Goal: Transaction & Acquisition: Purchase product/service

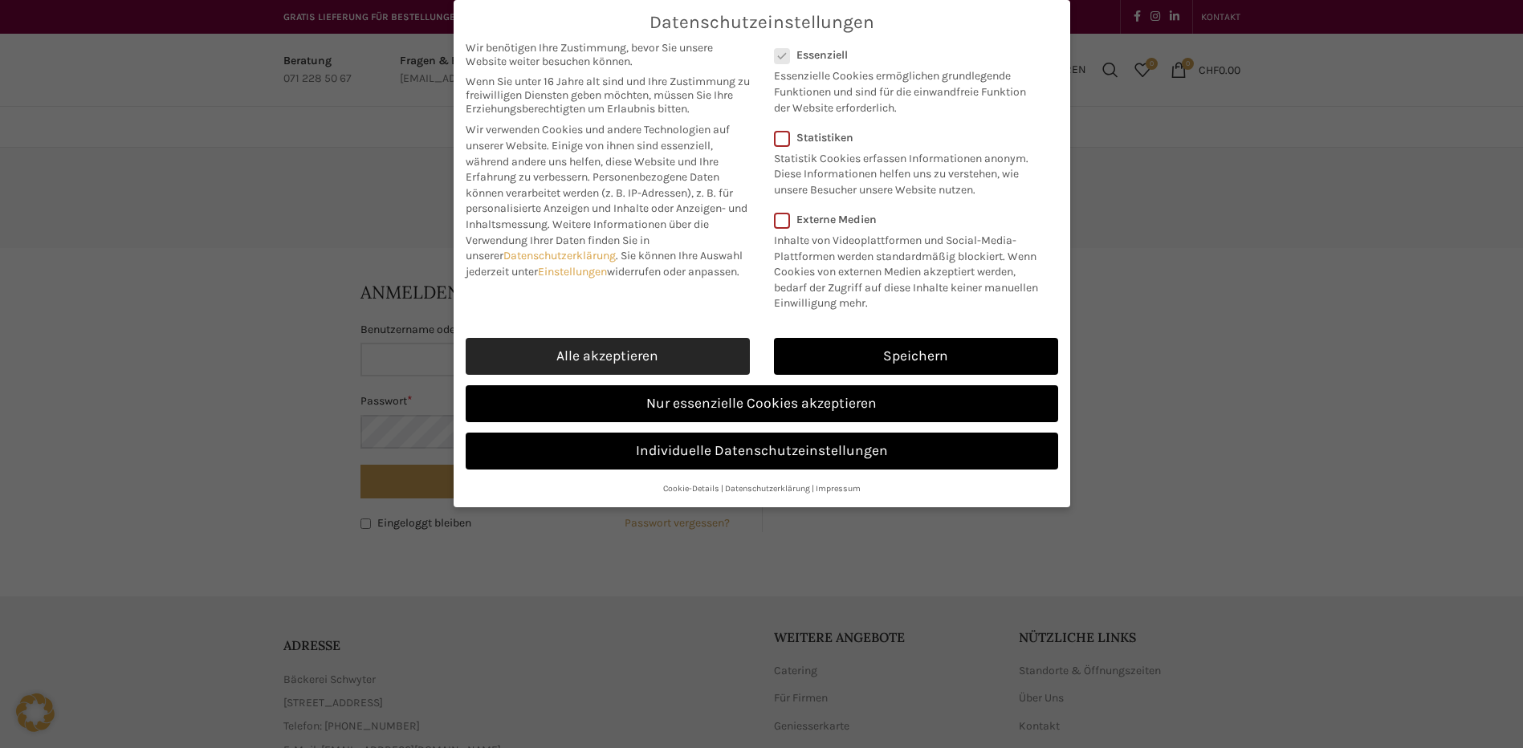
click at [514, 360] on link "Alle akzeptieren" at bounding box center [608, 356] width 284 height 37
checkbox input "true"
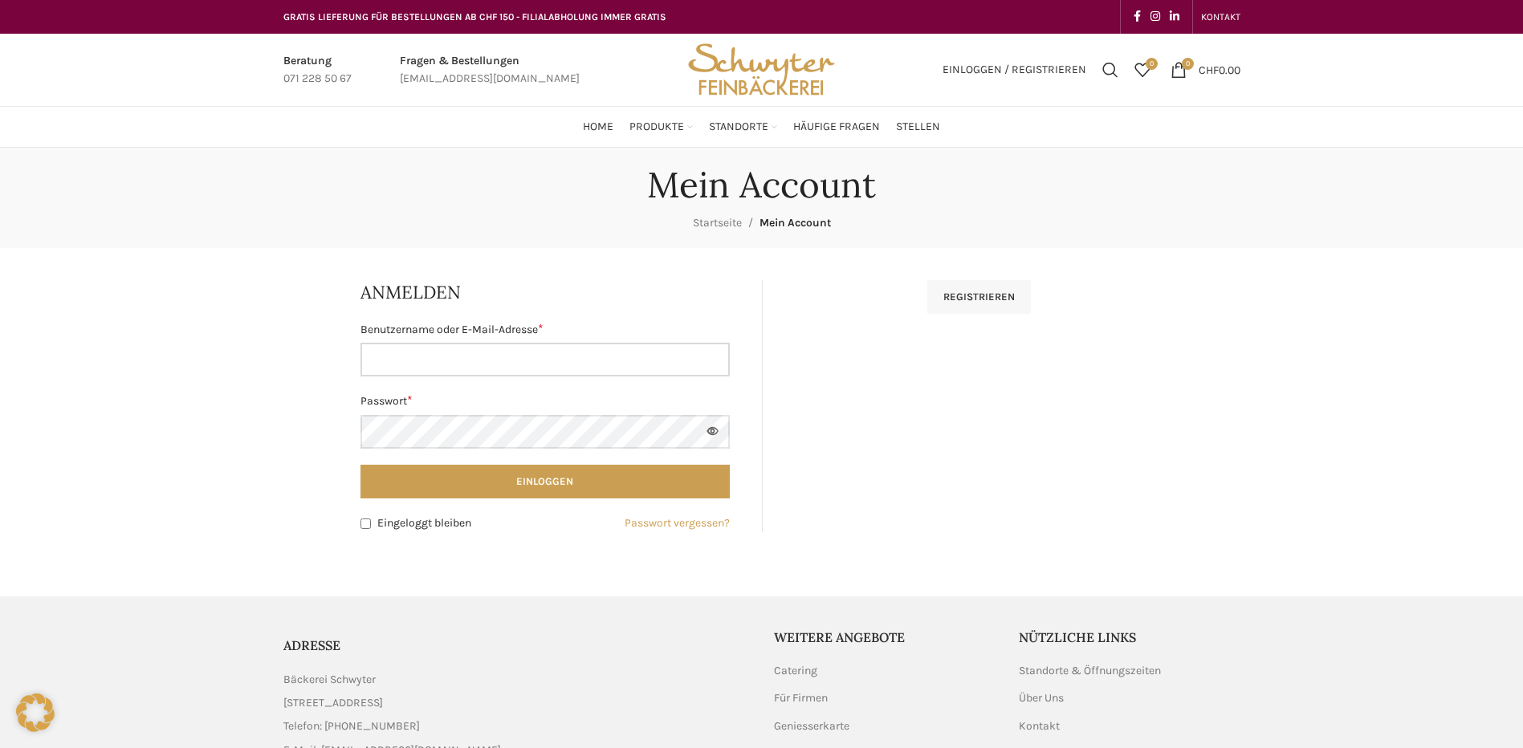
click at [450, 360] on input "Benutzername oder E-Mail-Adresse * Erforderlich" at bounding box center [544, 360] width 369 height 34
type input "[PERSON_NAME].[PERSON_NAME]"
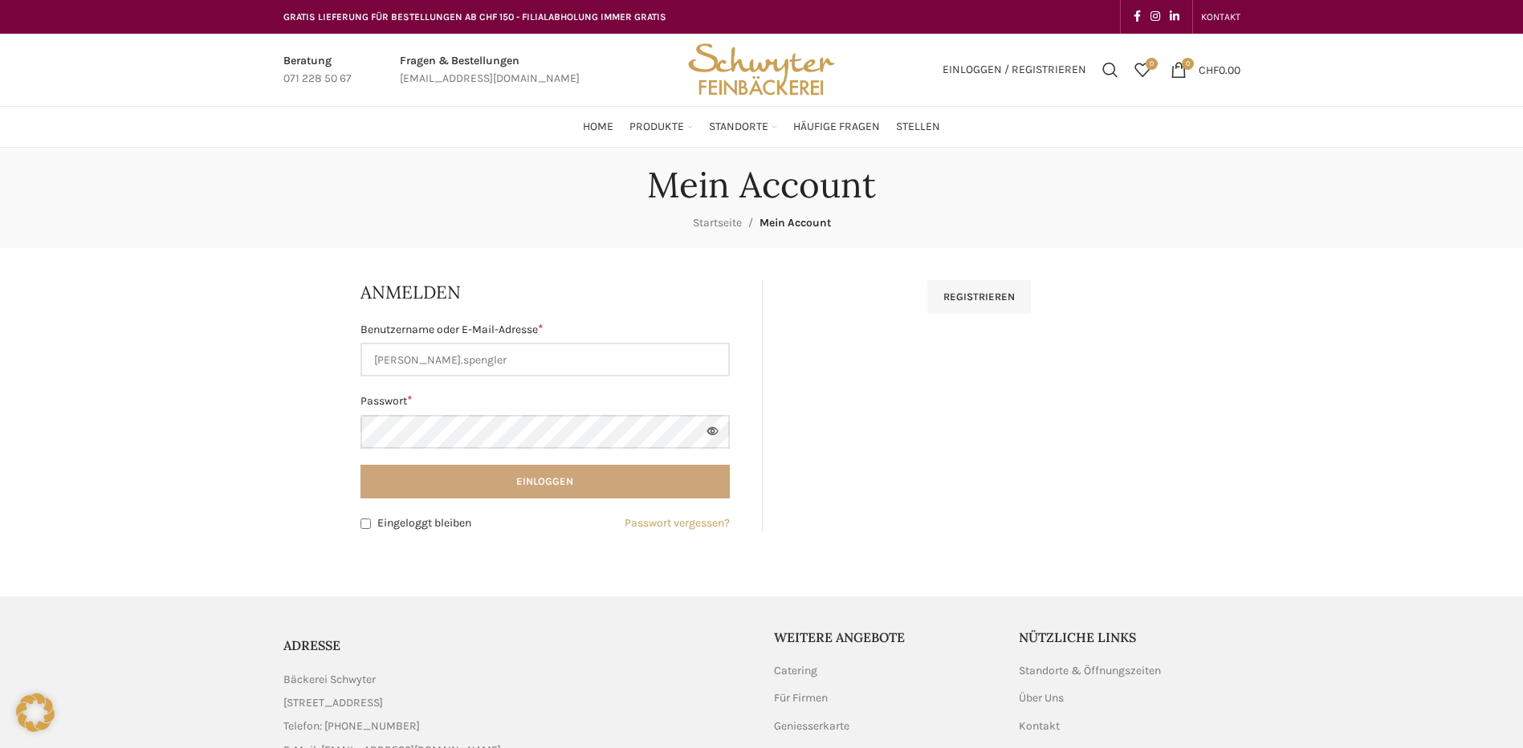
click at [482, 487] on button "Einloggen" at bounding box center [544, 482] width 369 height 34
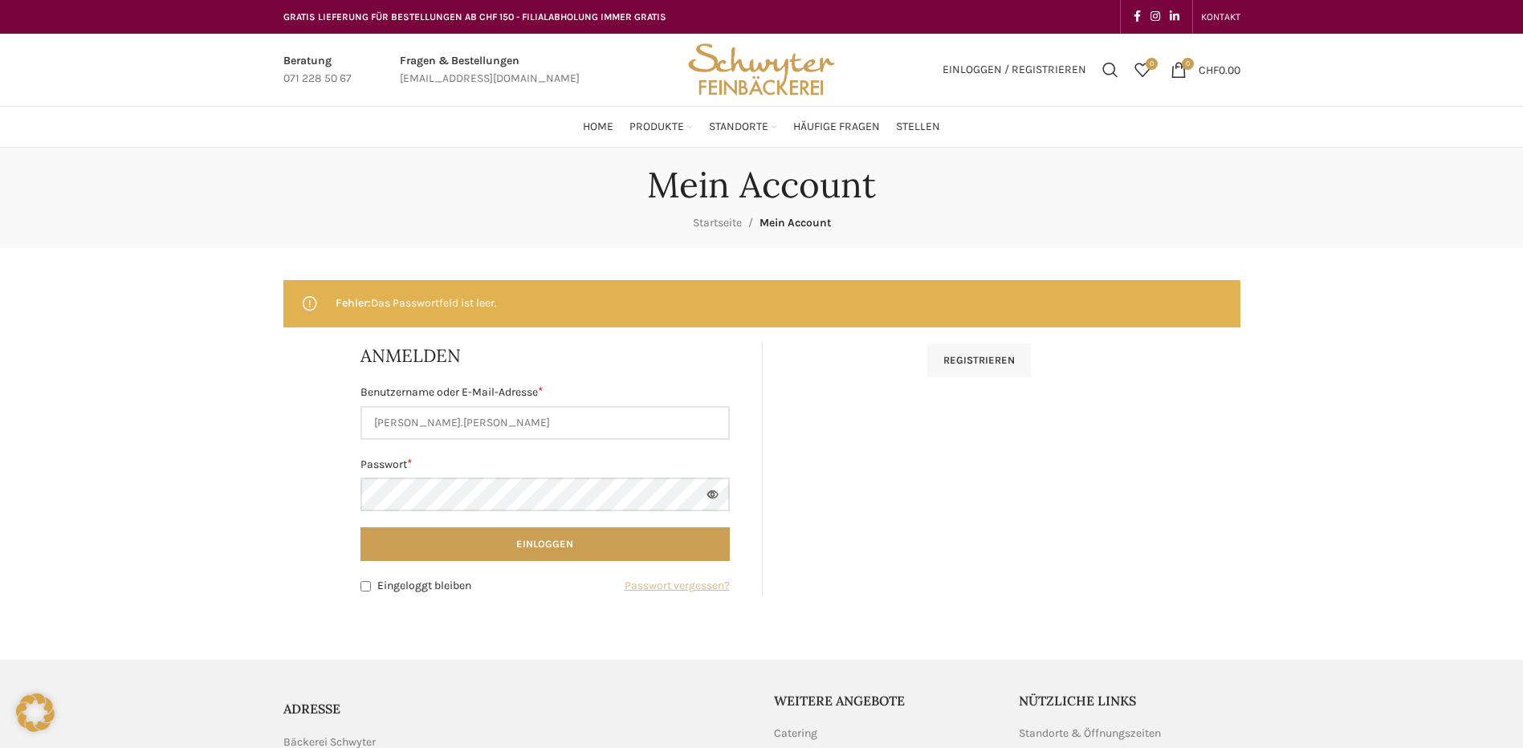
click at [704, 580] on link "Passwort vergessen?" at bounding box center [677, 586] width 105 height 18
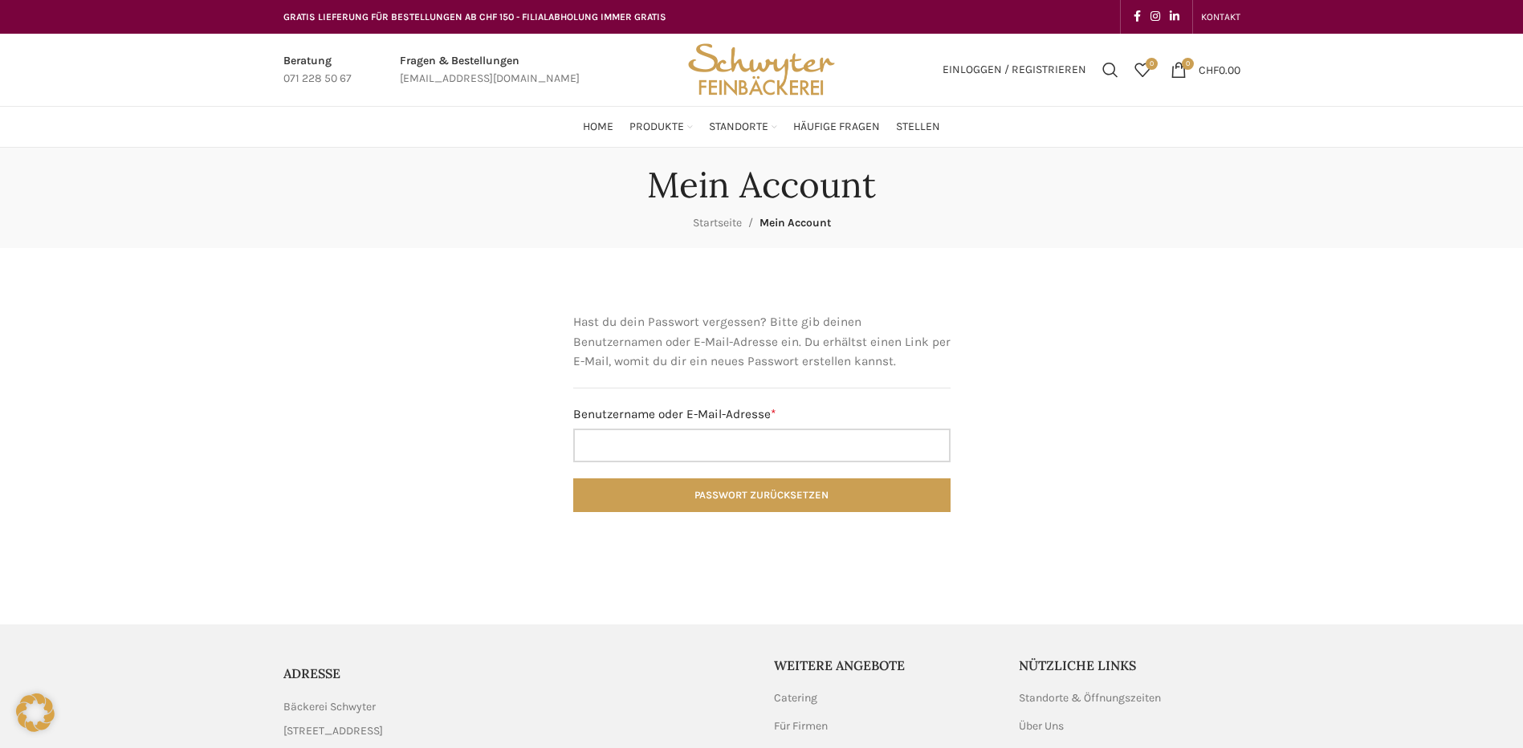
click at [625, 443] on input "Benutzername oder E-Mail-Adresse * Erforderlich" at bounding box center [761, 446] width 377 height 34
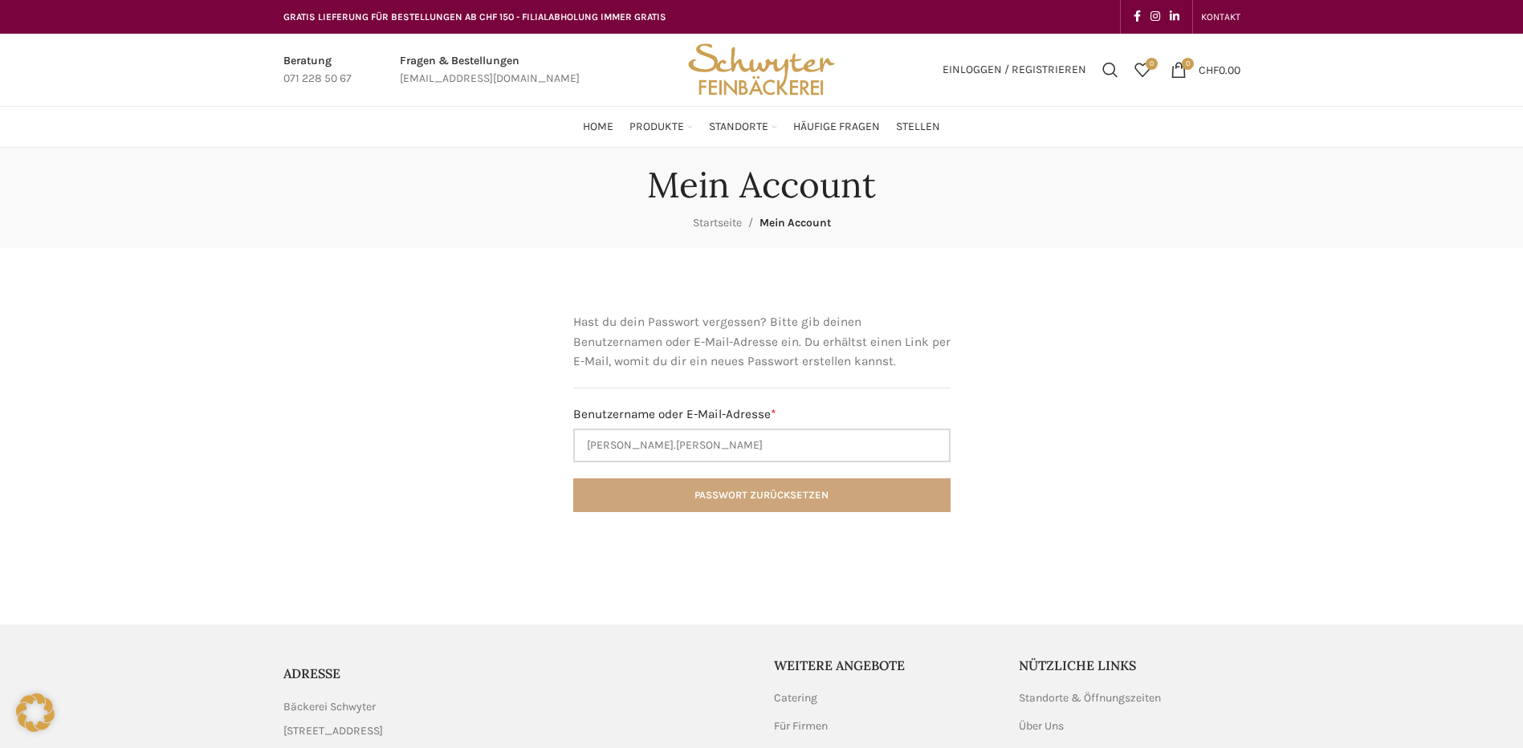
type input "[PERSON_NAME].[PERSON_NAME]"
click at [800, 501] on button "Passwort zurücksetzen" at bounding box center [761, 495] width 377 height 34
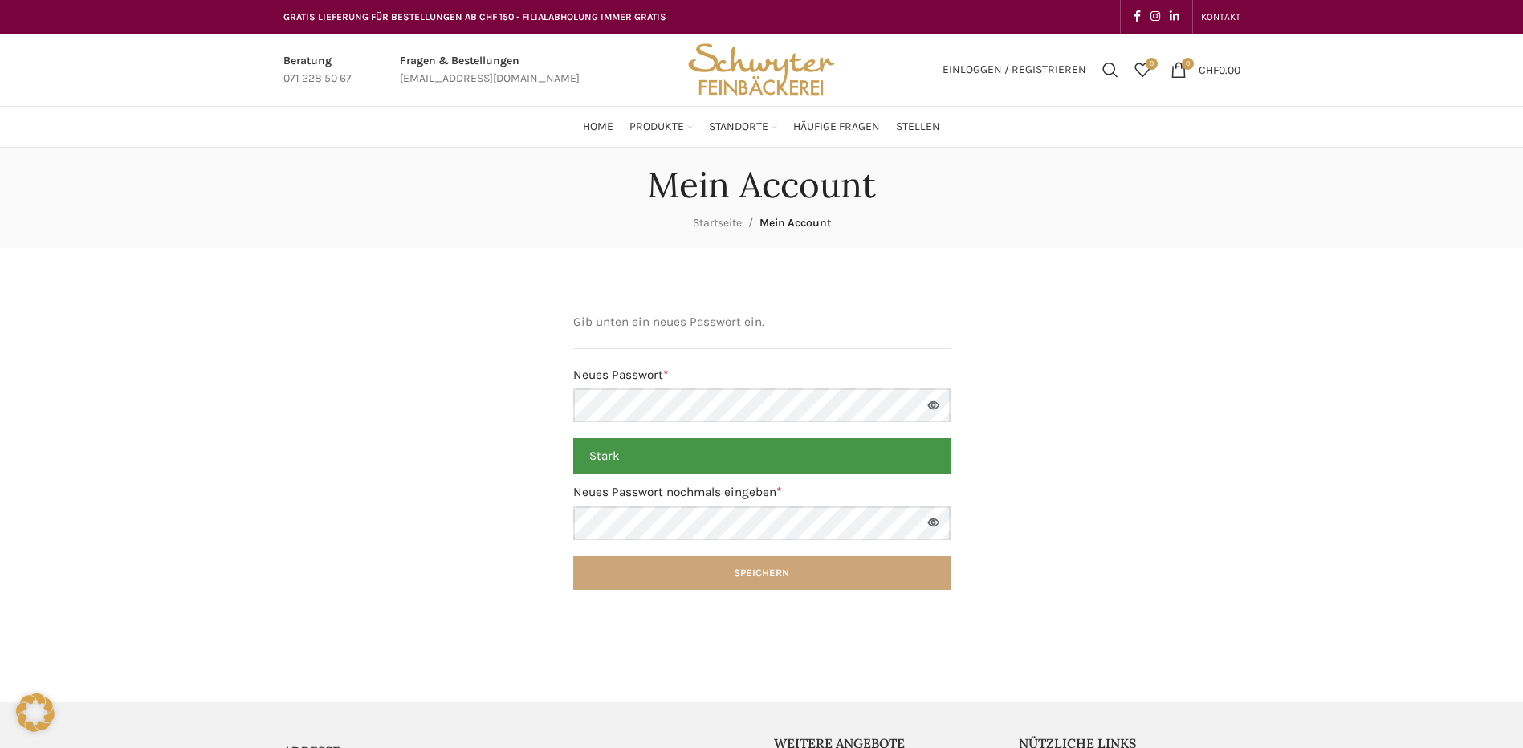
click at [715, 567] on button "Speichern" at bounding box center [761, 573] width 377 height 34
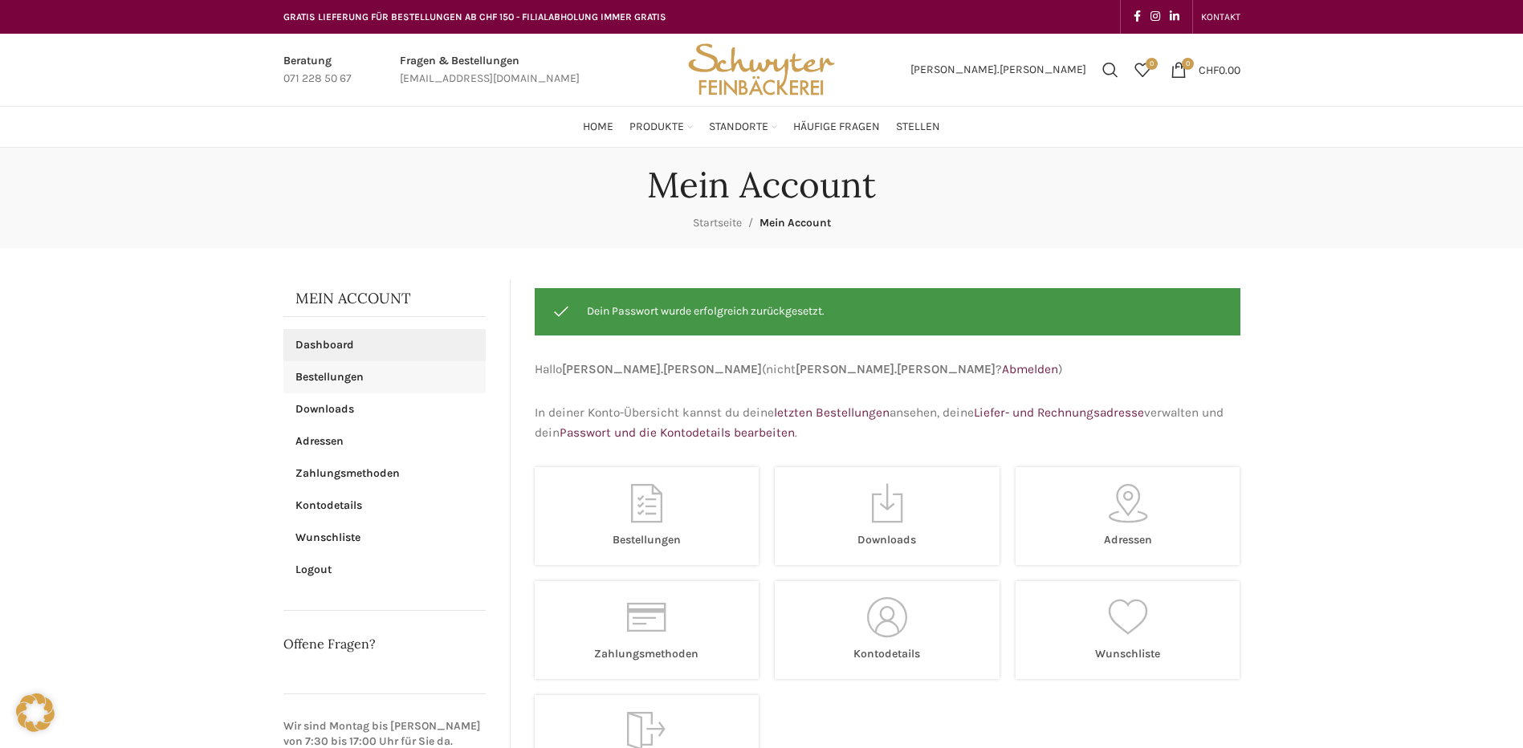
click at [336, 383] on link "Bestellungen" at bounding box center [384, 377] width 202 height 32
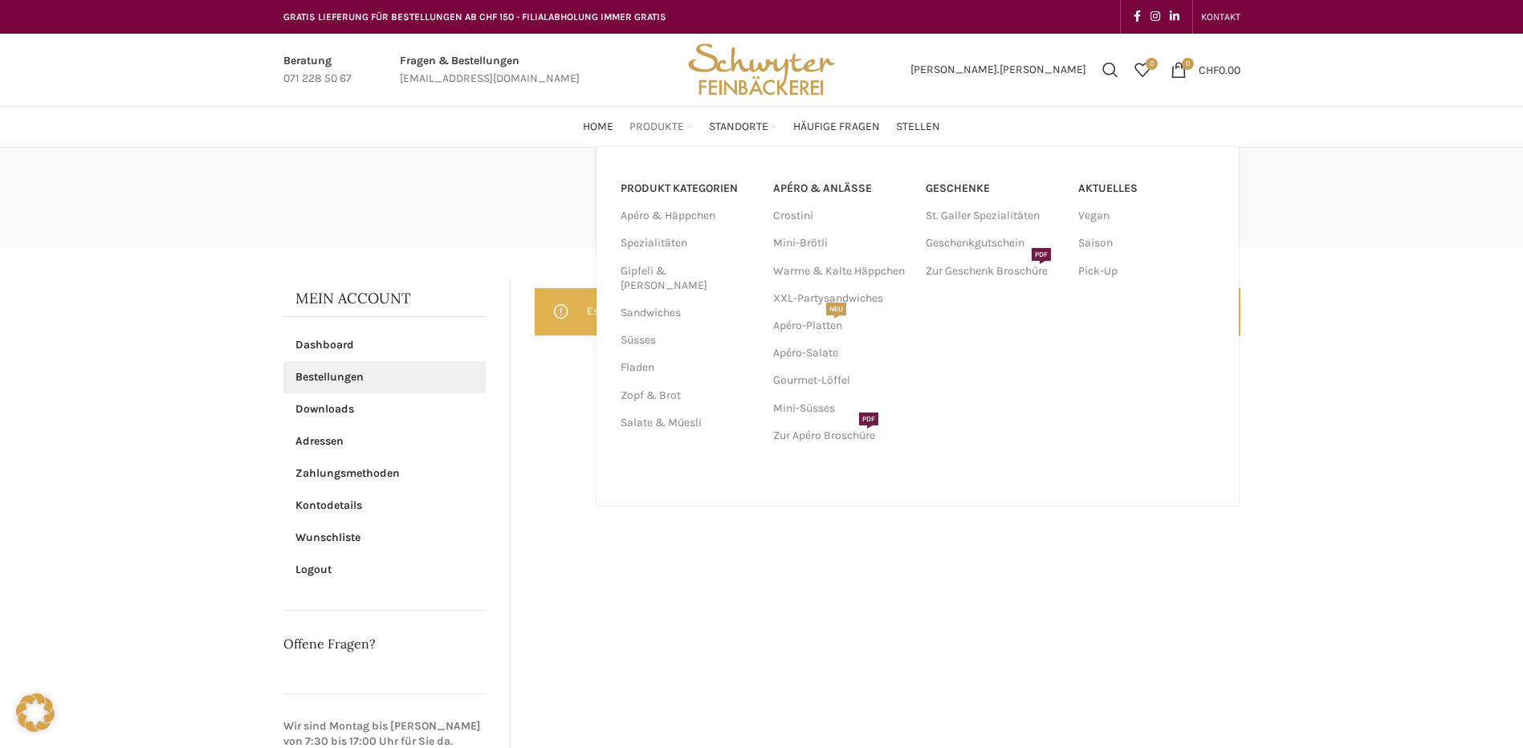
click at [643, 124] on span "Produkte" at bounding box center [656, 127] width 55 height 15
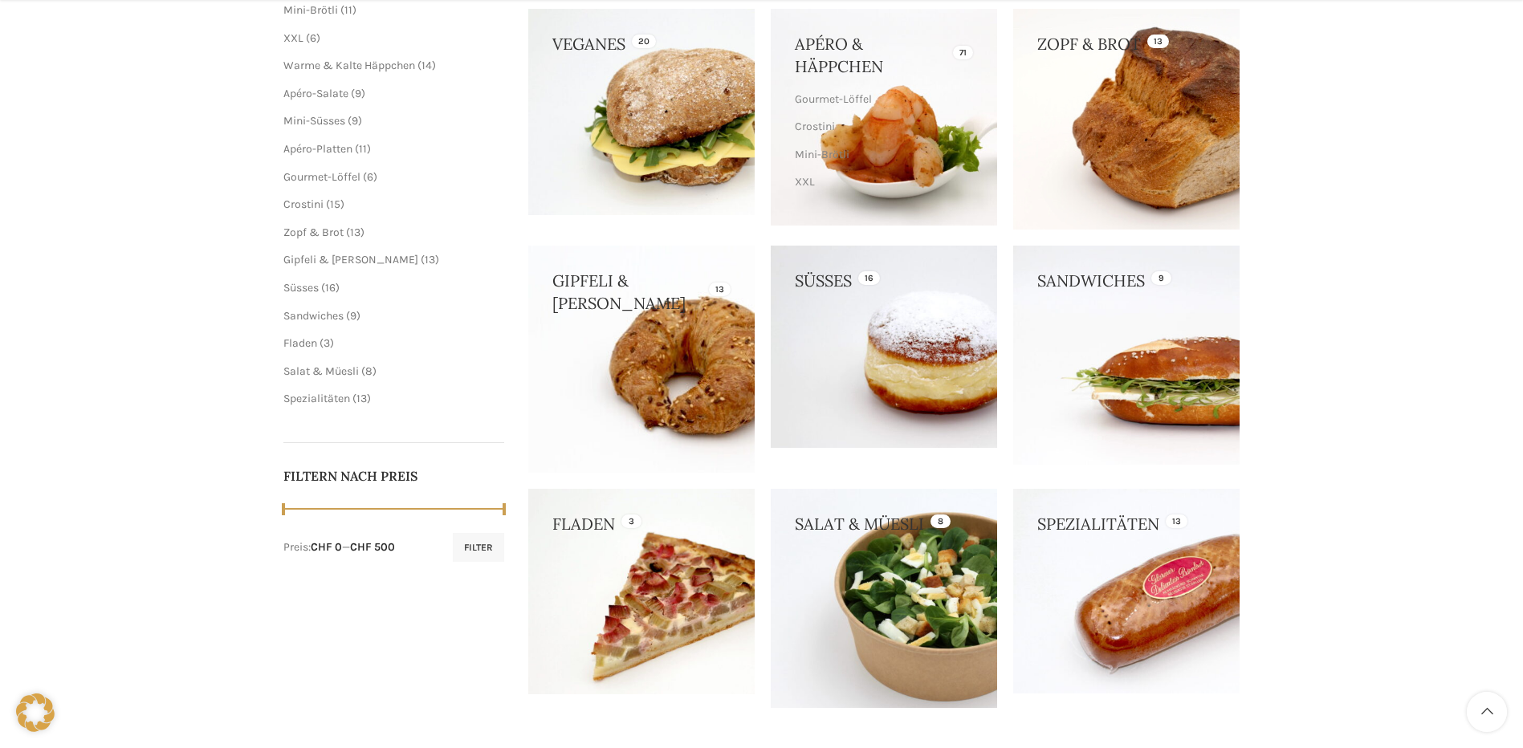
scroll to position [321, 0]
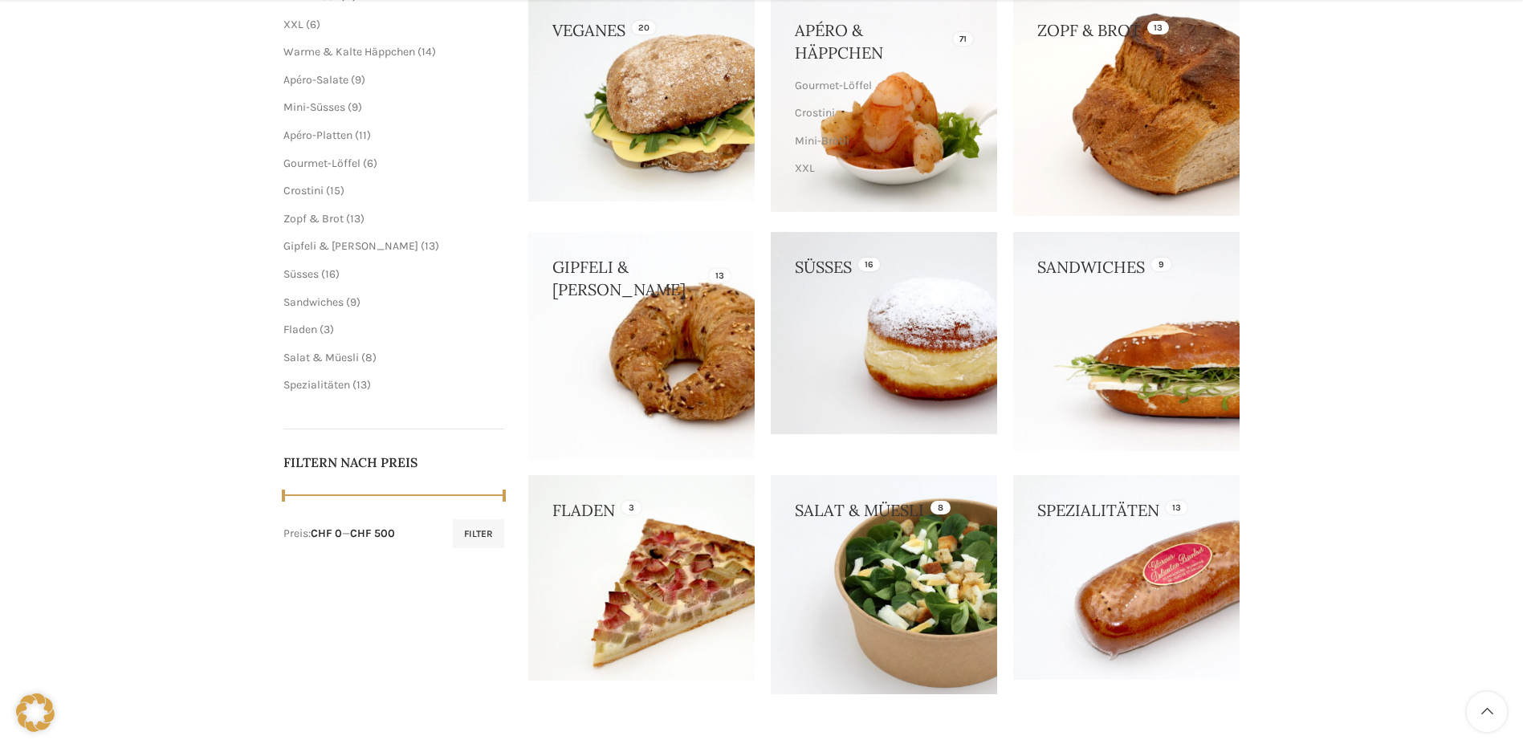
click at [1088, 364] on link at bounding box center [1126, 341] width 226 height 218
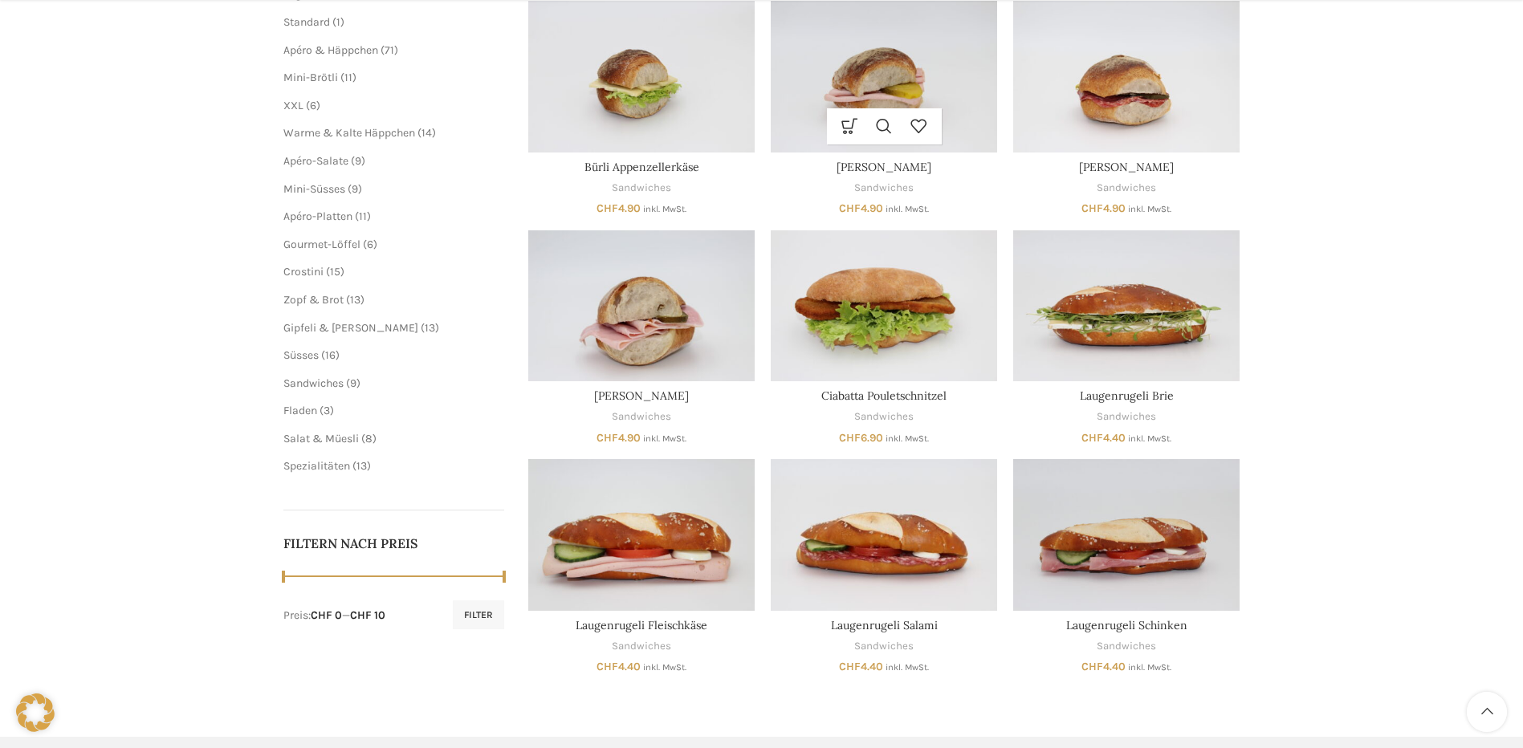
scroll to position [321, 0]
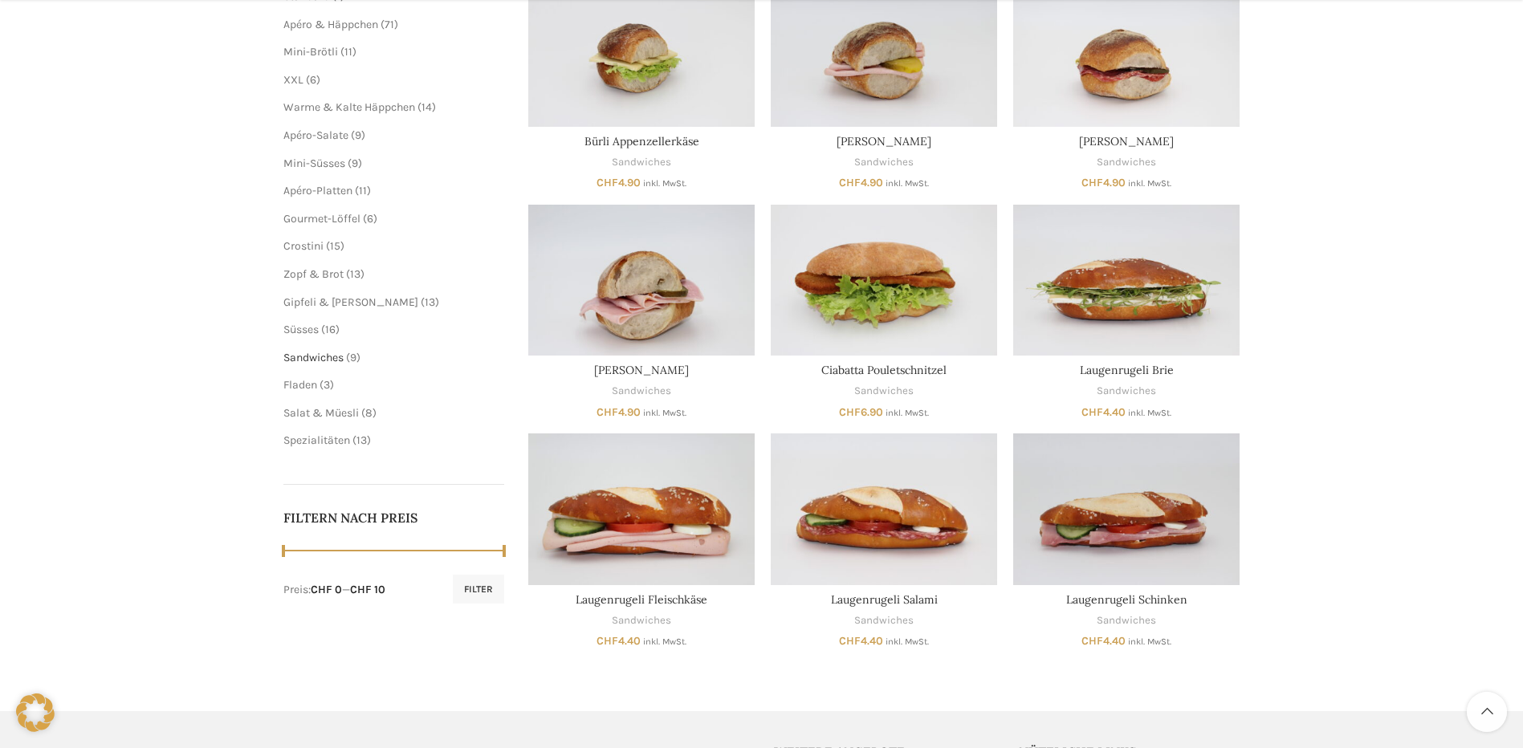
click at [329, 356] on span "Sandwiches" at bounding box center [313, 358] width 60 height 14
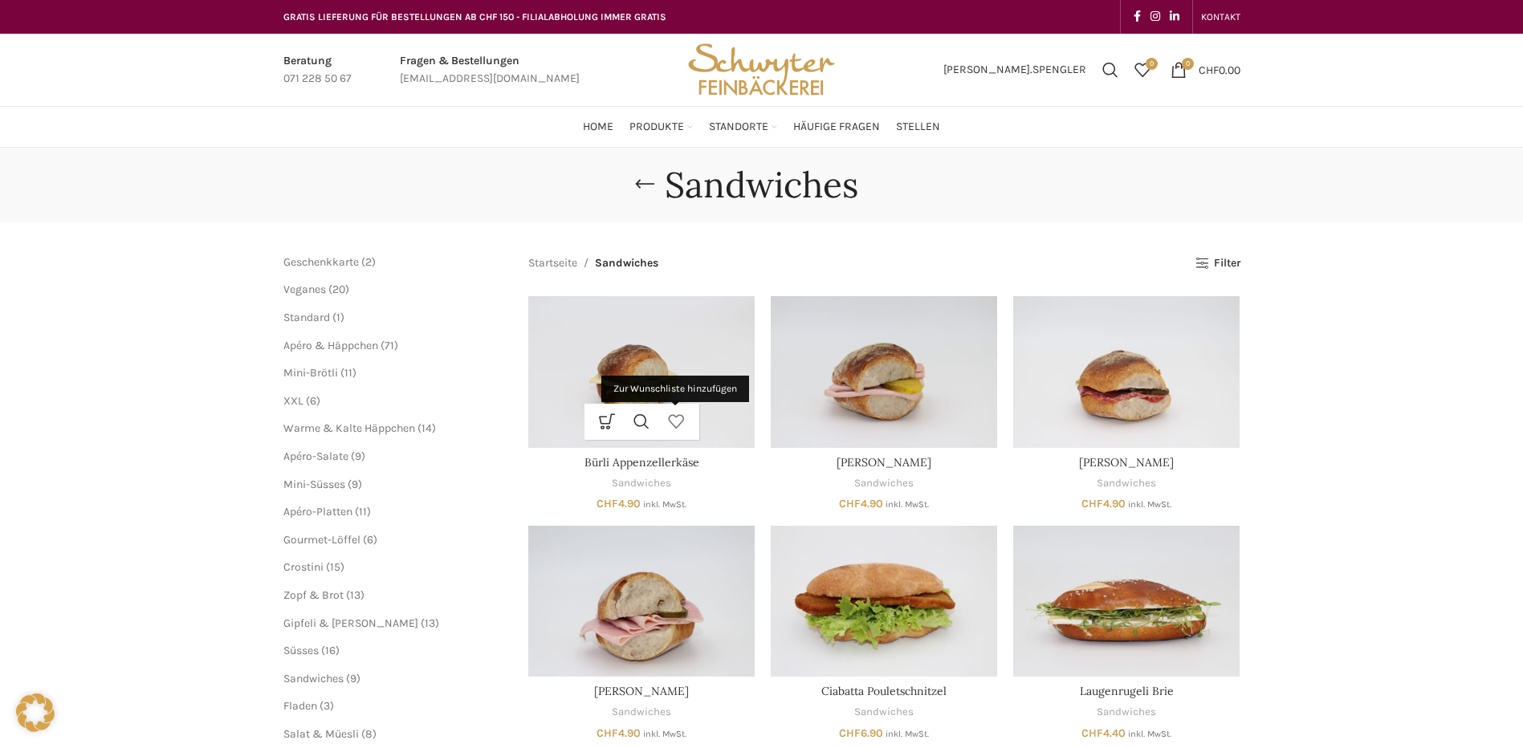
click at [661, 412] on link "Zur Wunschliste hinzufügen" at bounding box center [676, 422] width 35 height 36
click at [609, 421] on link "In den Warenkorb" at bounding box center [607, 422] width 35 height 36
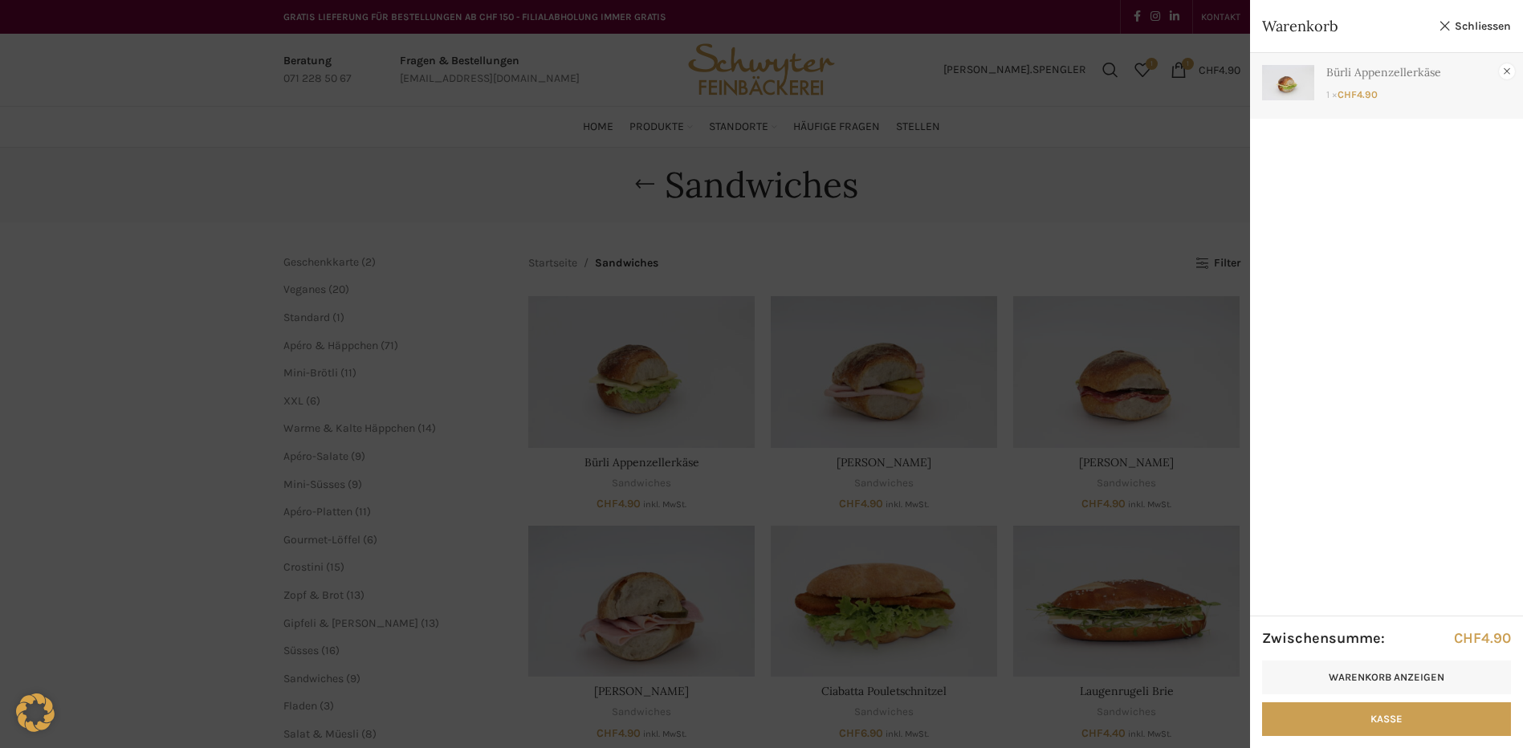
click at [1500, 71] on link "×" at bounding box center [1507, 71] width 16 height 16
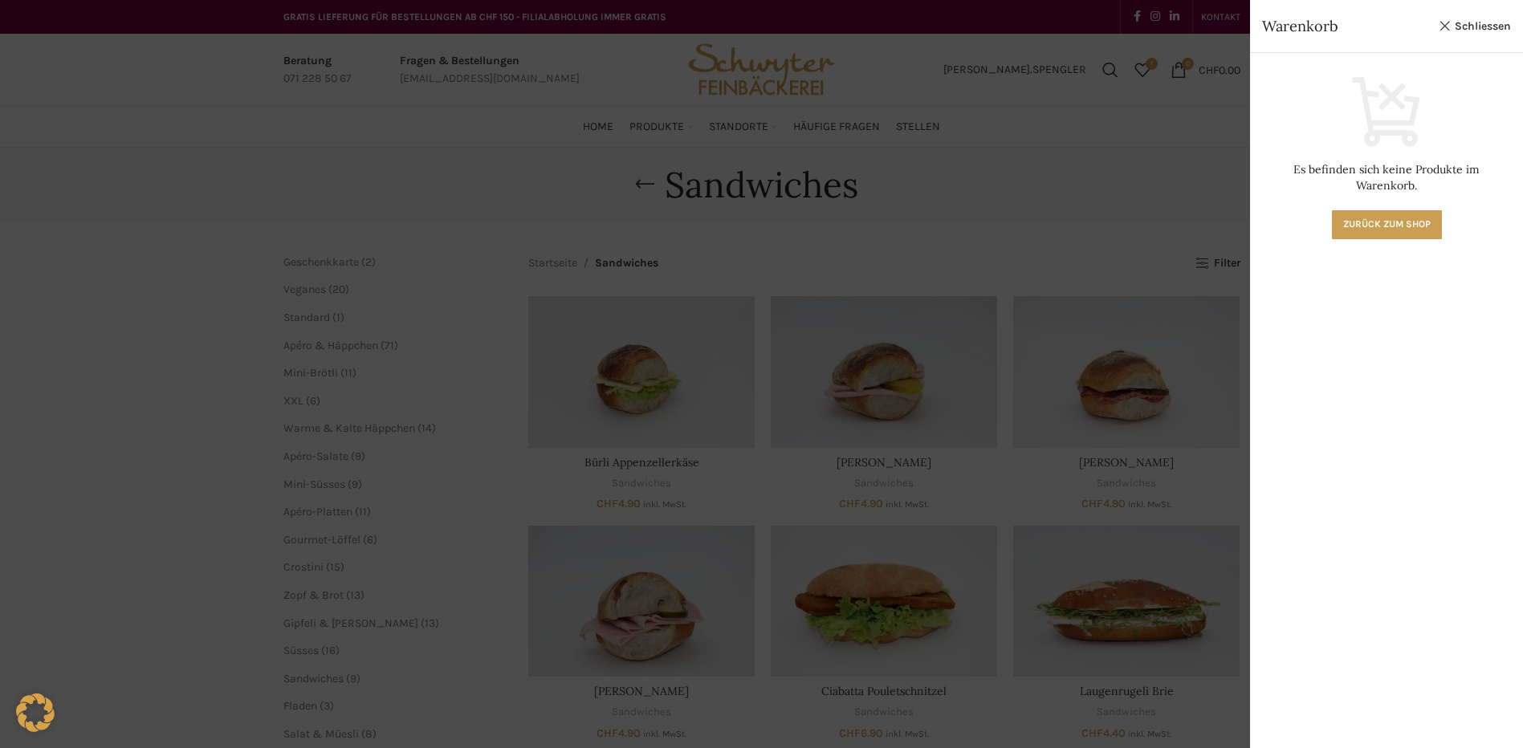
click at [679, 376] on div at bounding box center [761, 374] width 1523 height 748
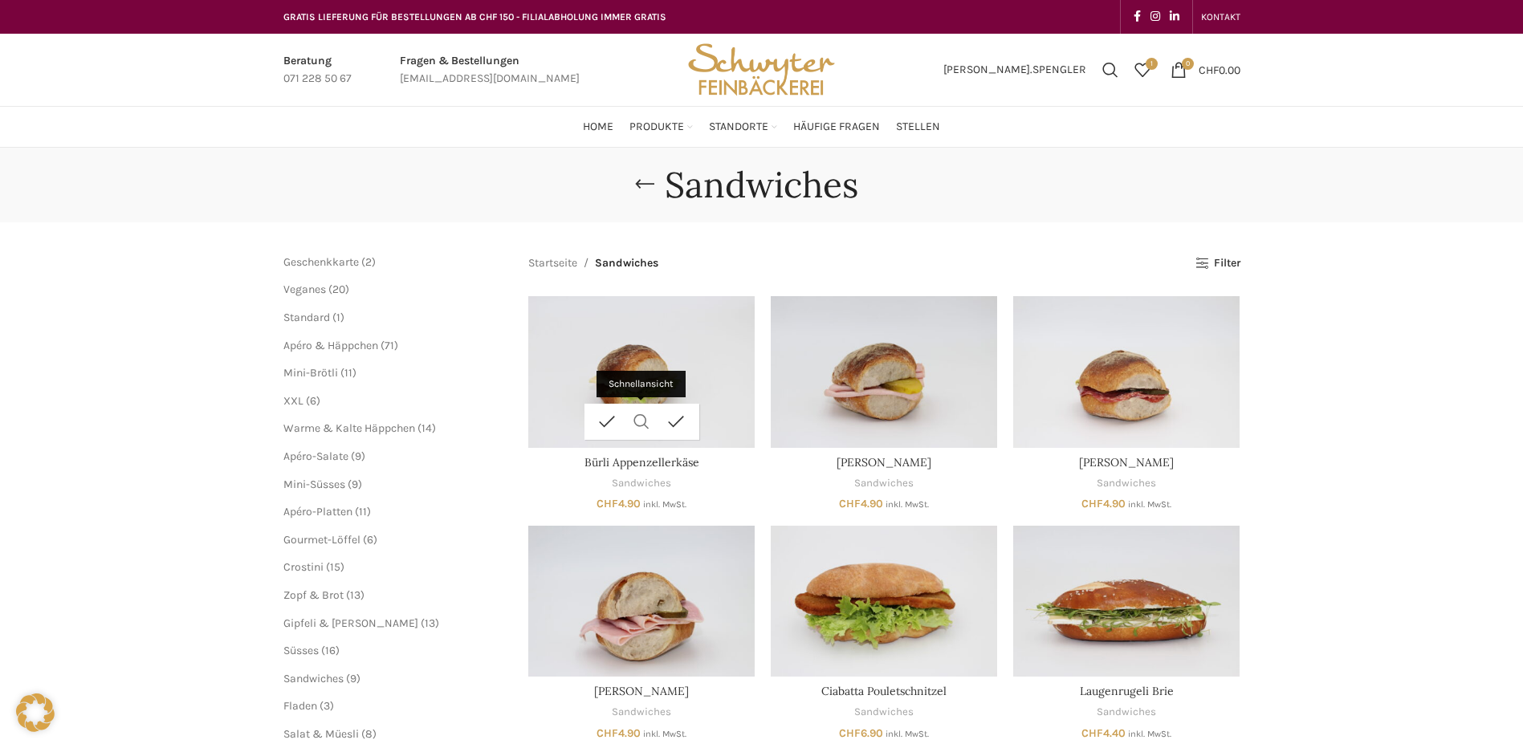
click at [638, 422] on link "Schnellansicht" at bounding box center [642, 422] width 35 height 36
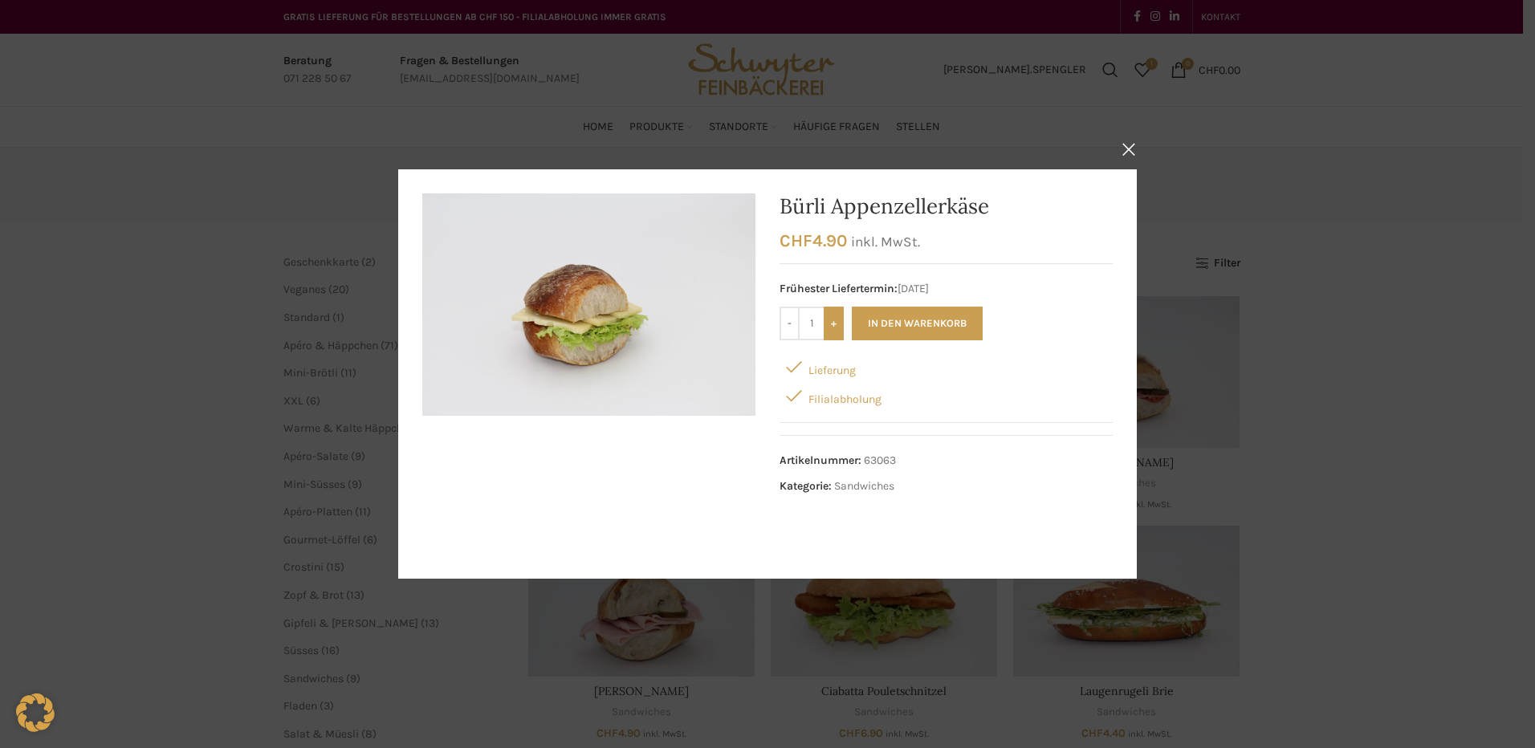
click at [829, 330] on input "+" at bounding box center [834, 324] width 20 height 34
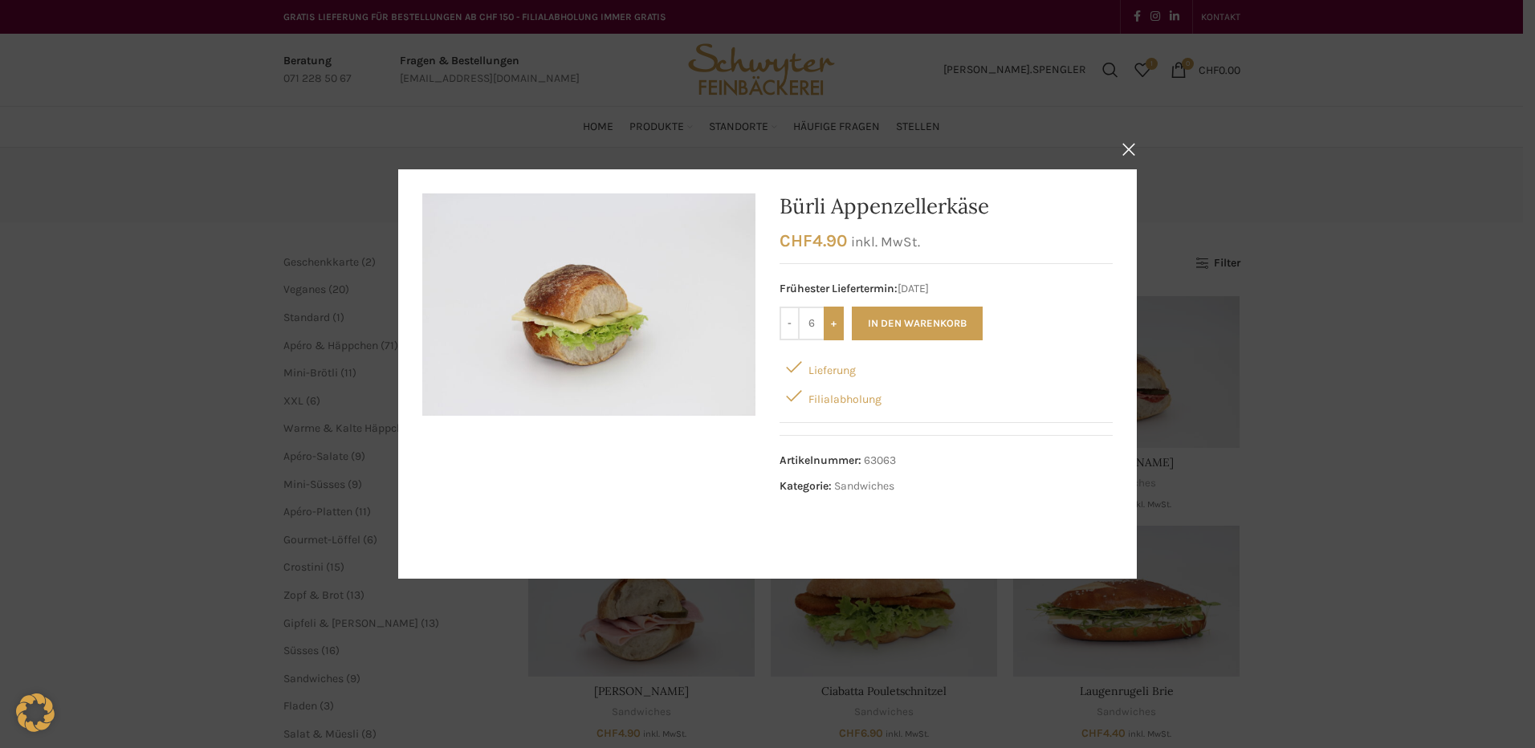
click at [829, 330] on input "+" at bounding box center [834, 324] width 20 height 34
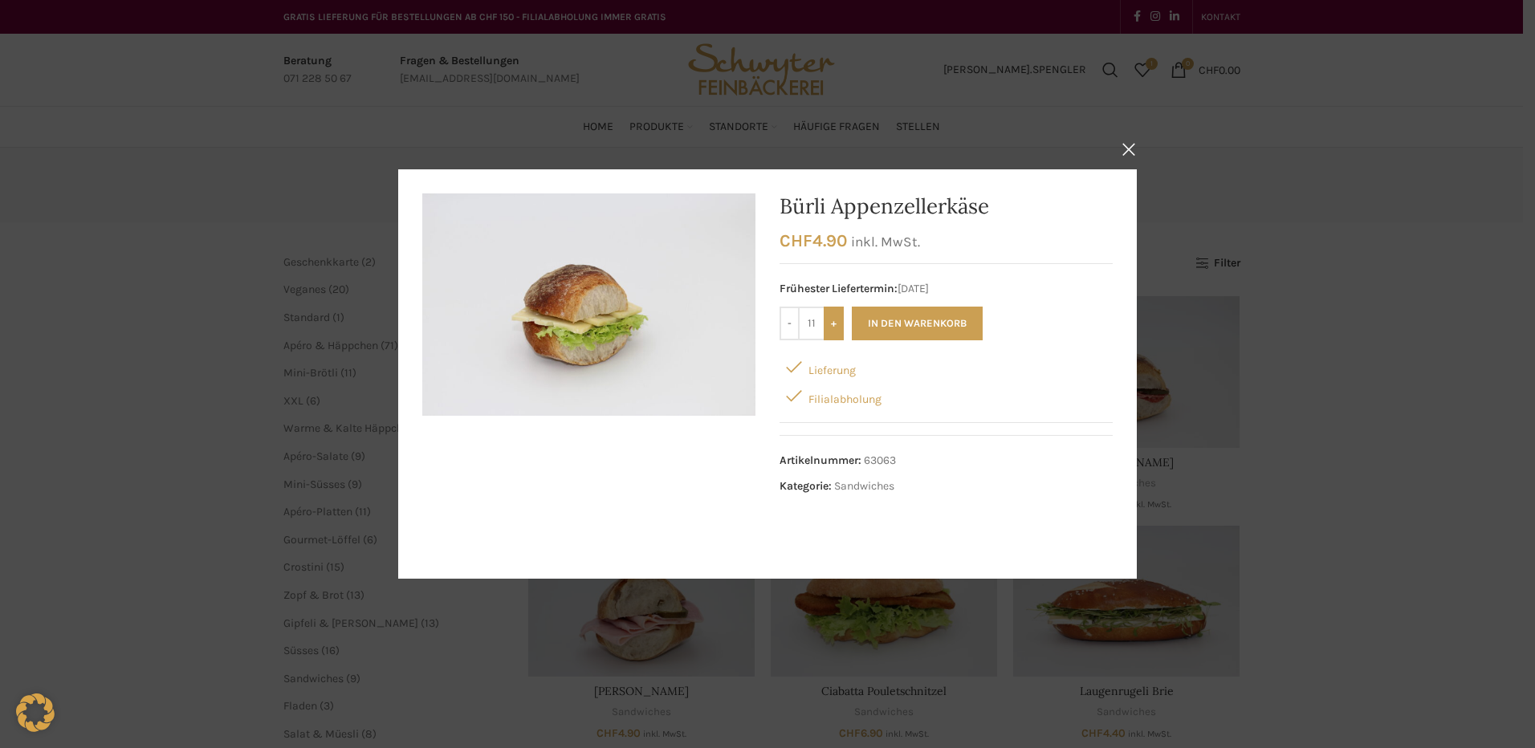
click at [829, 330] on input "+" at bounding box center [834, 324] width 20 height 34
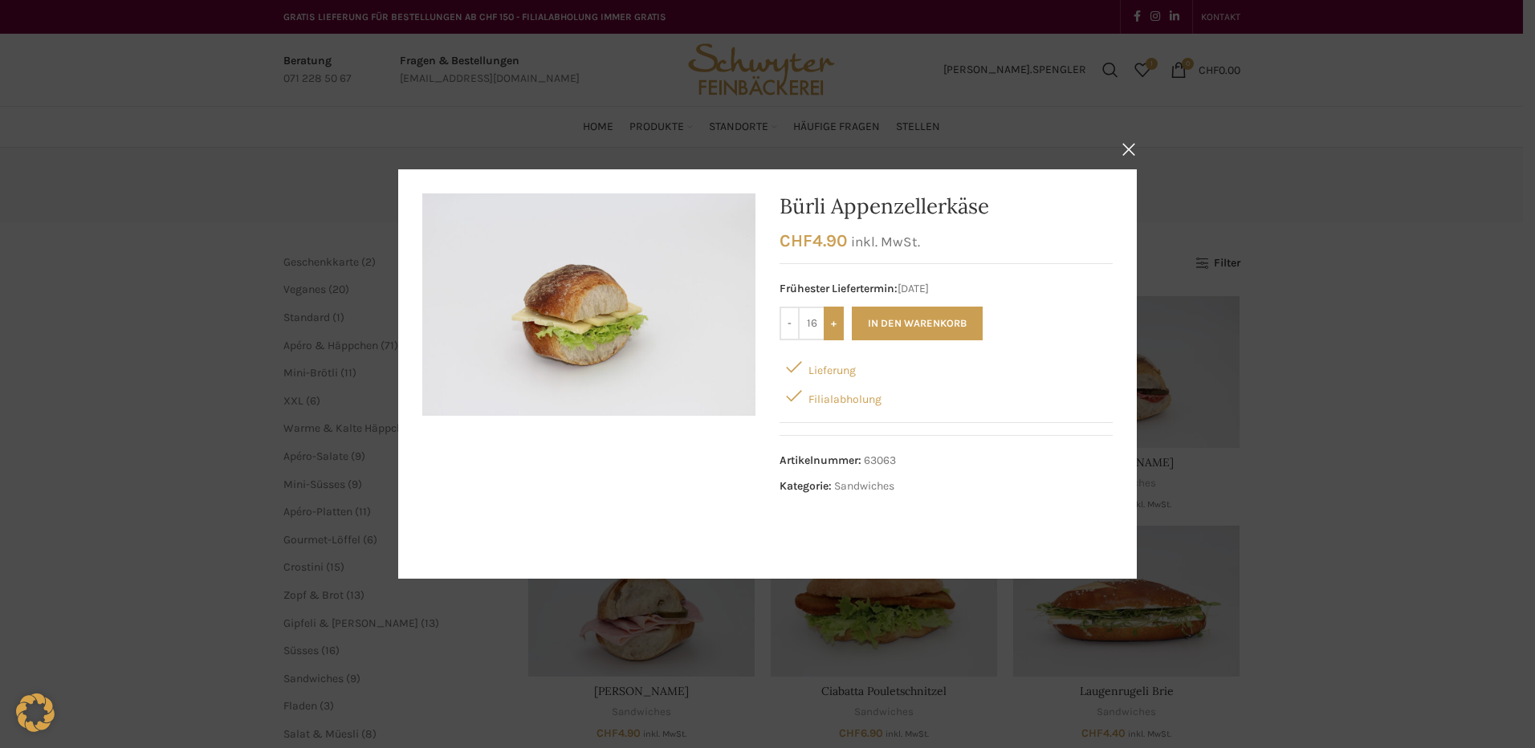
click at [829, 330] on input "+" at bounding box center [834, 324] width 20 height 34
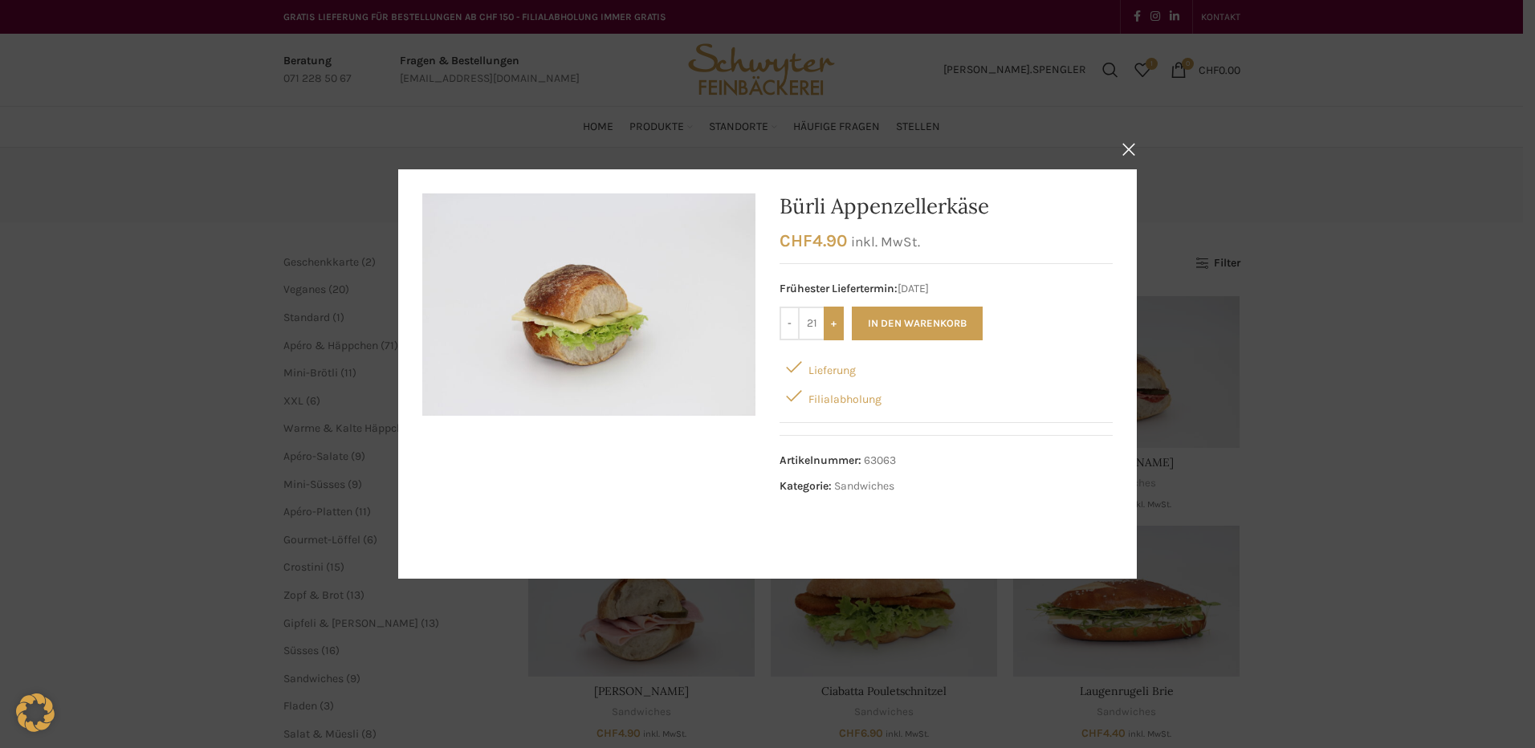
click at [829, 330] on input "+" at bounding box center [834, 324] width 20 height 34
type input "25"
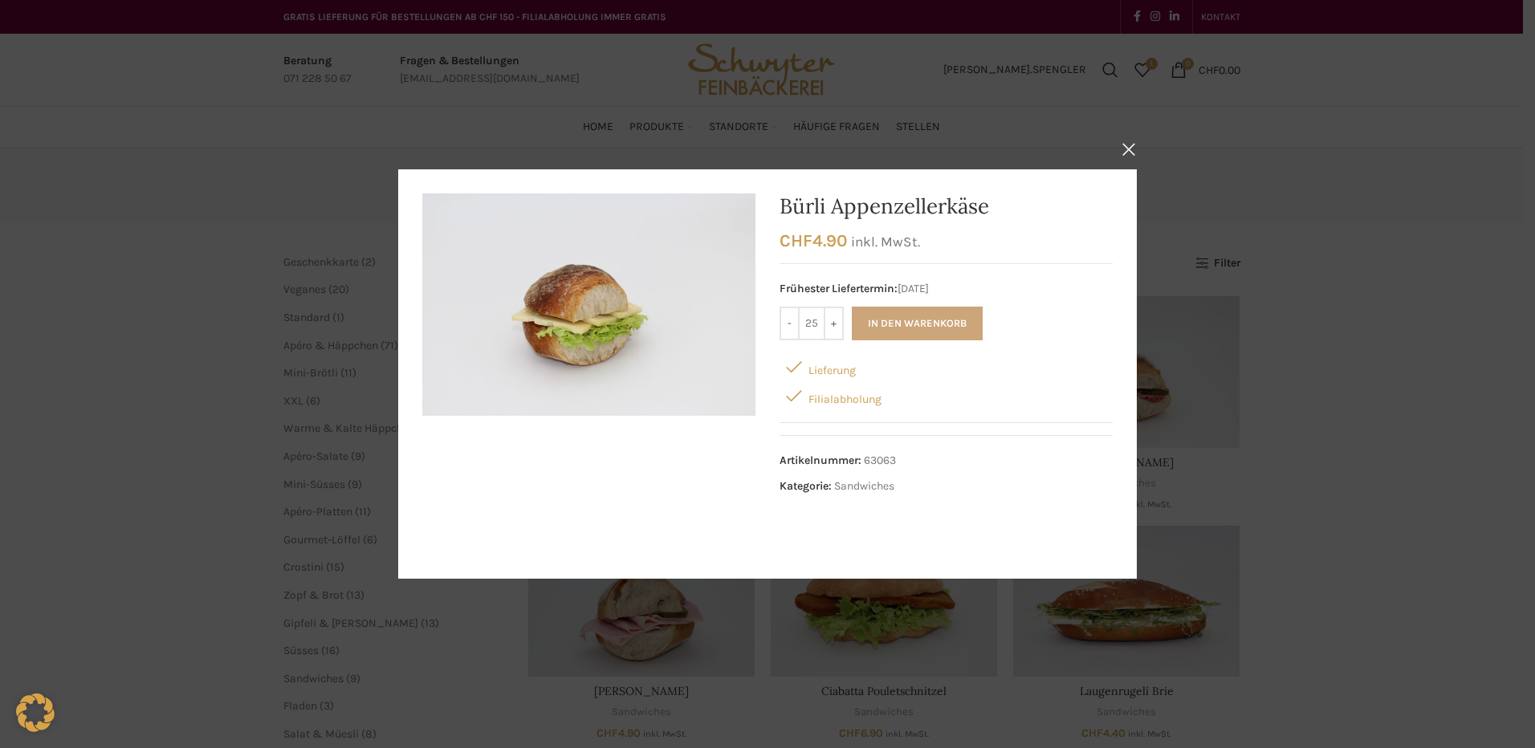
click at [880, 331] on button "In den Warenkorb" at bounding box center [917, 324] width 131 height 34
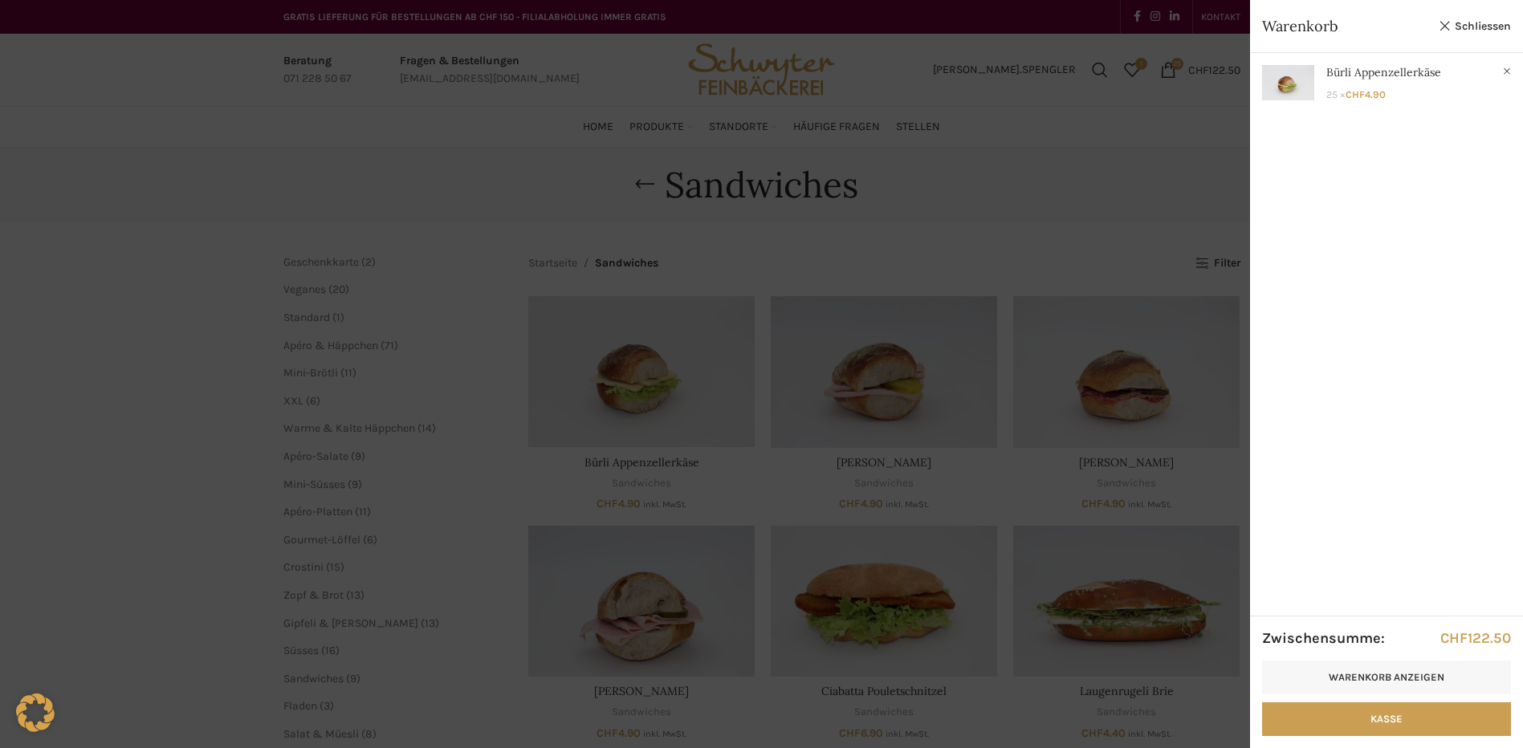
click at [921, 477] on div at bounding box center [761, 374] width 1523 height 748
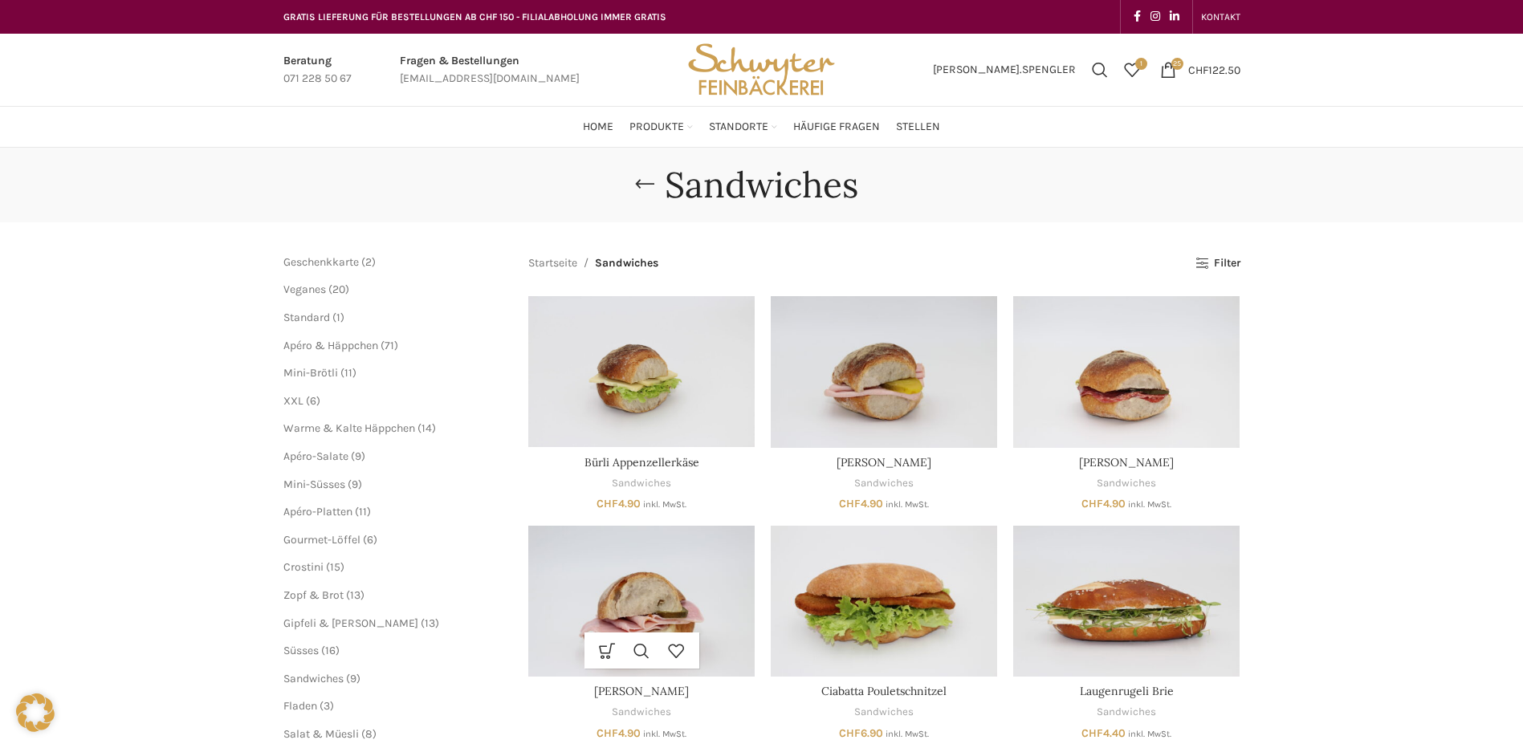
click at [662, 603] on img "Bürli Schinken" at bounding box center [641, 601] width 226 height 151
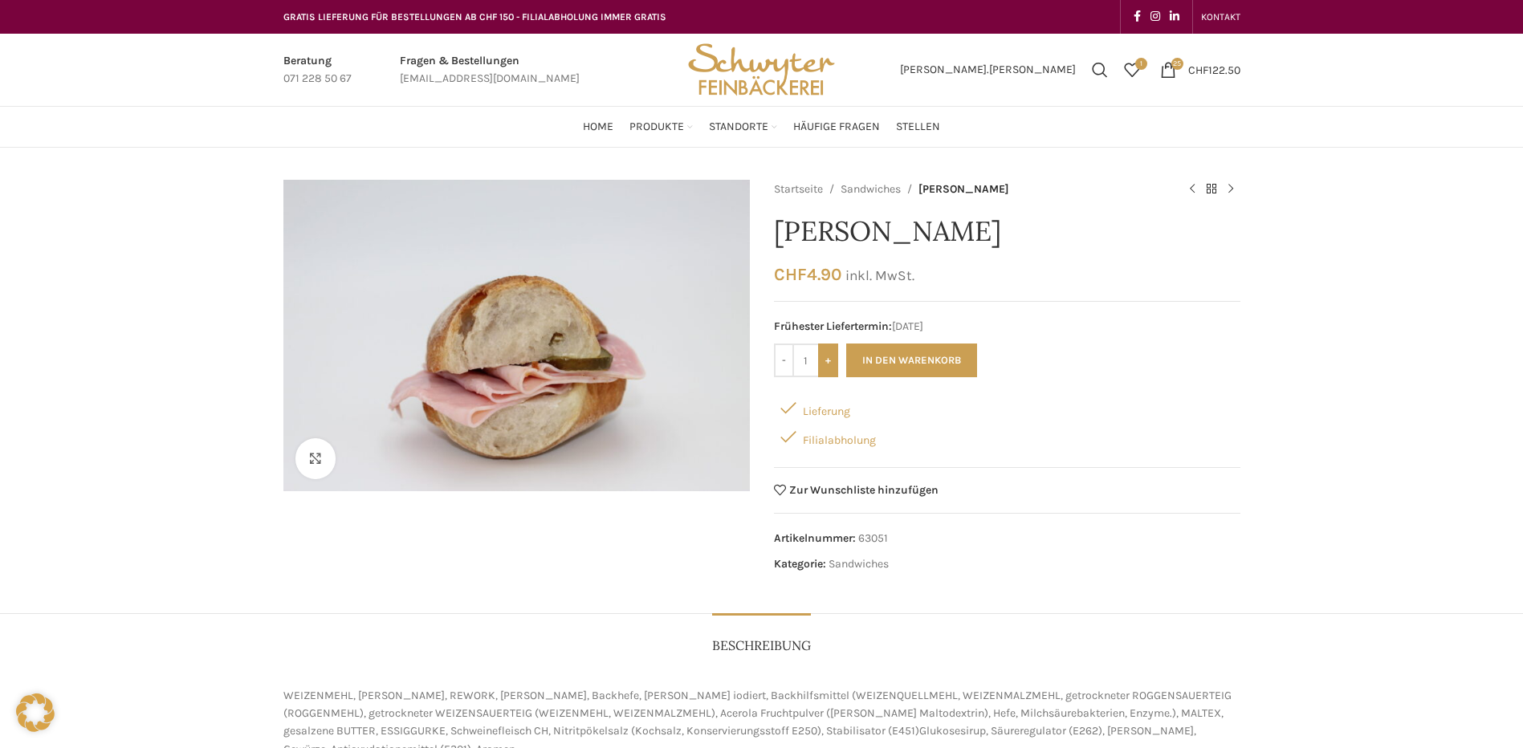
click at [831, 368] on input "+" at bounding box center [828, 361] width 20 height 34
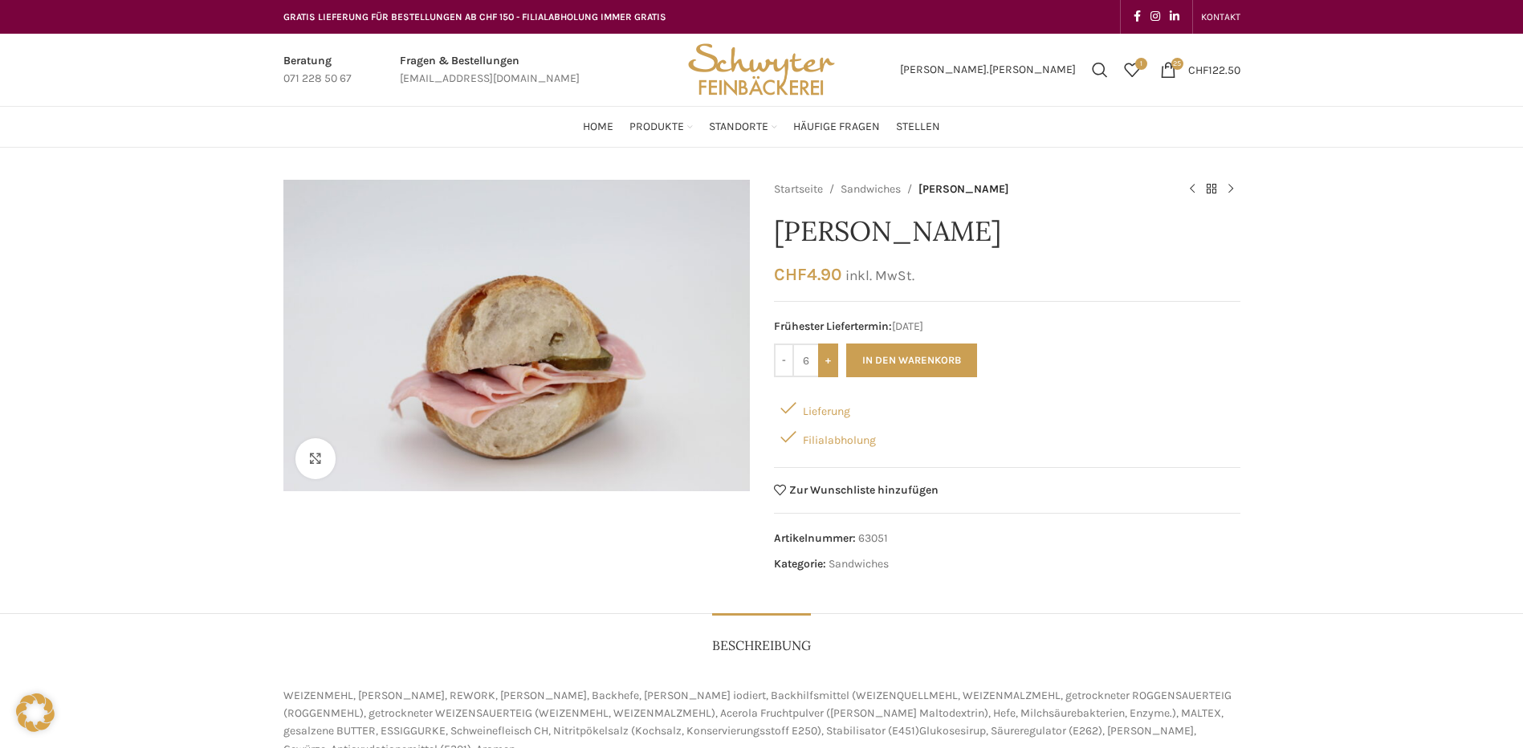
click at [831, 368] on input "+" at bounding box center [828, 361] width 20 height 34
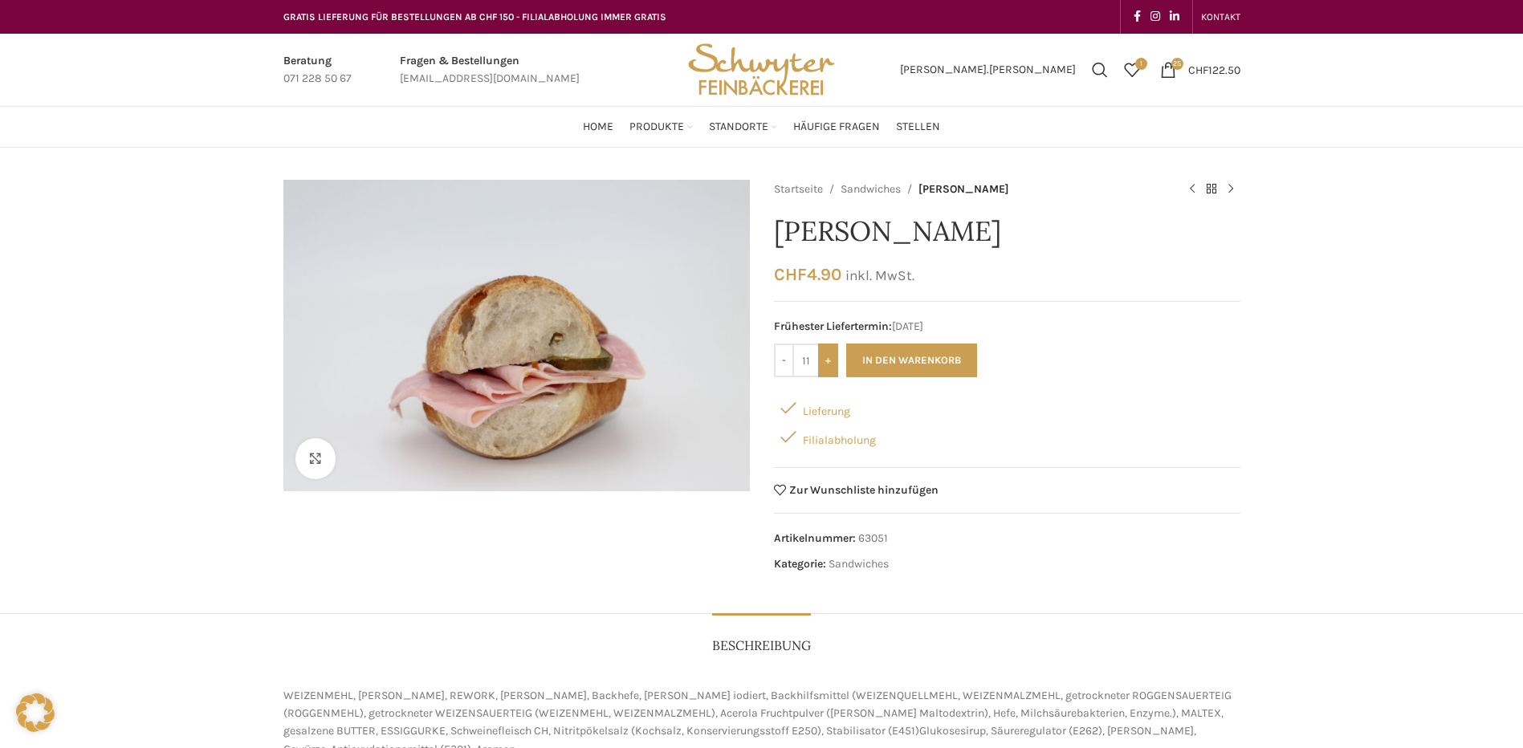
click at [831, 368] on input "+" at bounding box center [828, 361] width 20 height 34
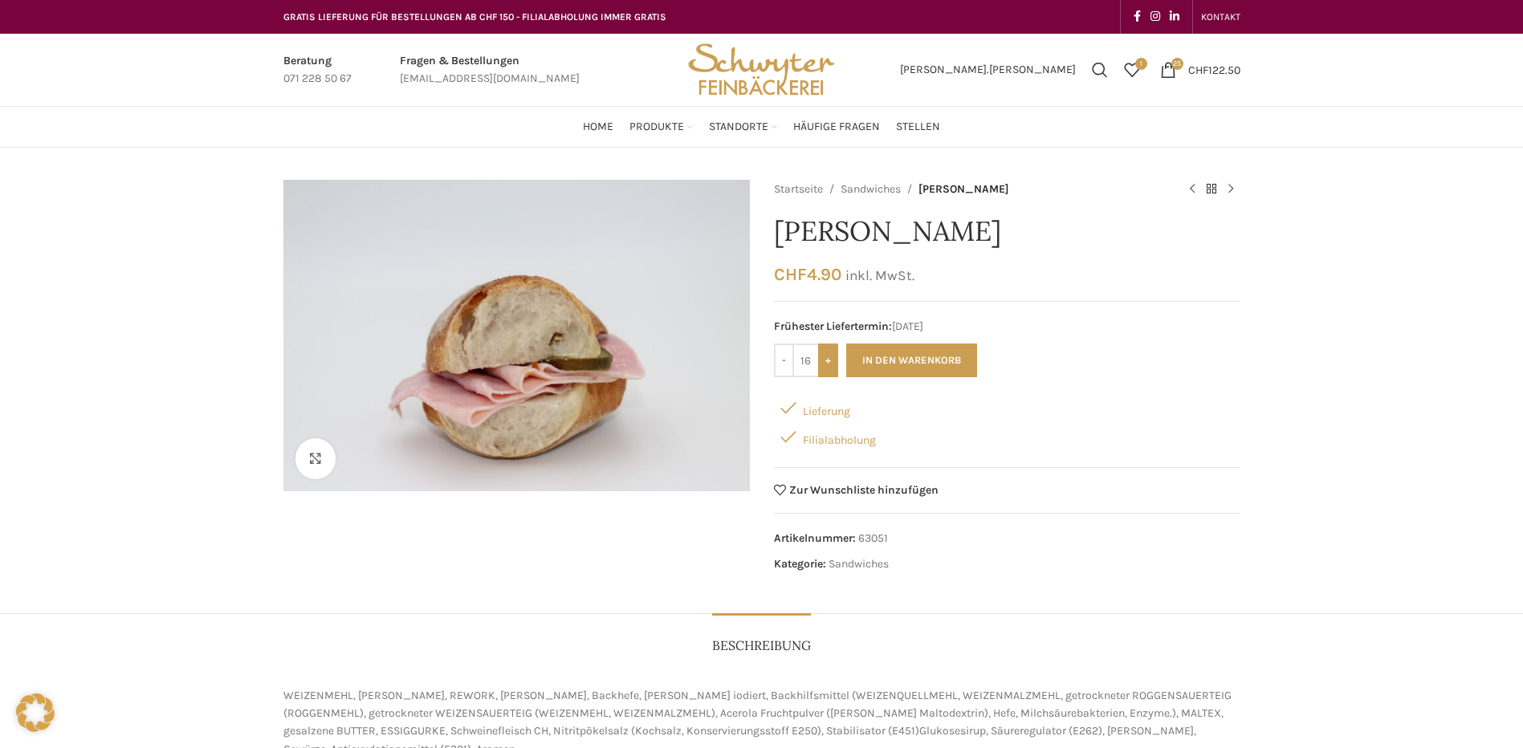
click at [831, 368] on input "+" at bounding box center [828, 361] width 20 height 34
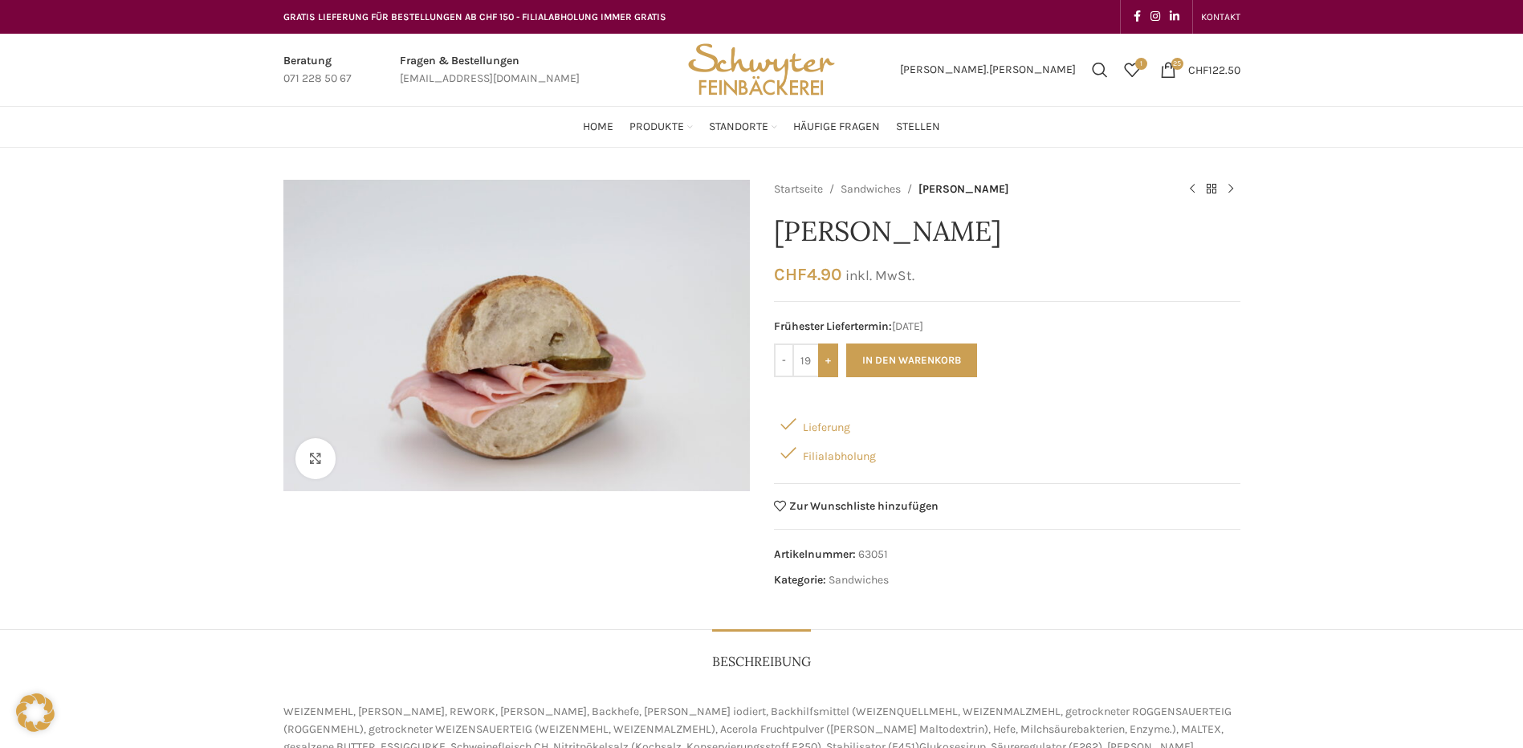
click at [831, 368] on input "+" at bounding box center [828, 361] width 20 height 34
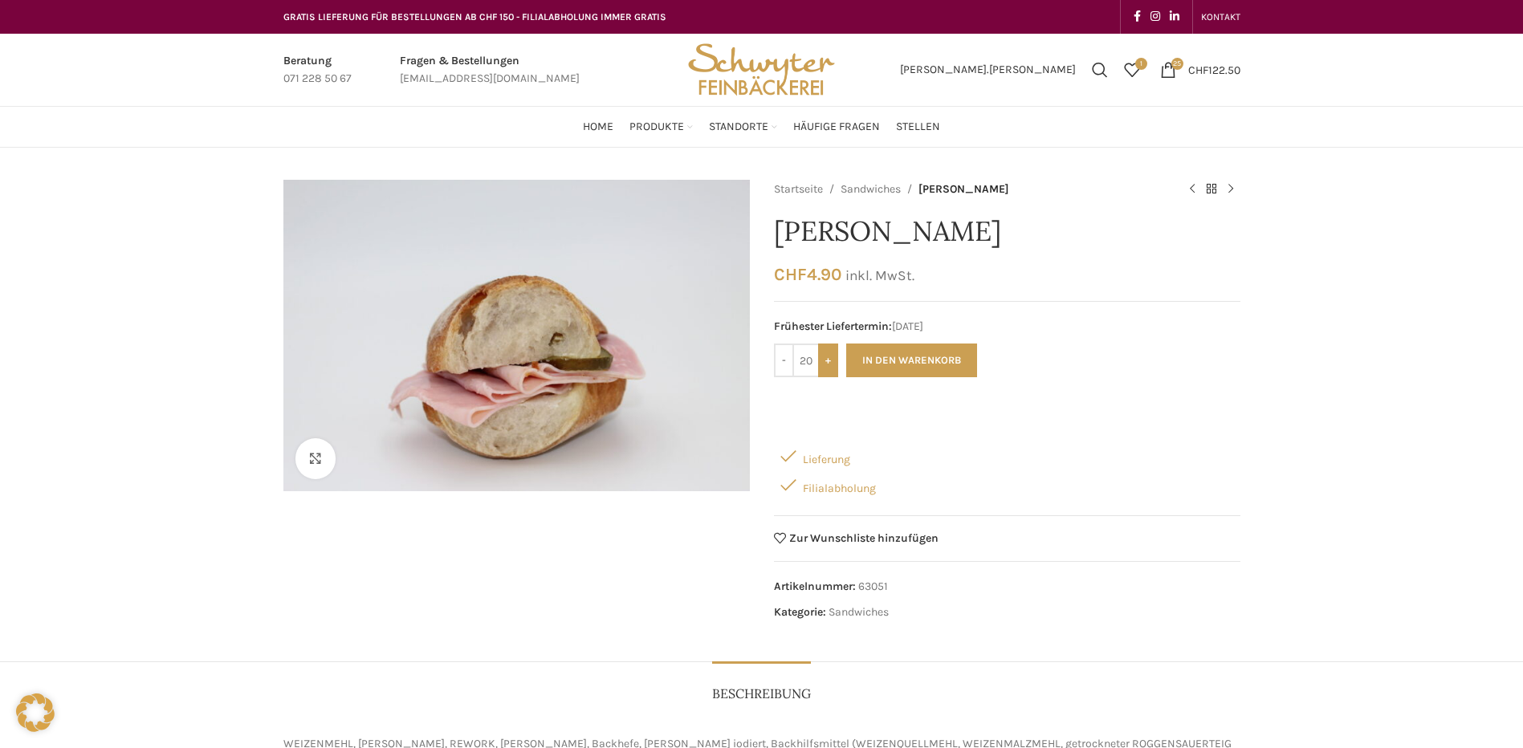
click at [831, 368] on input "+" at bounding box center [828, 361] width 20 height 34
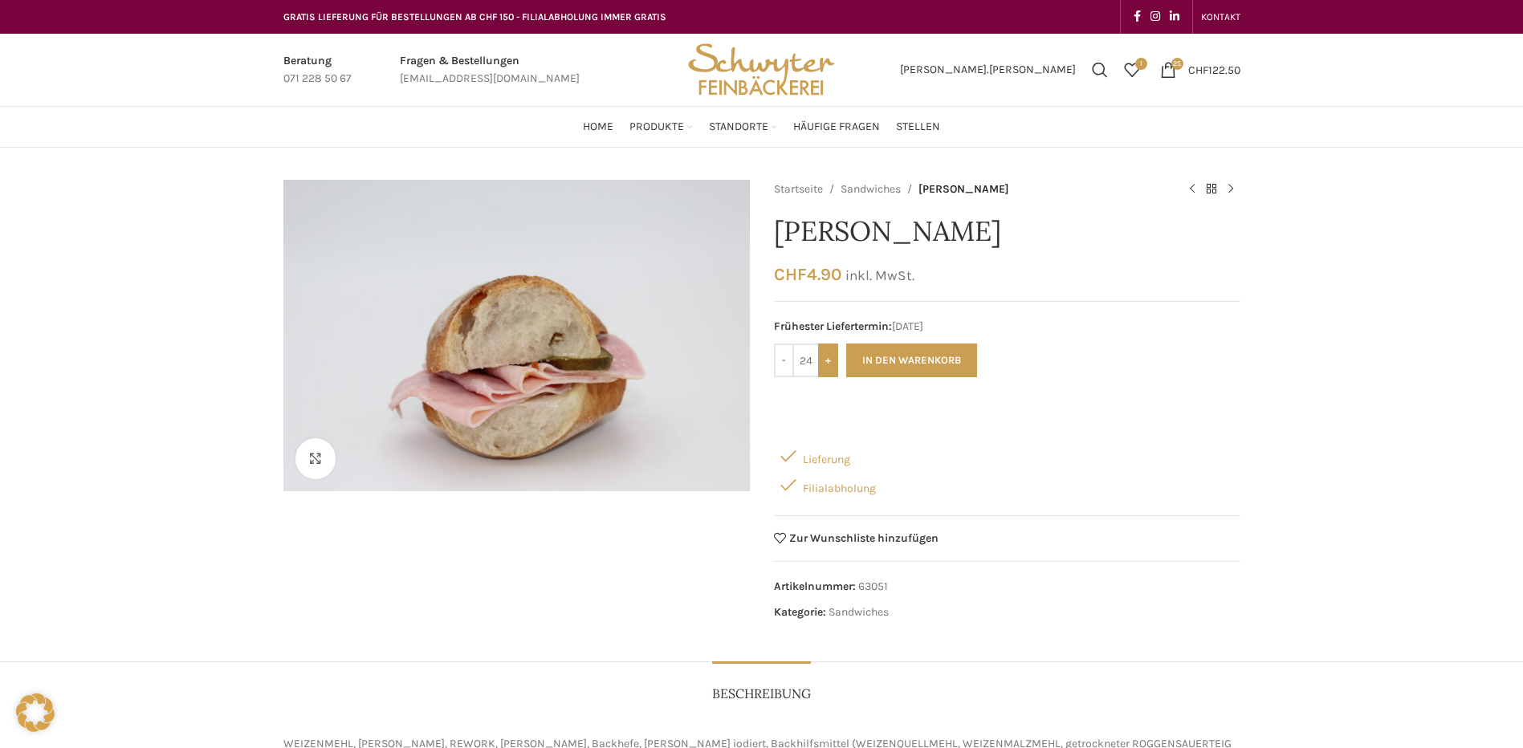
type input "25"
click at [905, 362] on button "In den Warenkorb" at bounding box center [911, 361] width 131 height 34
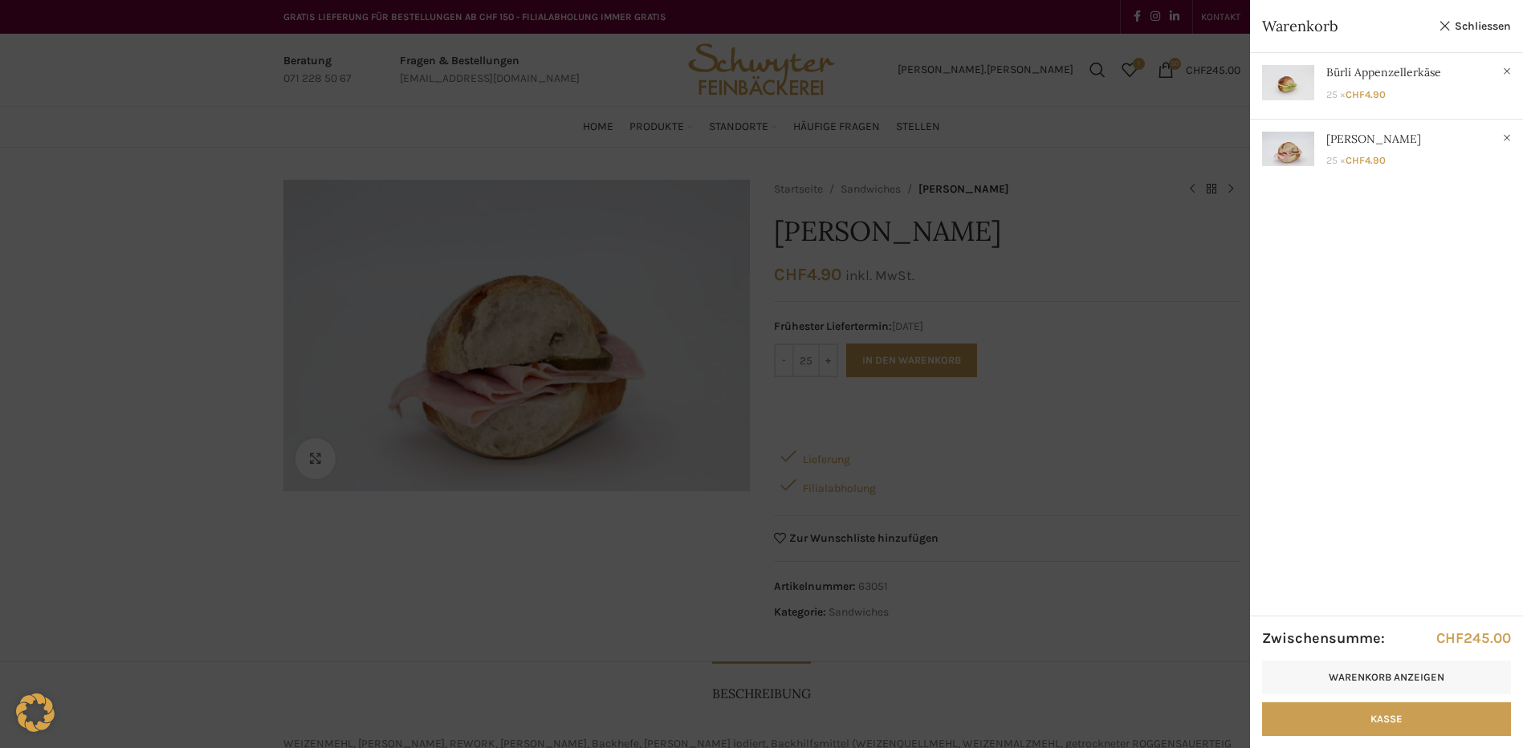
click at [1090, 351] on div at bounding box center [761, 374] width 1523 height 748
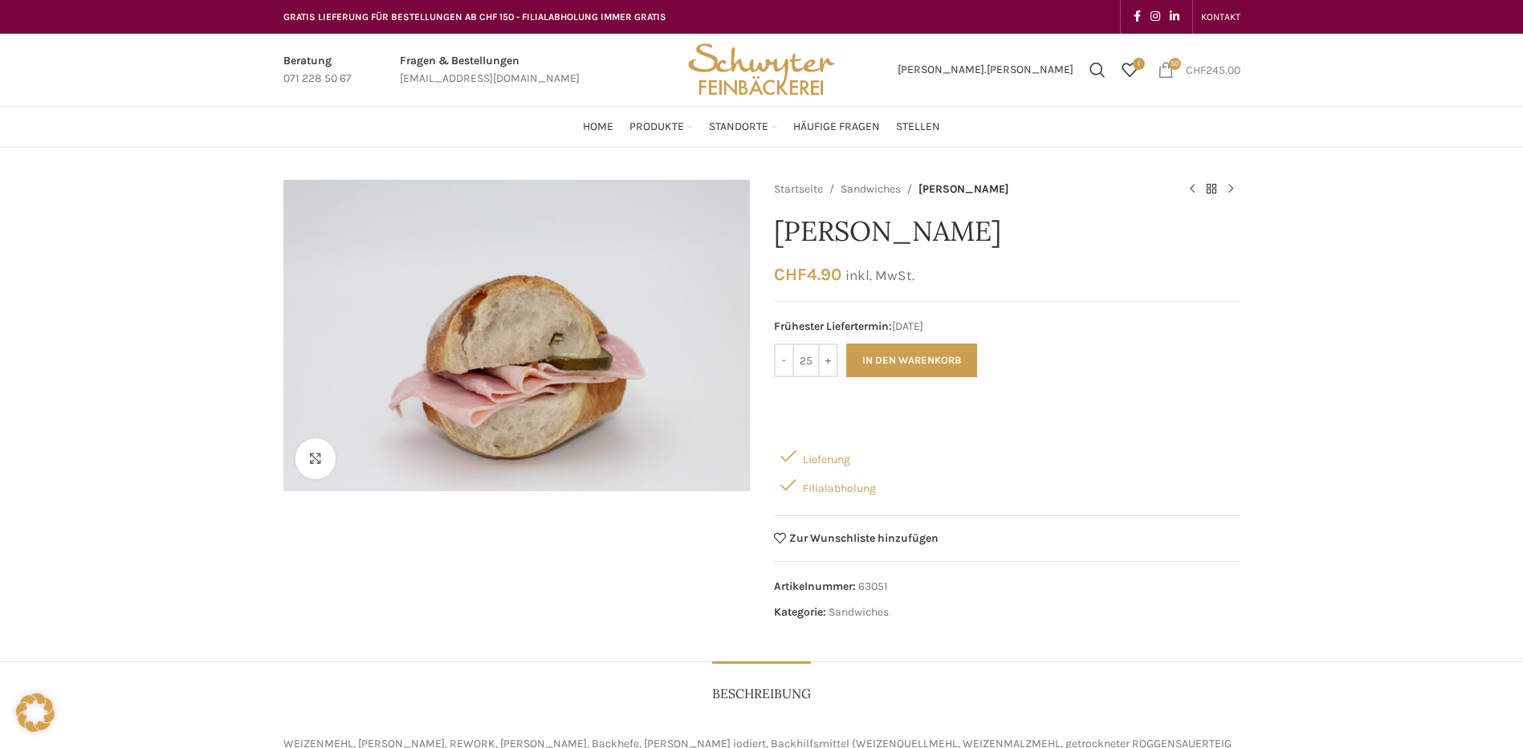
click at [1169, 67] on span "50 items" at bounding box center [1175, 64] width 12 height 12
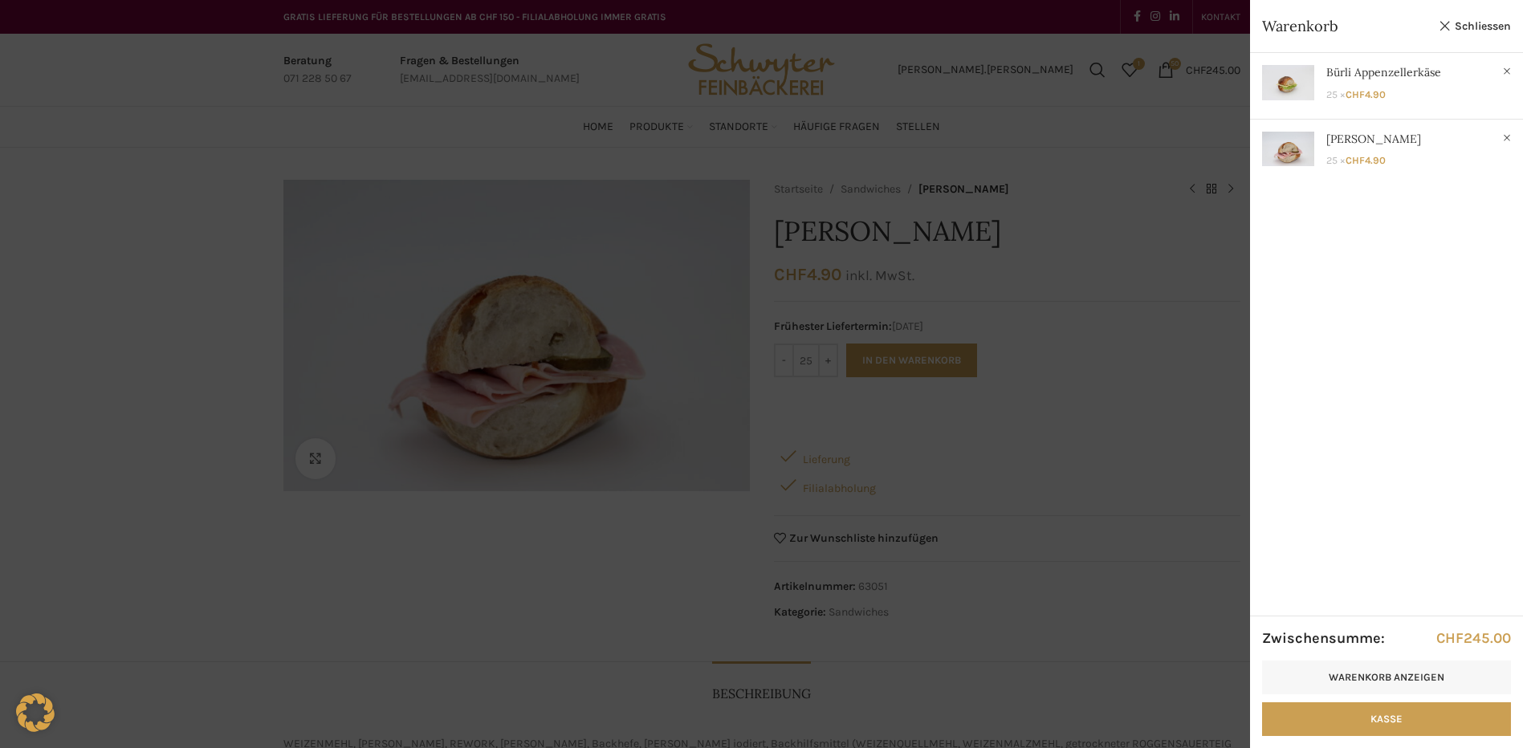
click at [1131, 234] on div at bounding box center [761, 374] width 1523 height 748
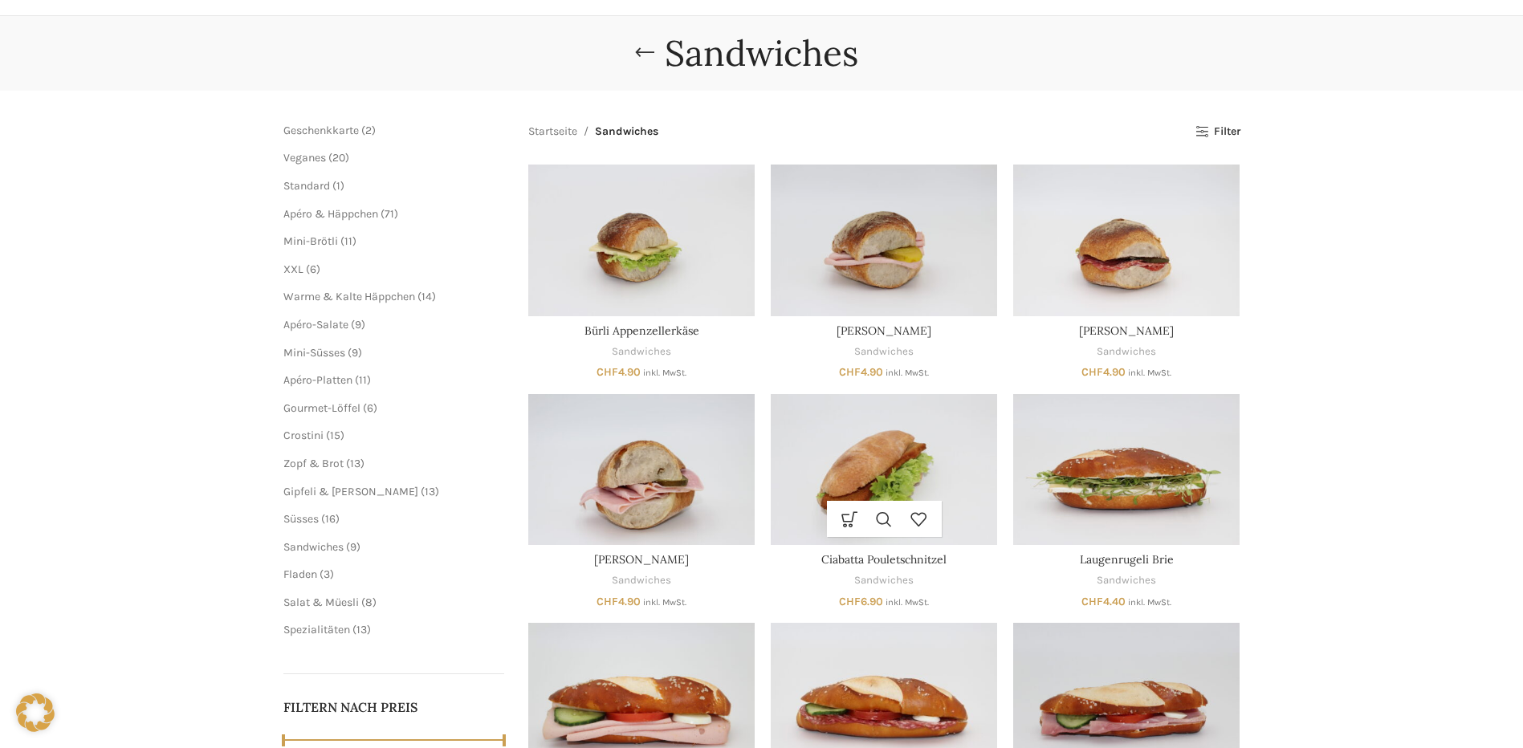
scroll to position [161, 0]
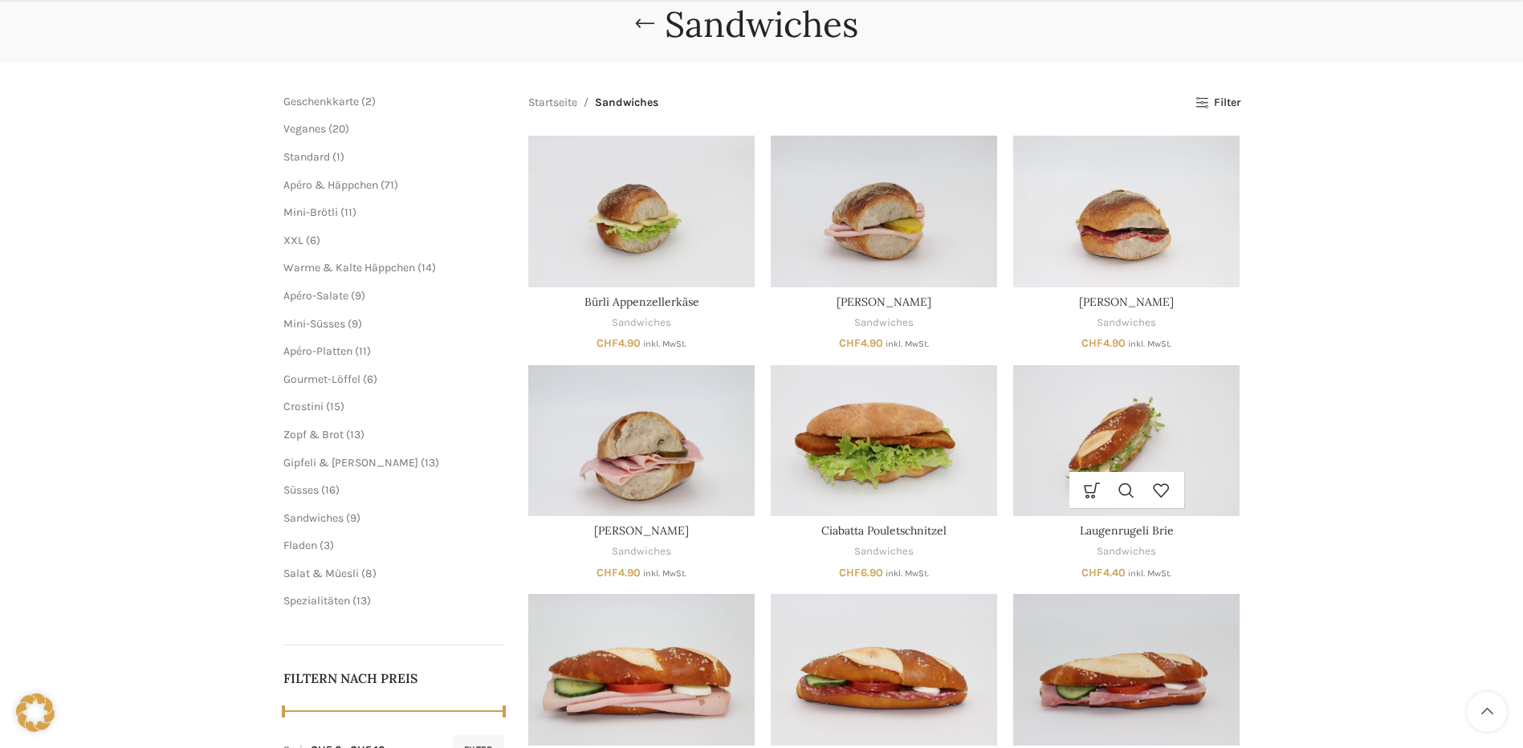
click at [1177, 440] on img "Laugenrugeli Brie" at bounding box center [1126, 440] width 226 height 151
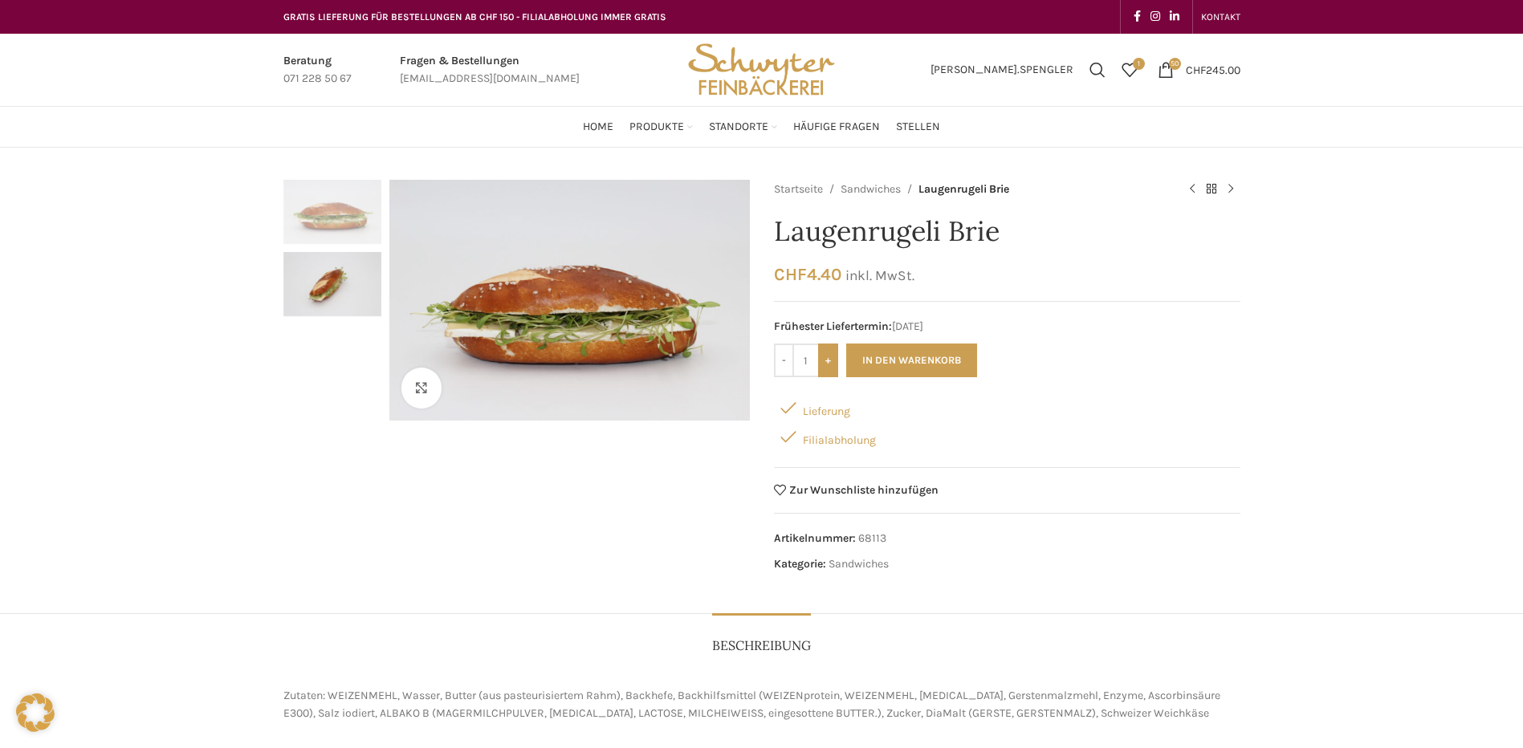
click at [823, 362] on input "+" at bounding box center [828, 361] width 20 height 34
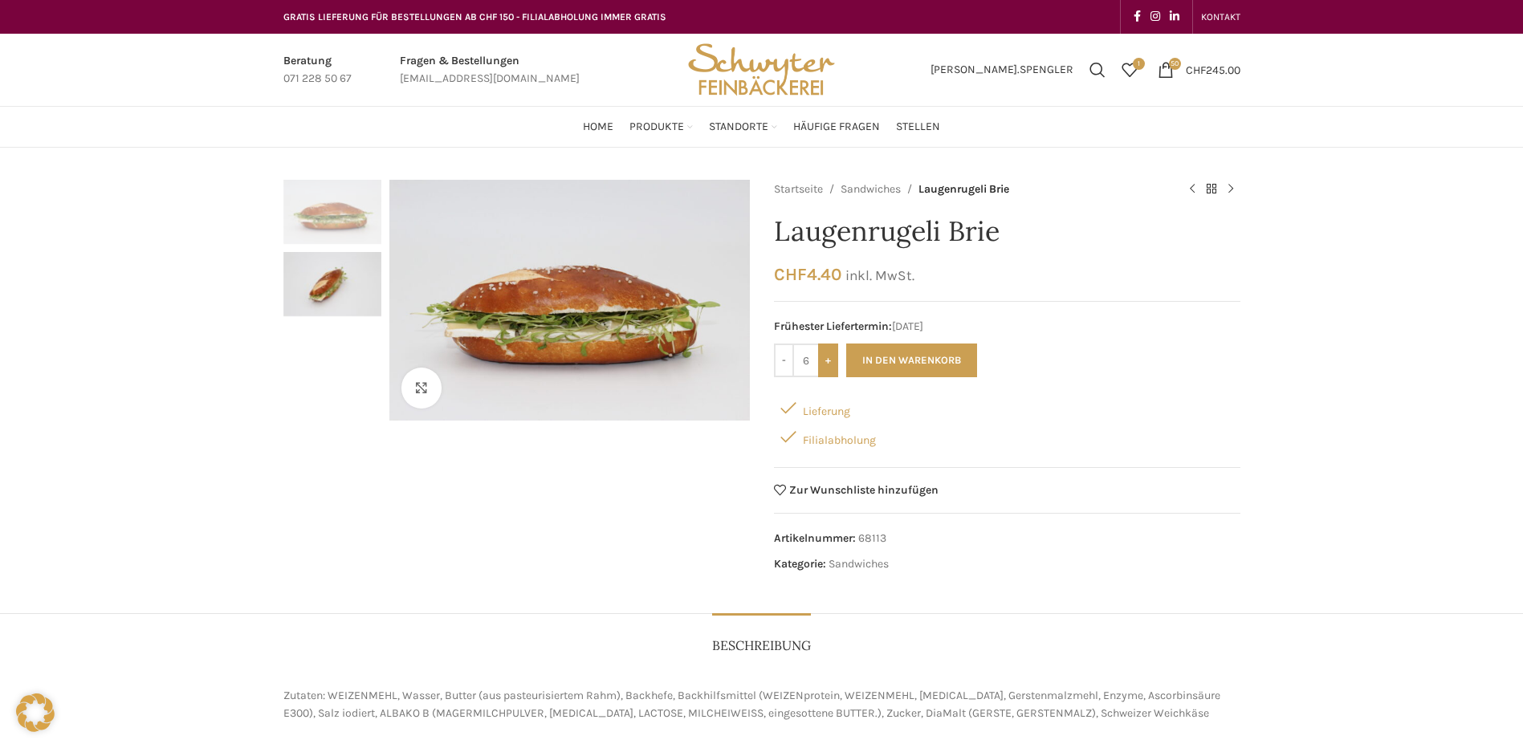
click at [823, 362] on input "+" at bounding box center [828, 361] width 20 height 34
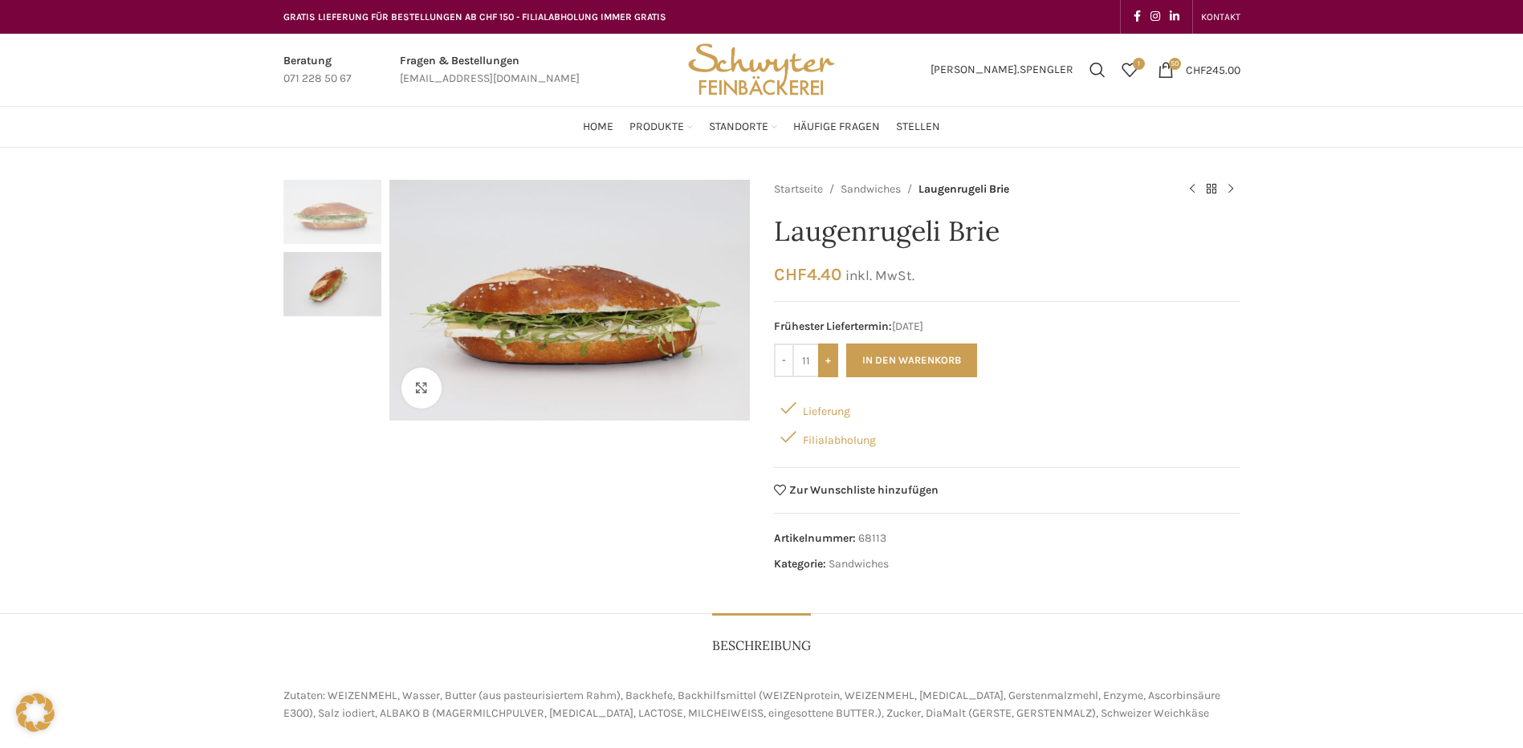
click at [823, 362] on input "+" at bounding box center [828, 361] width 20 height 34
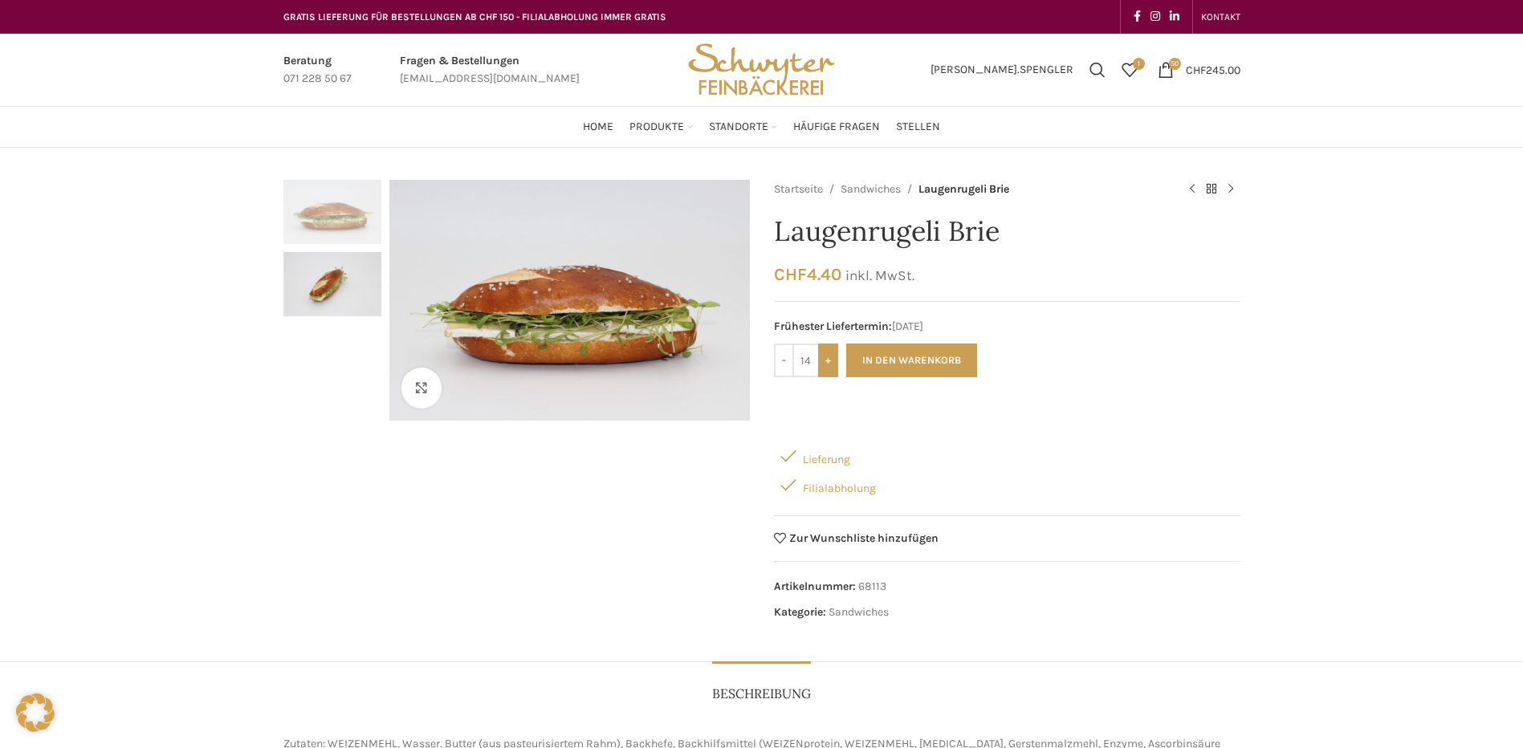
click at [823, 362] on input "+" at bounding box center [828, 361] width 20 height 34
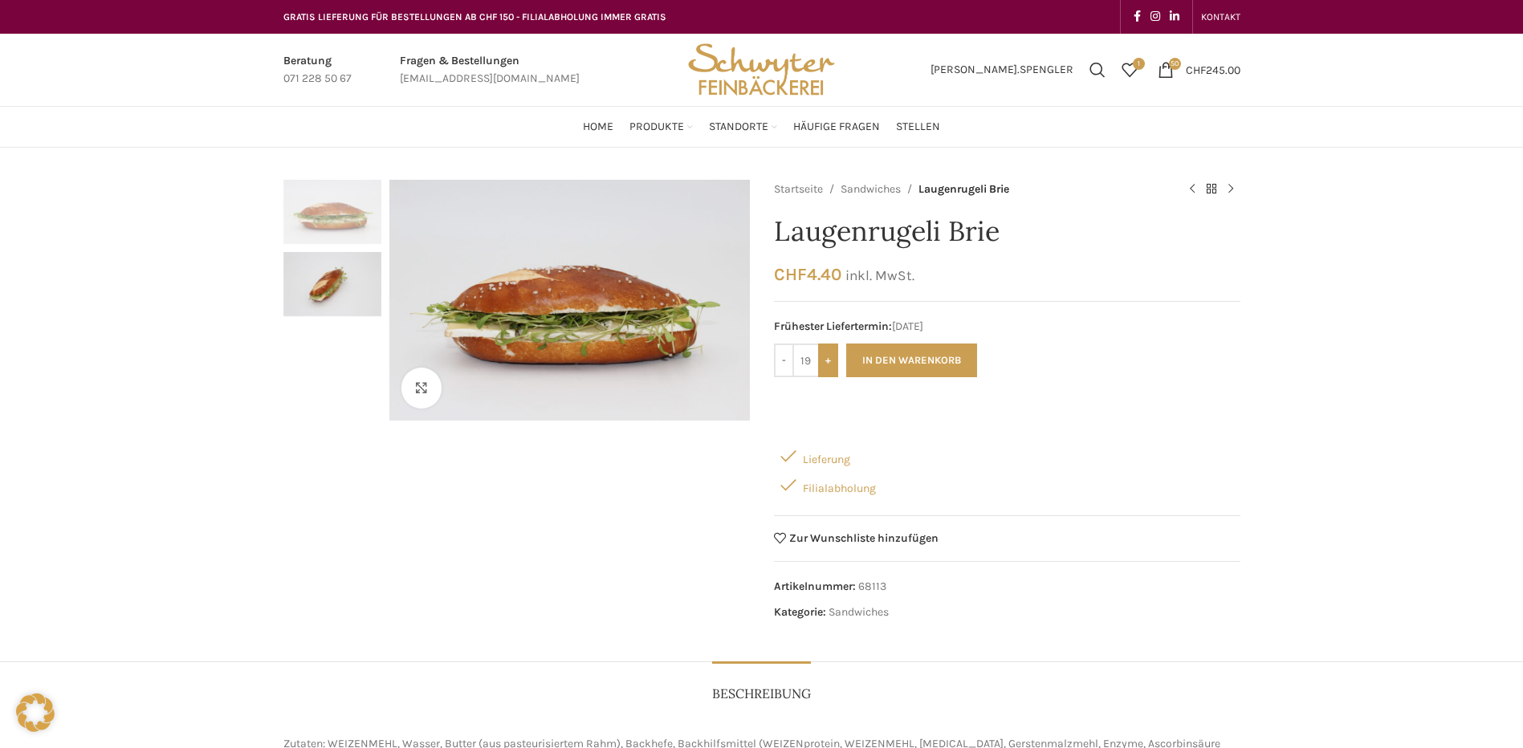
click at [823, 362] on input "+" at bounding box center [828, 361] width 20 height 34
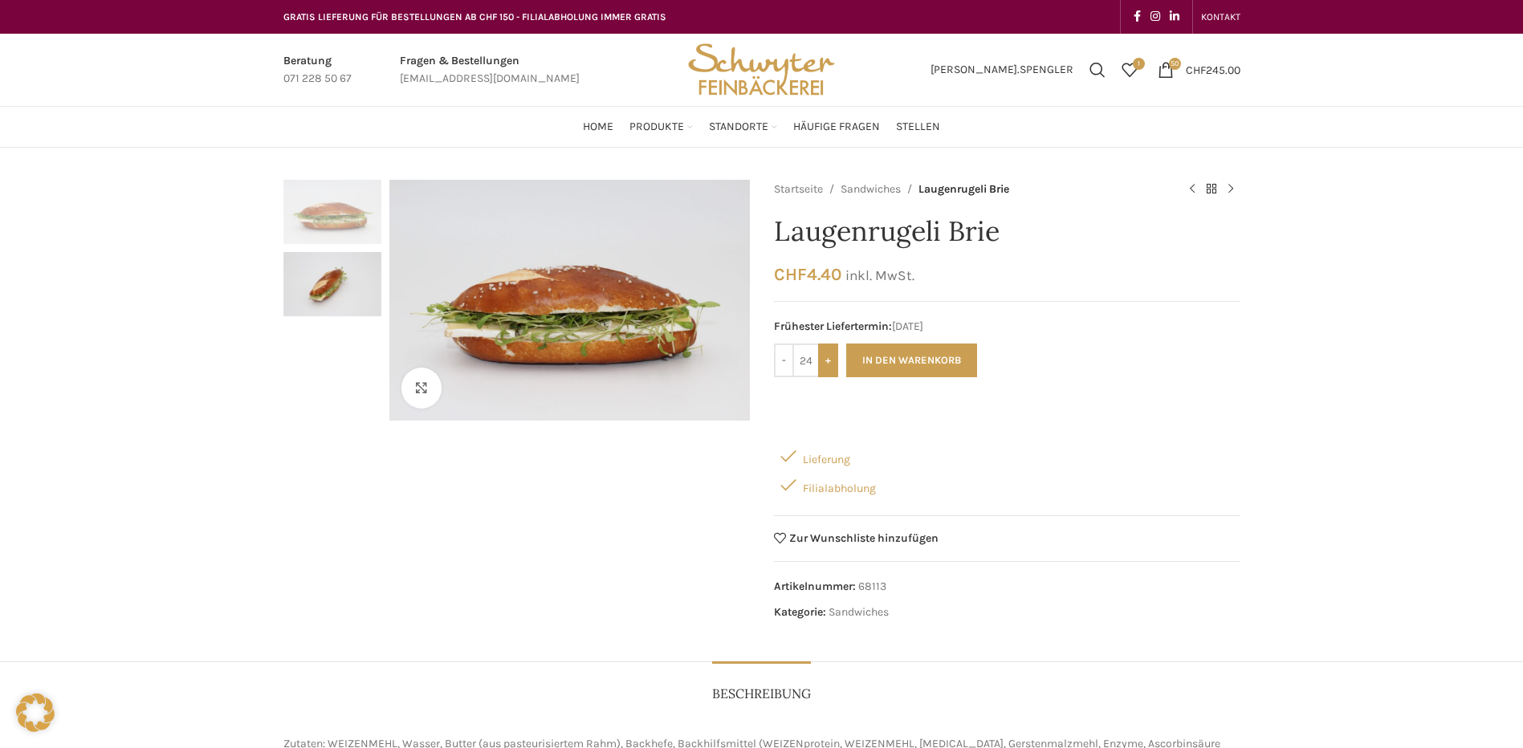
click at [823, 362] on input "+" at bounding box center [828, 361] width 20 height 34
type input "25"
click at [894, 363] on button "In den Warenkorb" at bounding box center [911, 361] width 131 height 34
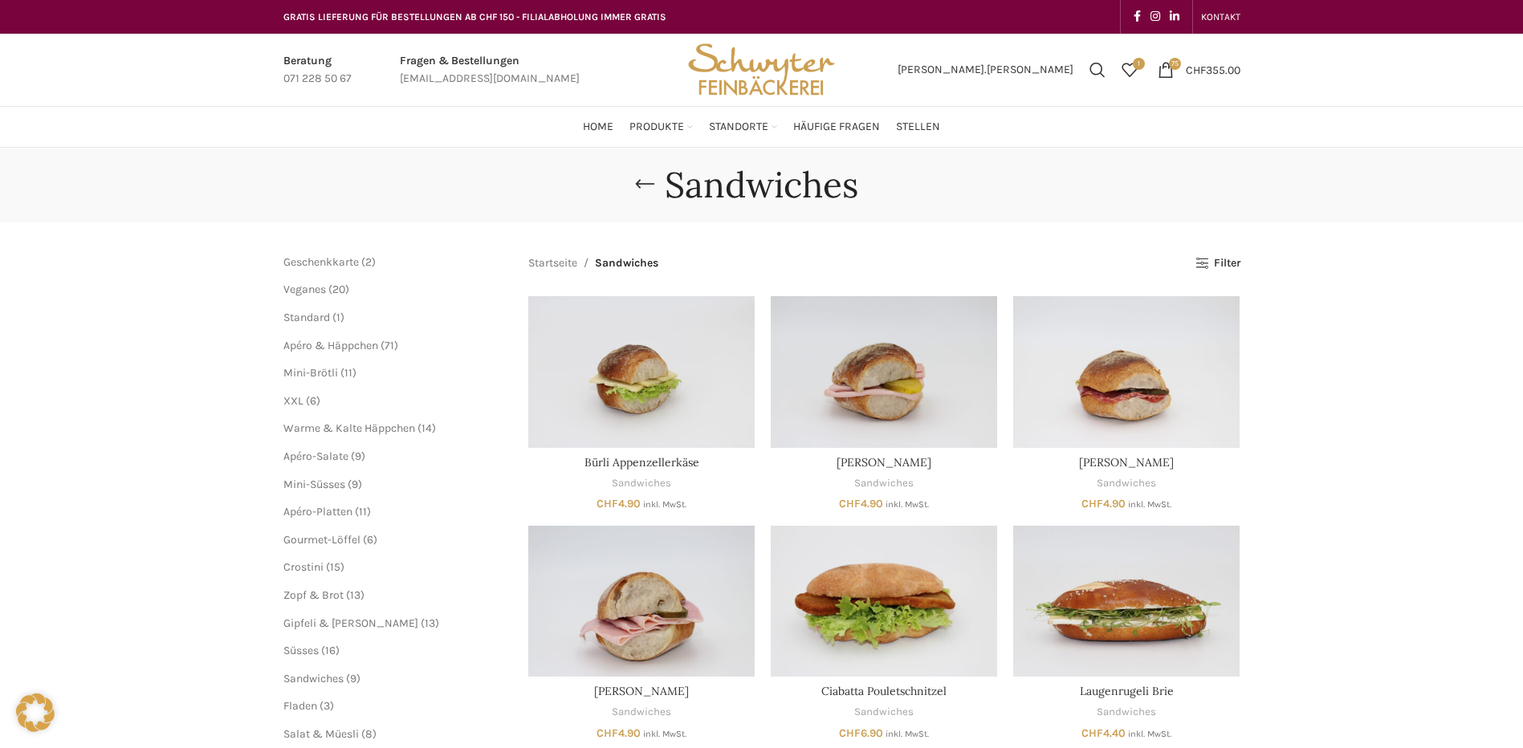
scroll to position [161, 0]
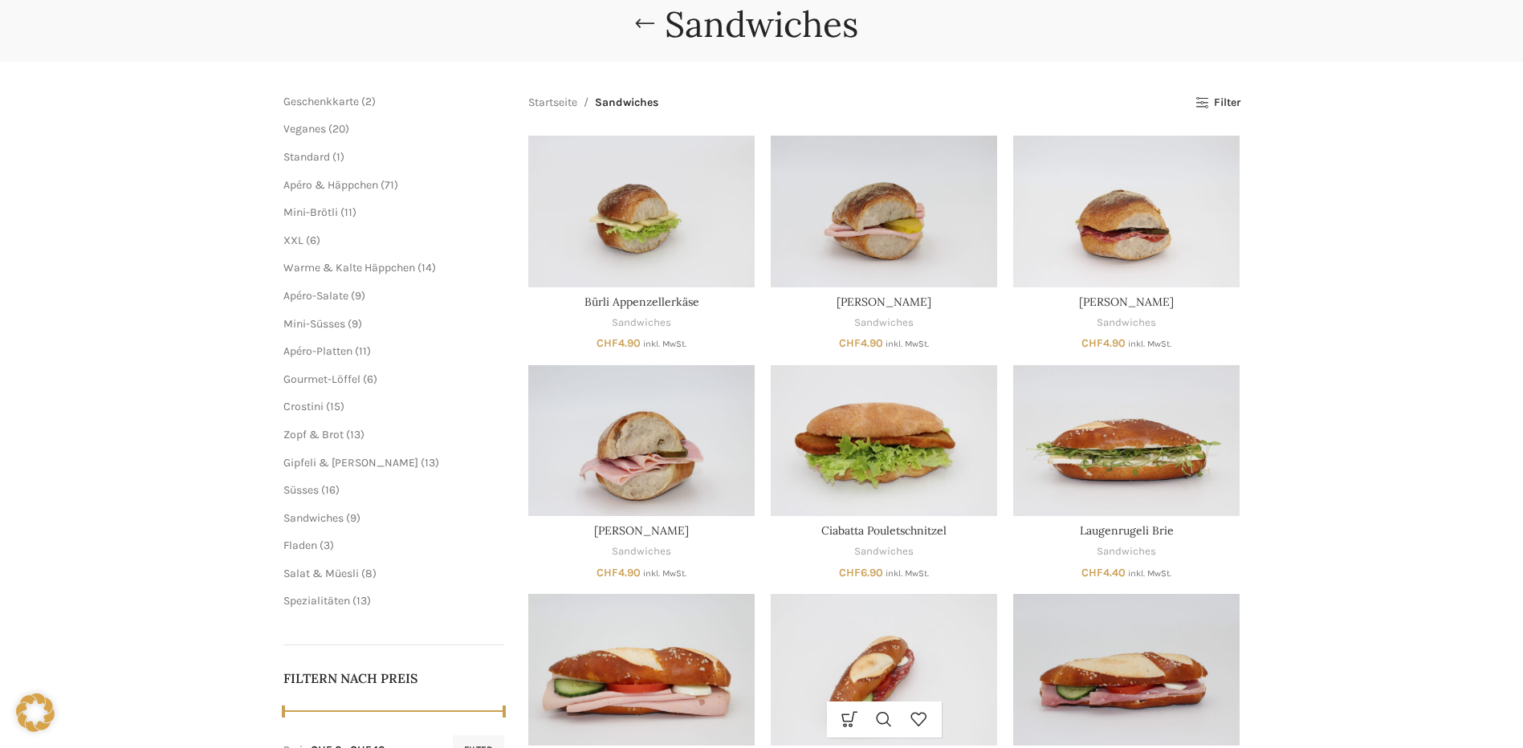
click at [927, 666] on img "Laugenrugeli Salami" at bounding box center [884, 669] width 226 height 151
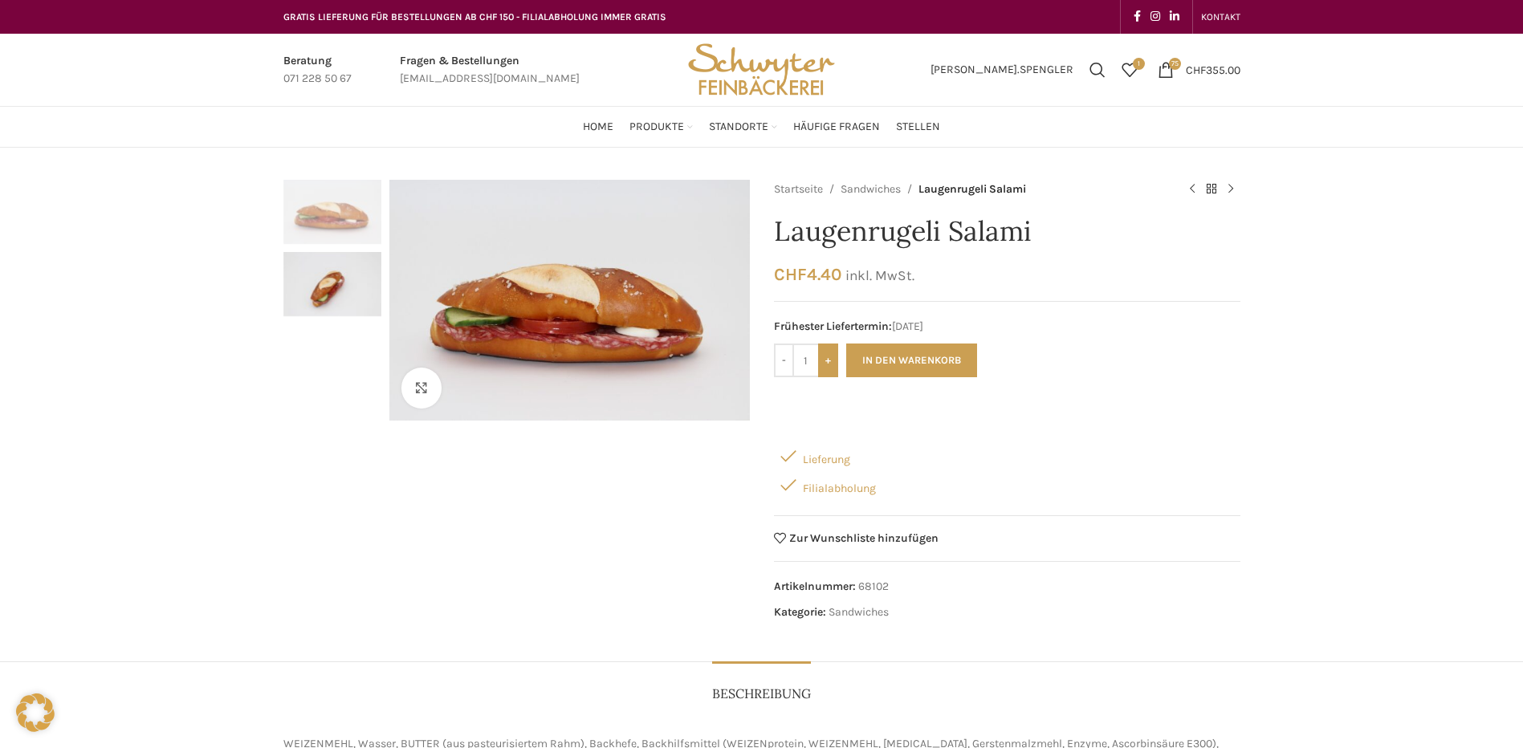
click at [828, 368] on input "+" at bounding box center [828, 361] width 20 height 34
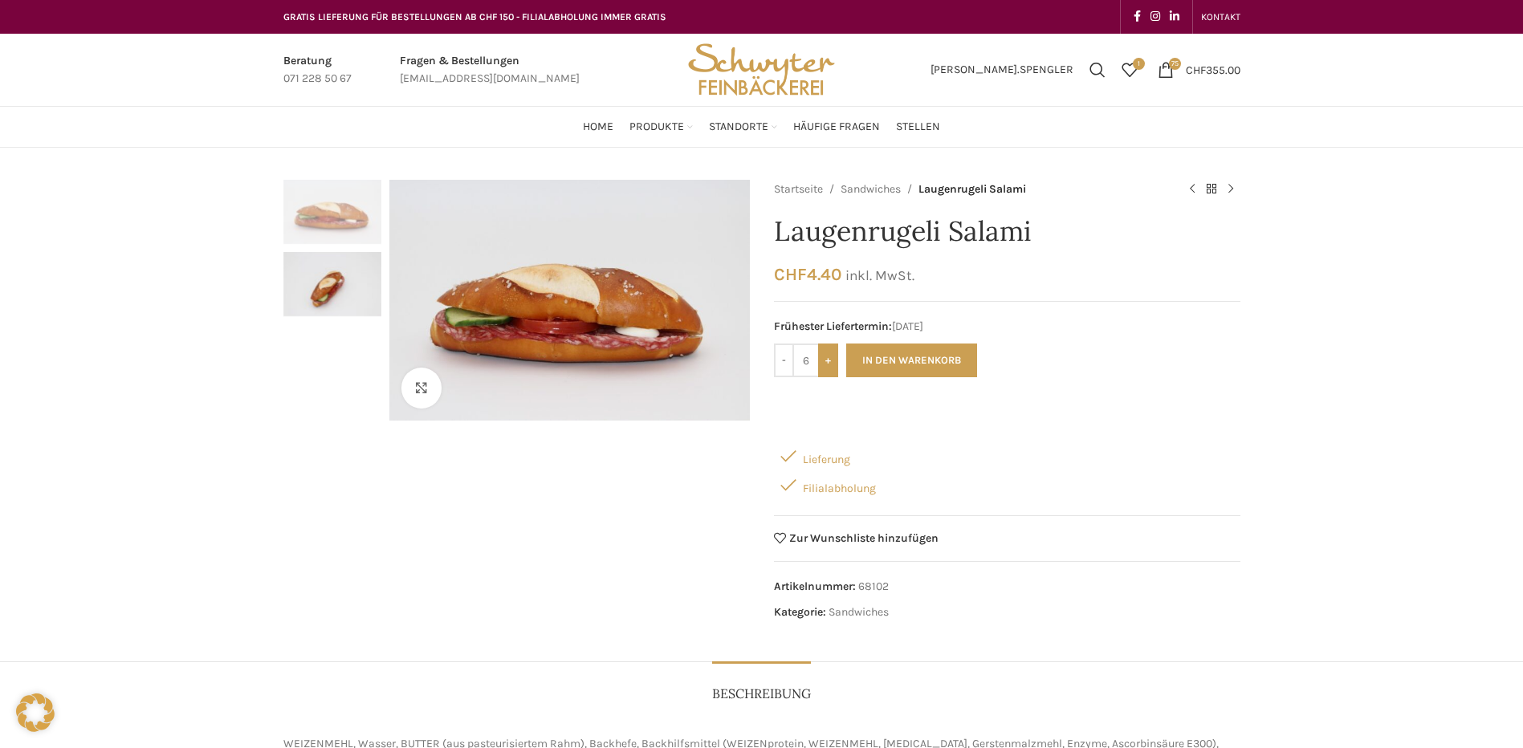
click at [828, 368] on input "+" at bounding box center [828, 361] width 20 height 34
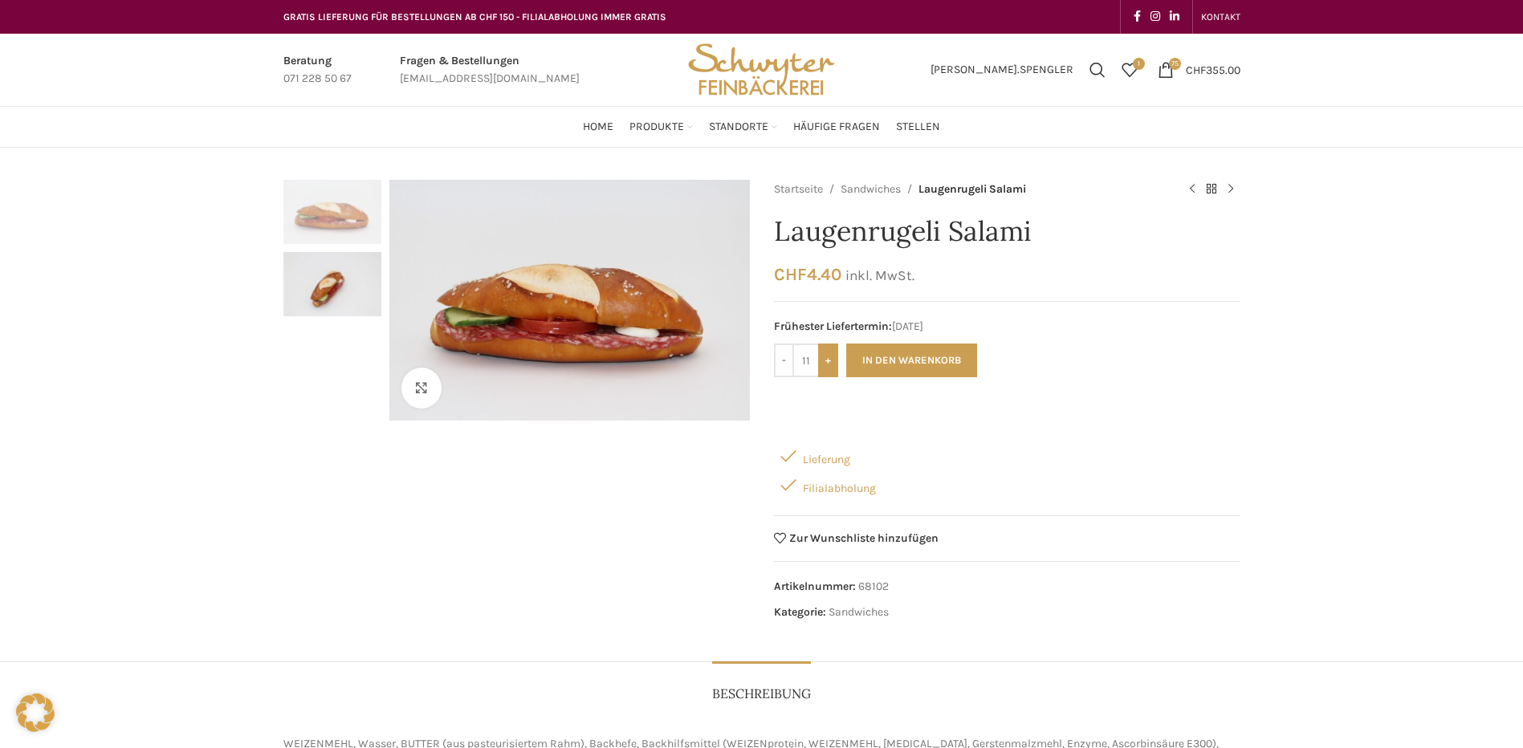
click at [828, 368] on input "+" at bounding box center [828, 361] width 20 height 34
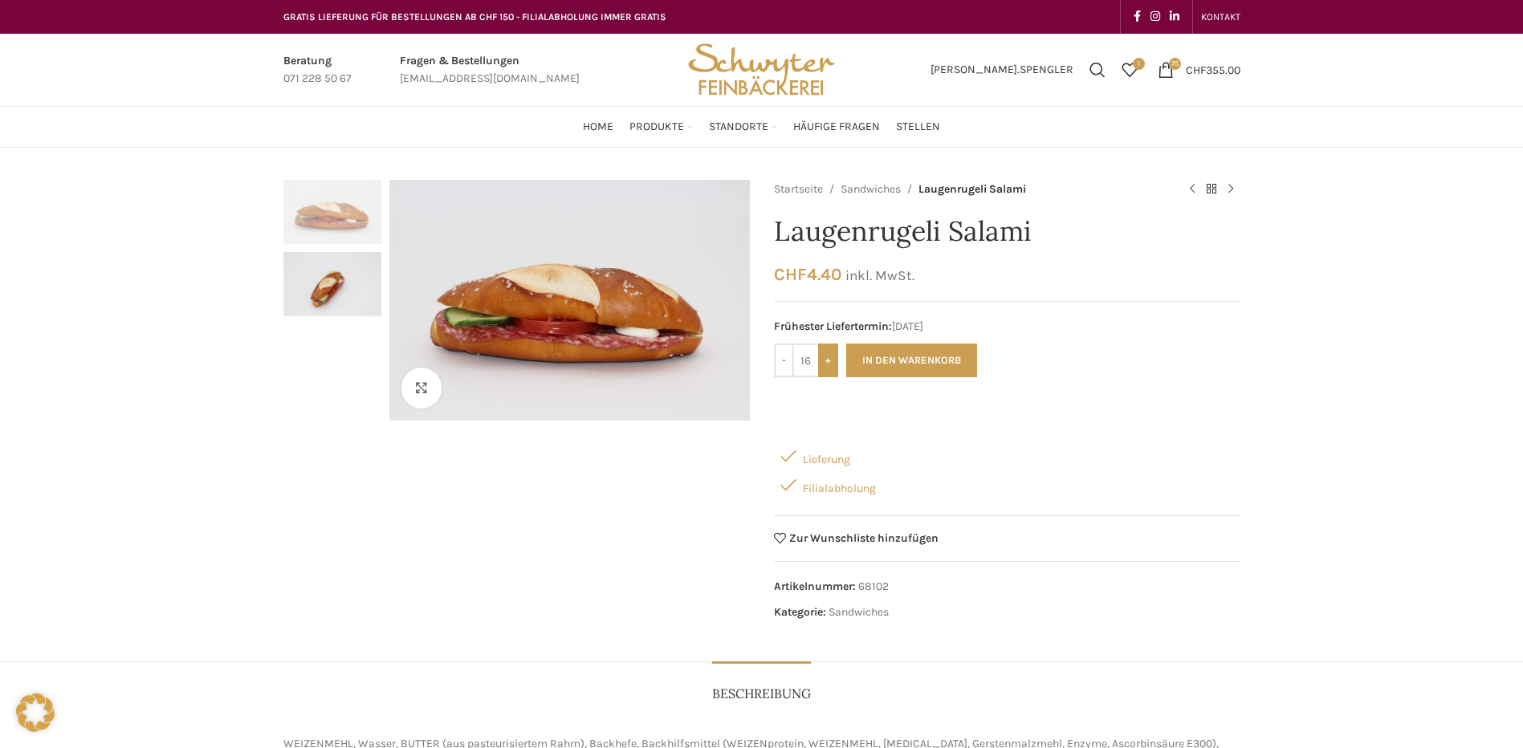
click at [828, 368] on input "+" at bounding box center [828, 361] width 20 height 34
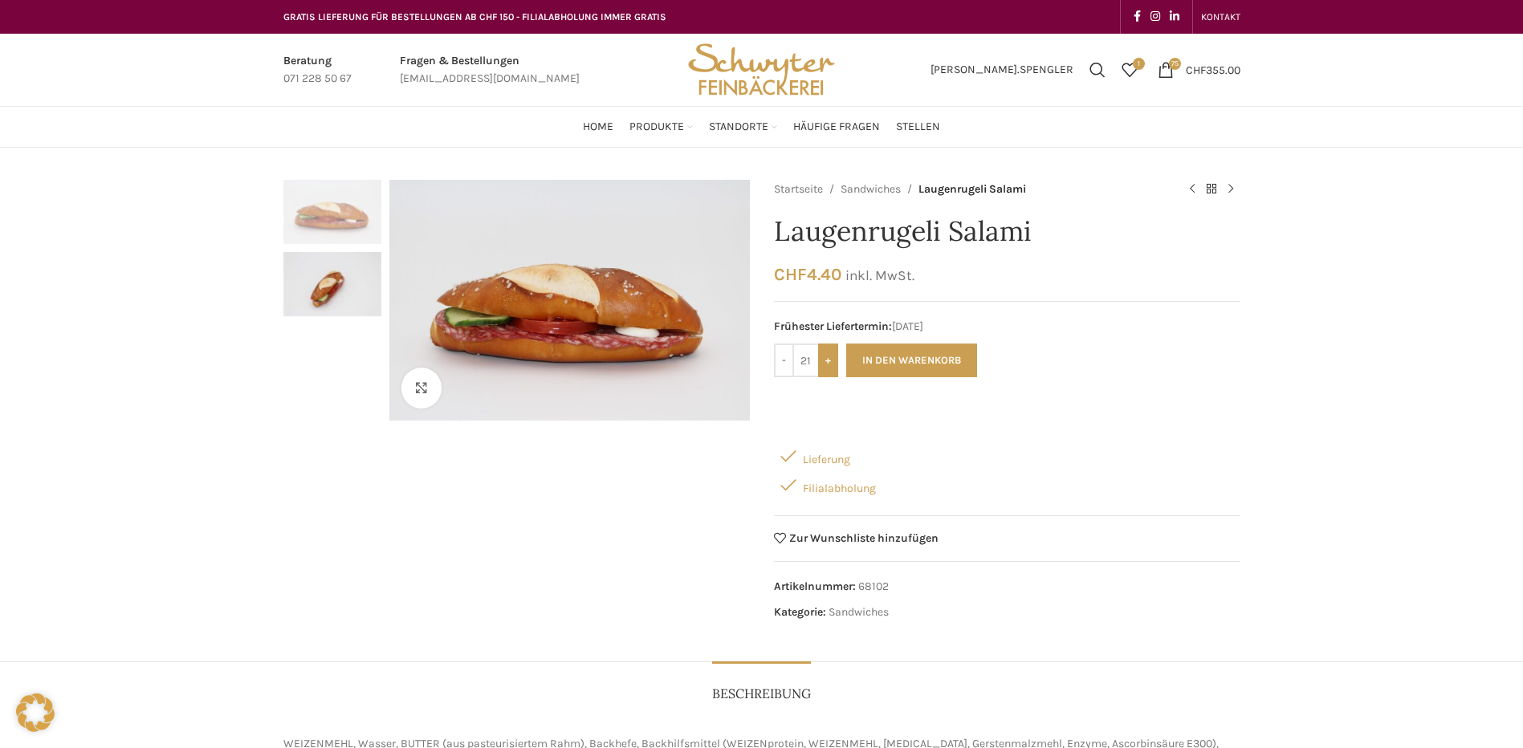
click at [828, 368] on input "+" at bounding box center [828, 361] width 20 height 34
type input "25"
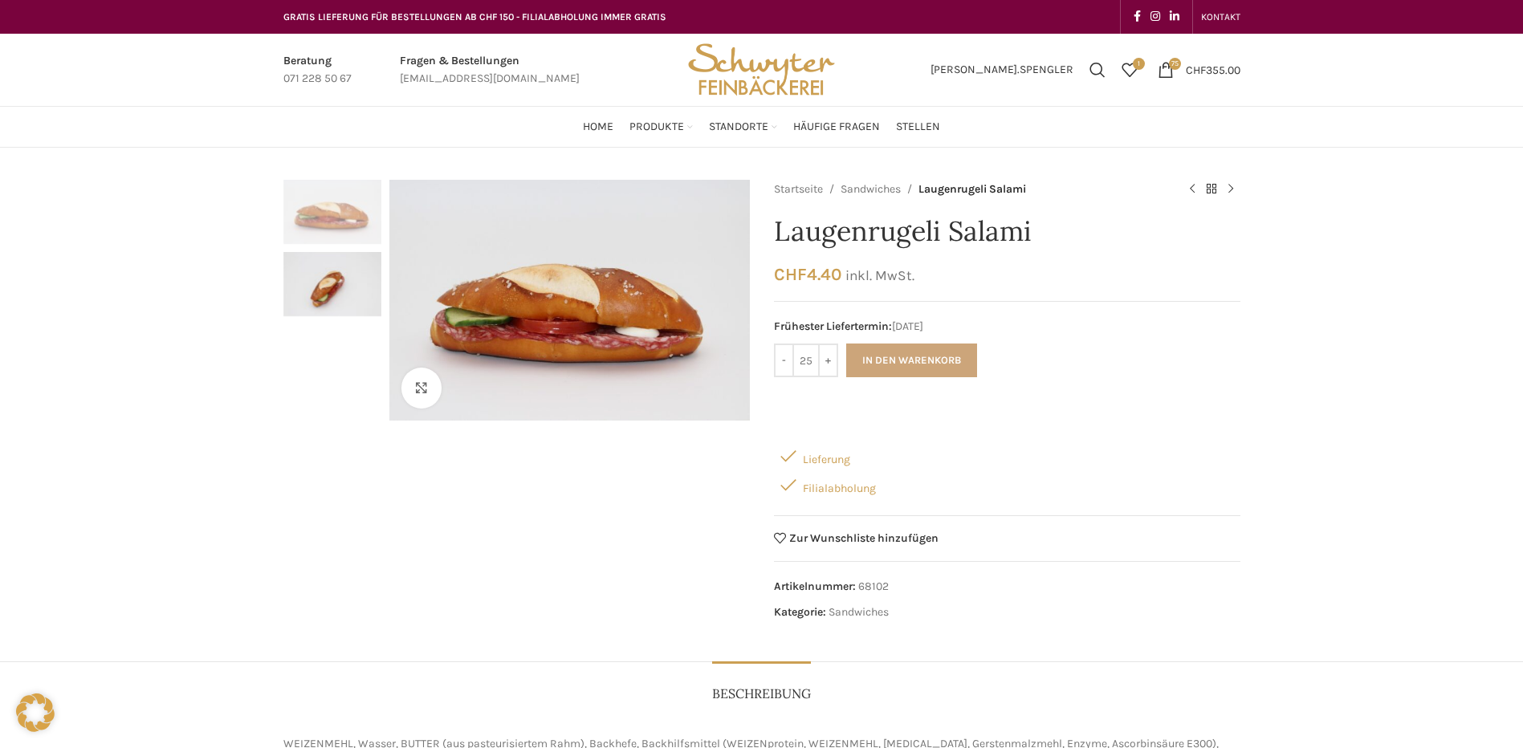
click at [887, 358] on button "In den Warenkorb" at bounding box center [911, 361] width 131 height 34
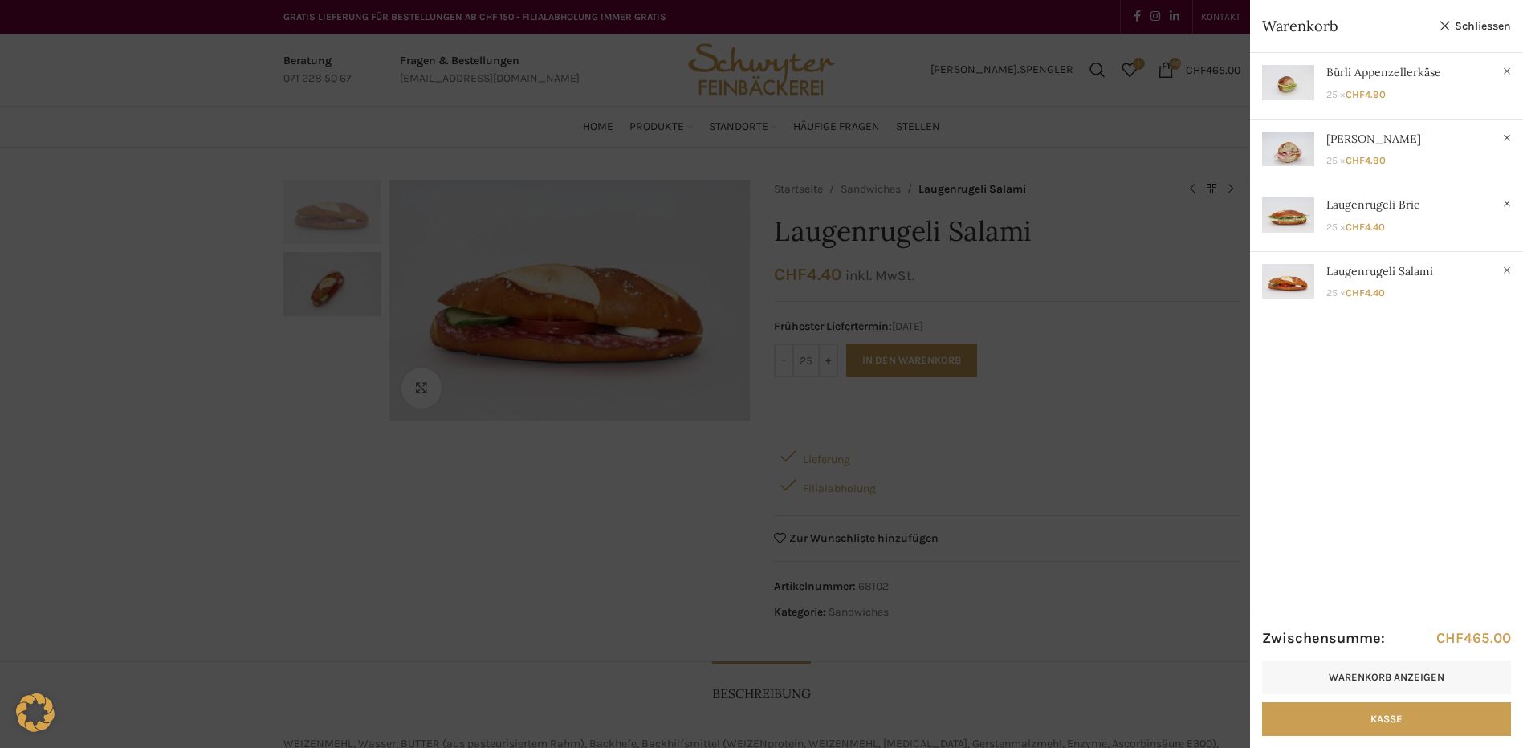
click at [210, 336] on div at bounding box center [761, 374] width 1523 height 748
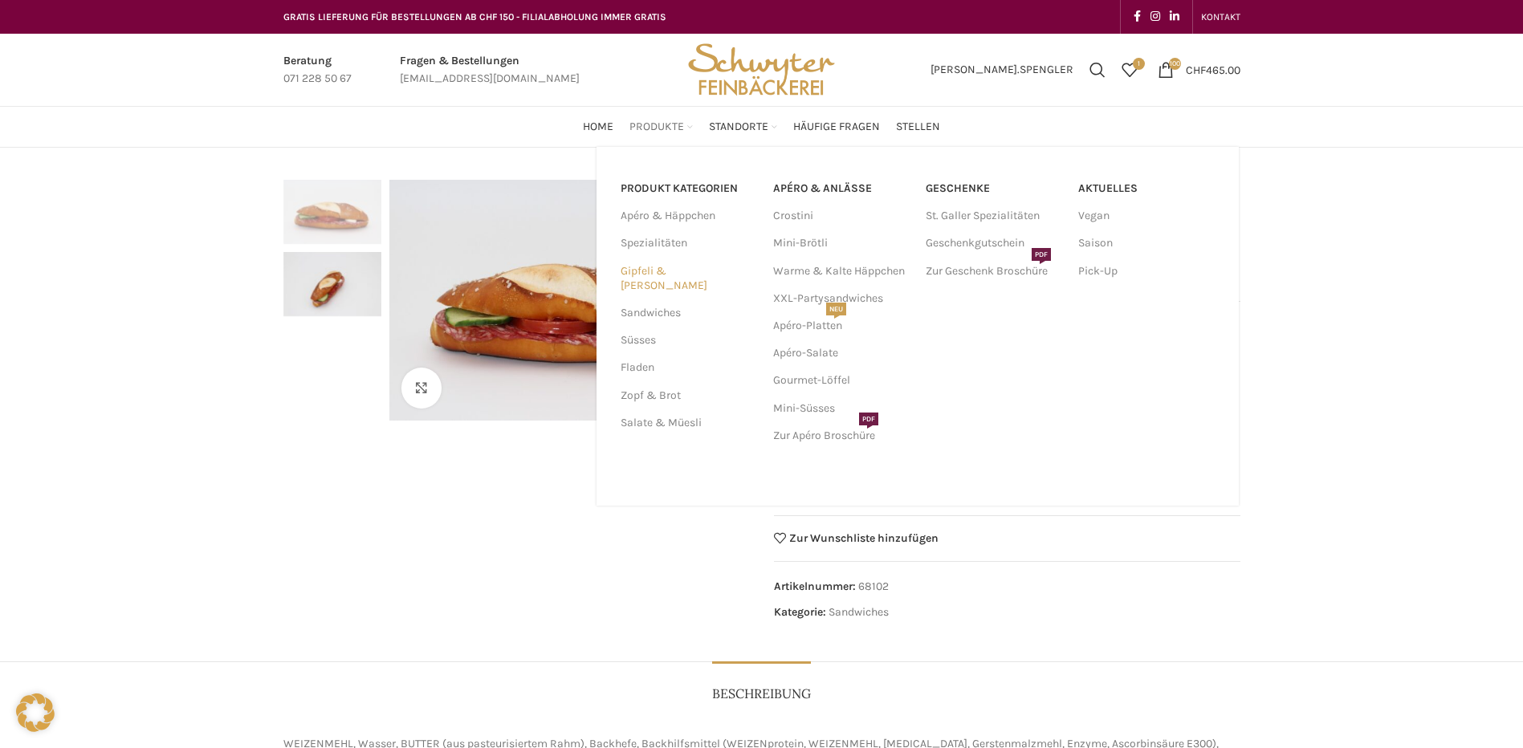
click at [653, 268] on link "Gipfeli & [PERSON_NAME]" at bounding box center [686, 279] width 133 height 42
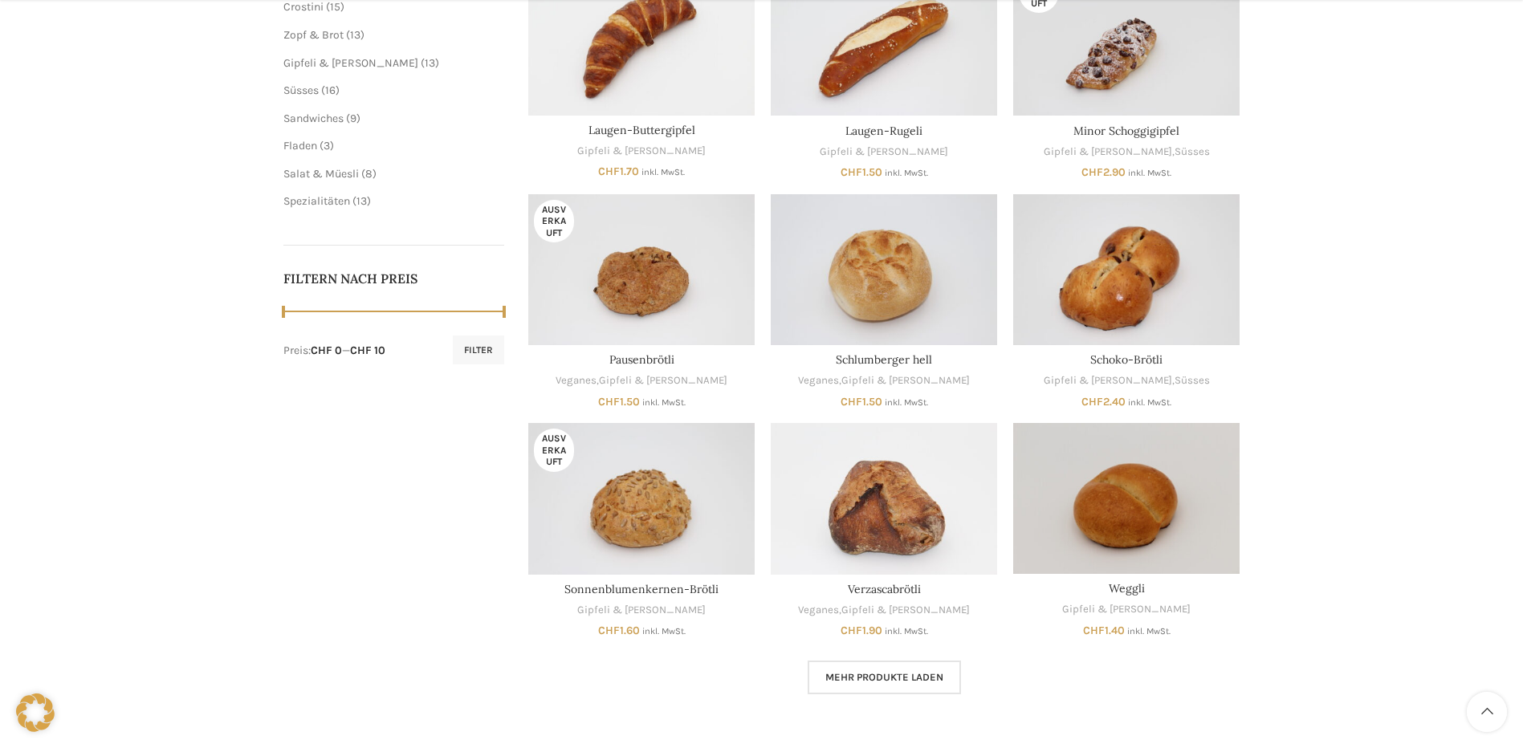
scroll to position [562, 0]
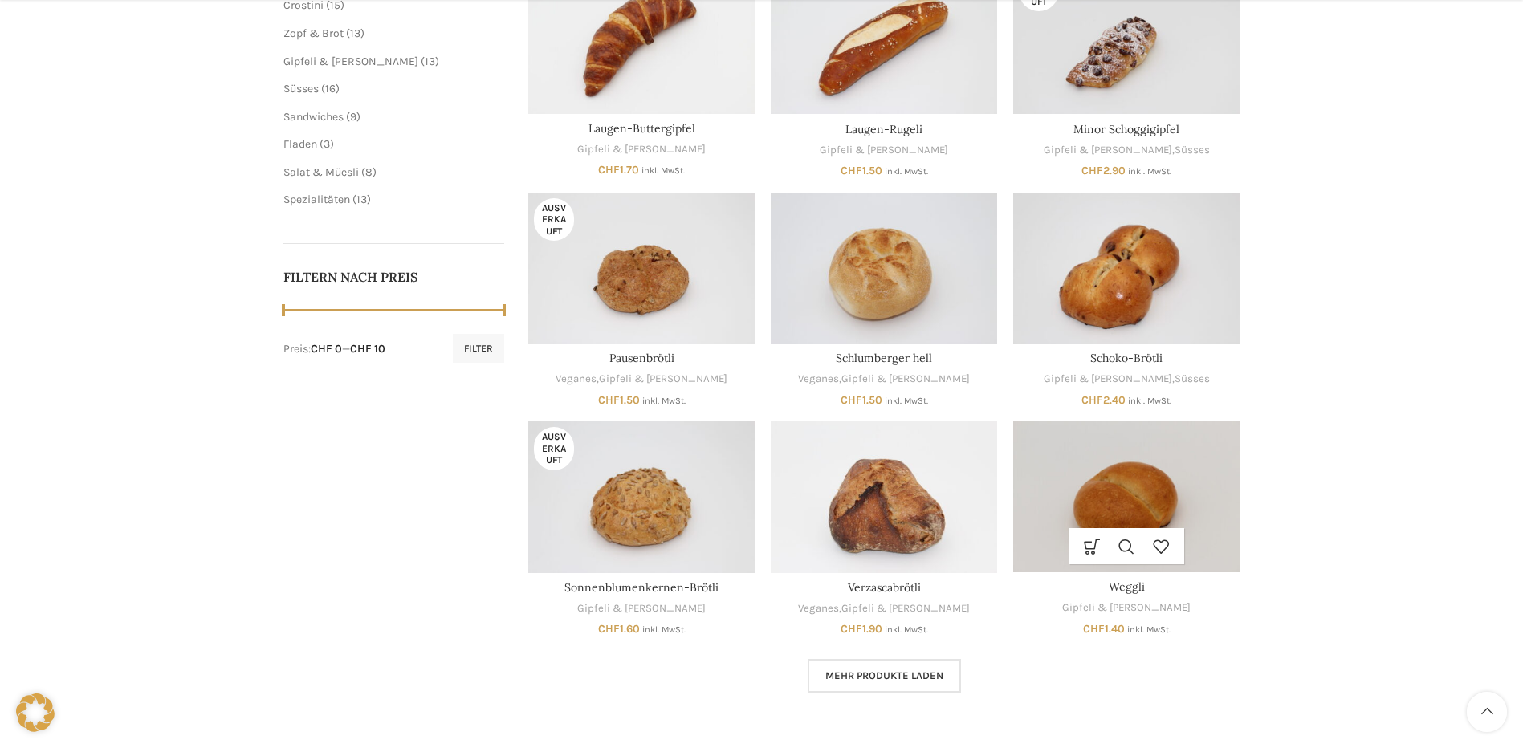
click at [1156, 490] on img "Weggli" at bounding box center [1126, 496] width 226 height 151
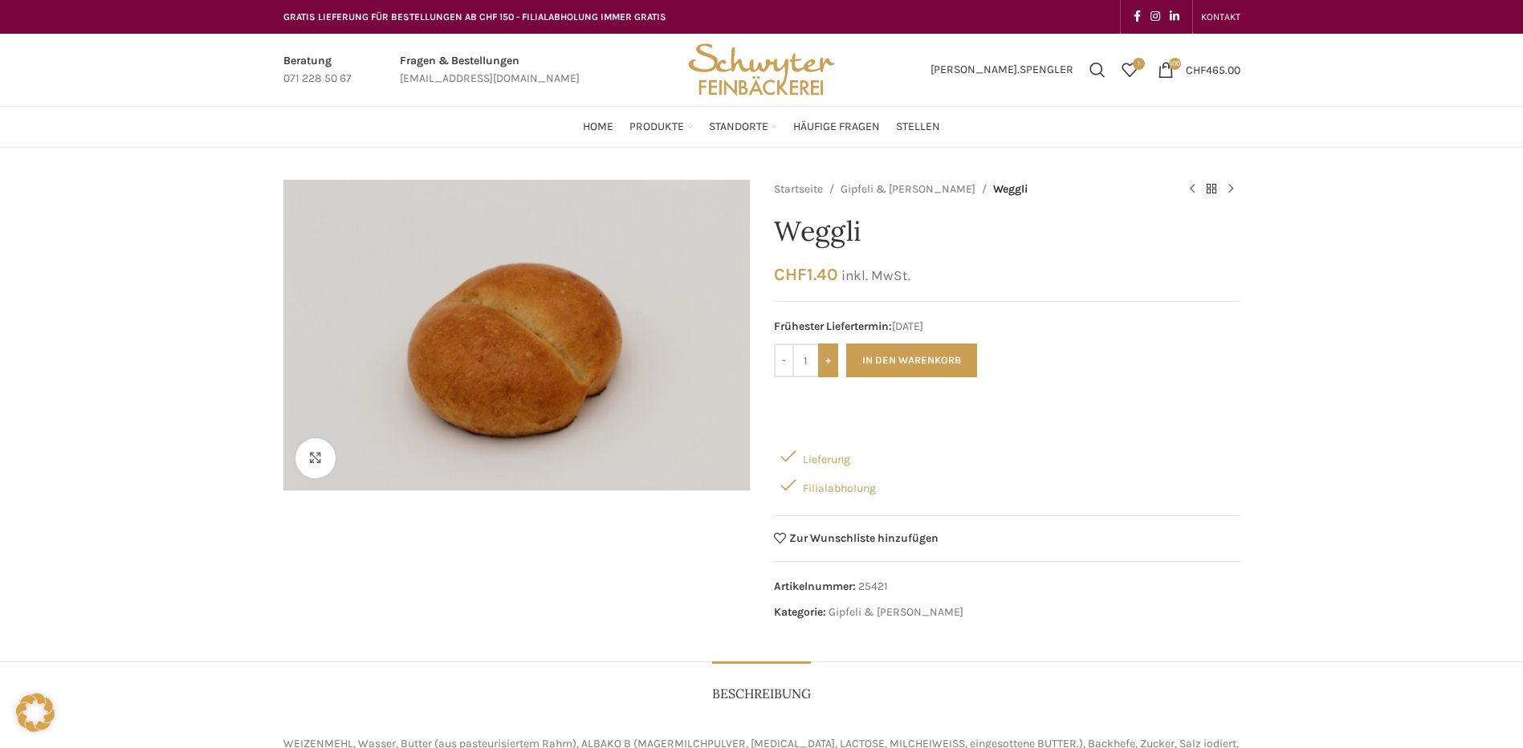
click at [834, 361] on input "+" at bounding box center [828, 361] width 20 height 34
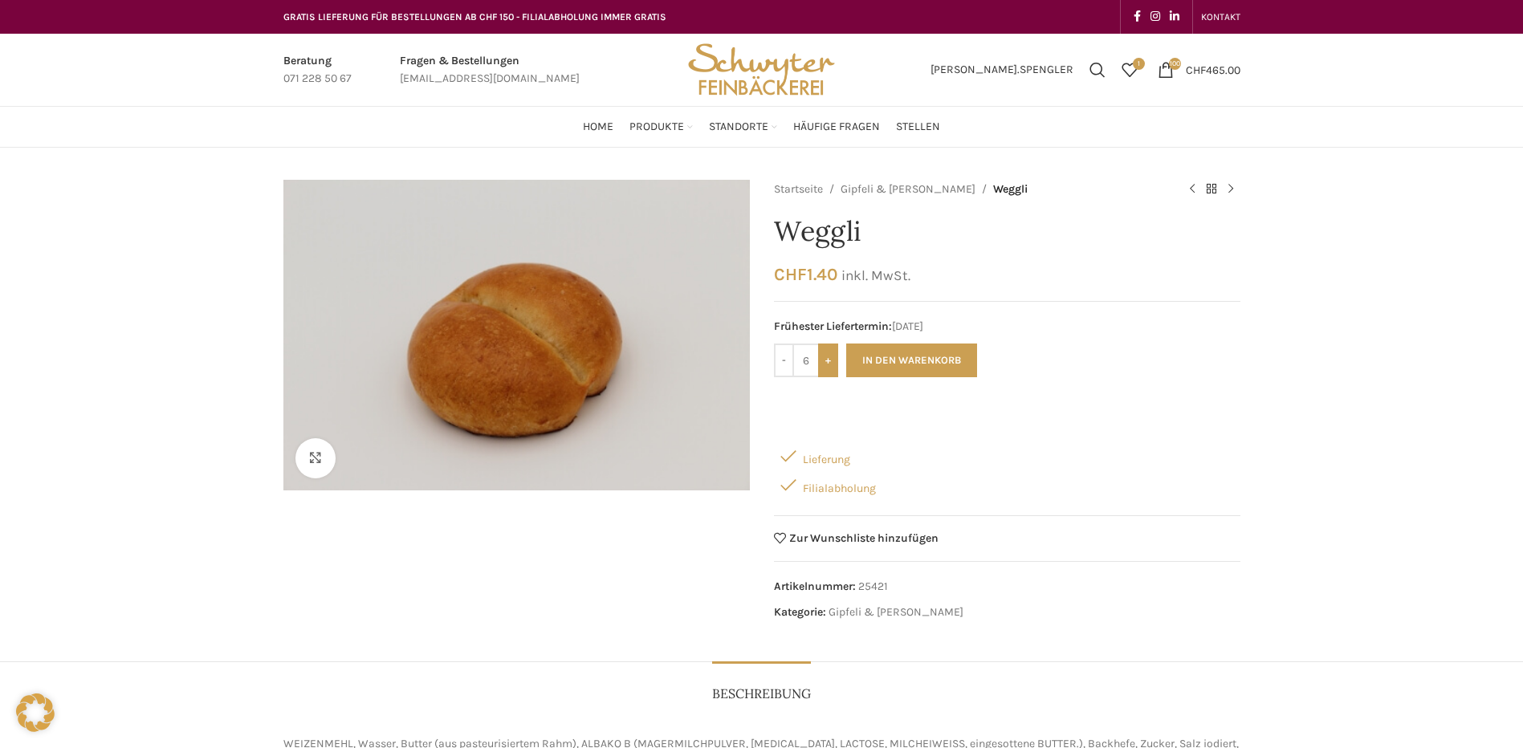
click at [834, 361] on input "+" at bounding box center [828, 361] width 20 height 34
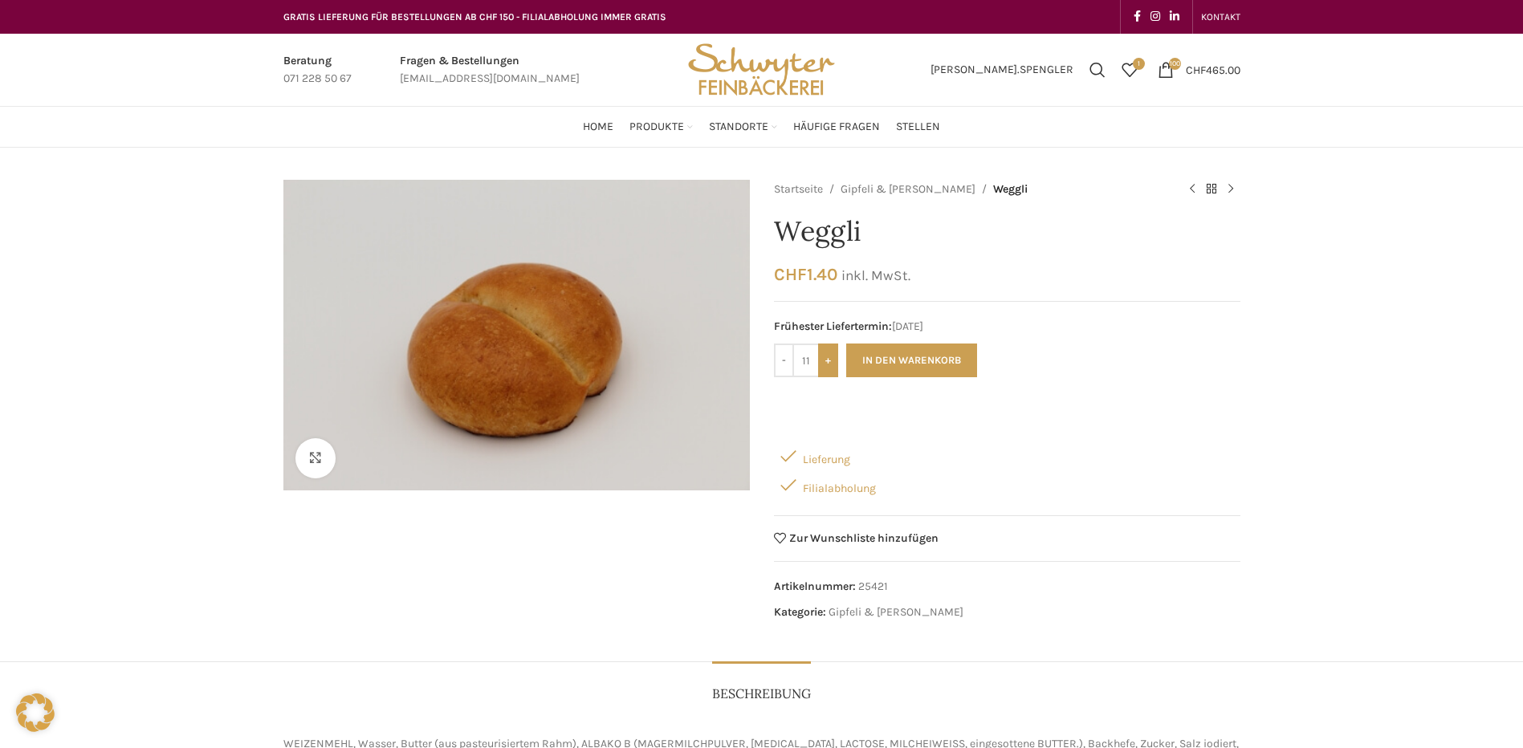
click at [834, 361] on input "+" at bounding box center [828, 361] width 20 height 34
click at [825, 364] on input "+" at bounding box center [828, 361] width 20 height 34
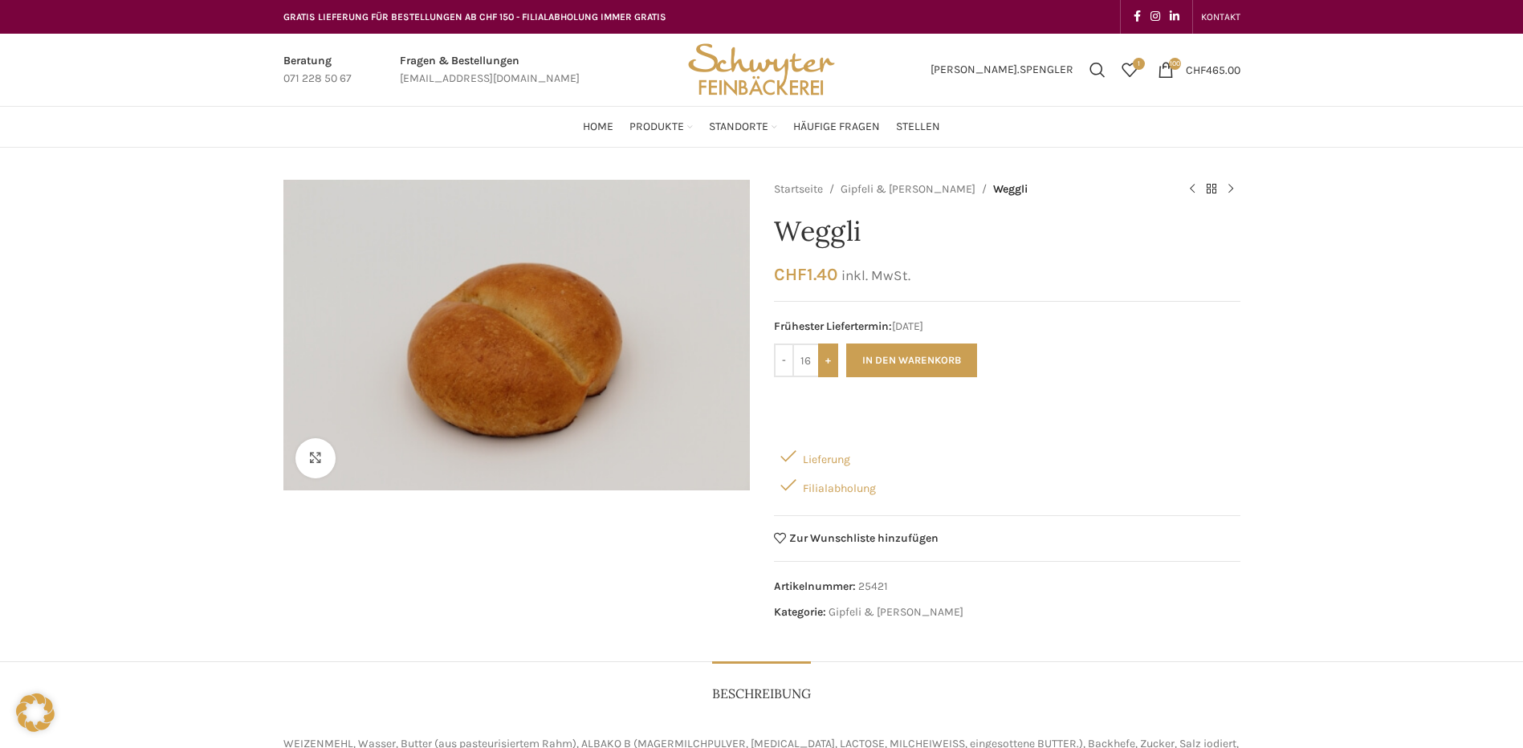
click at [825, 364] on input "+" at bounding box center [828, 361] width 20 height 34
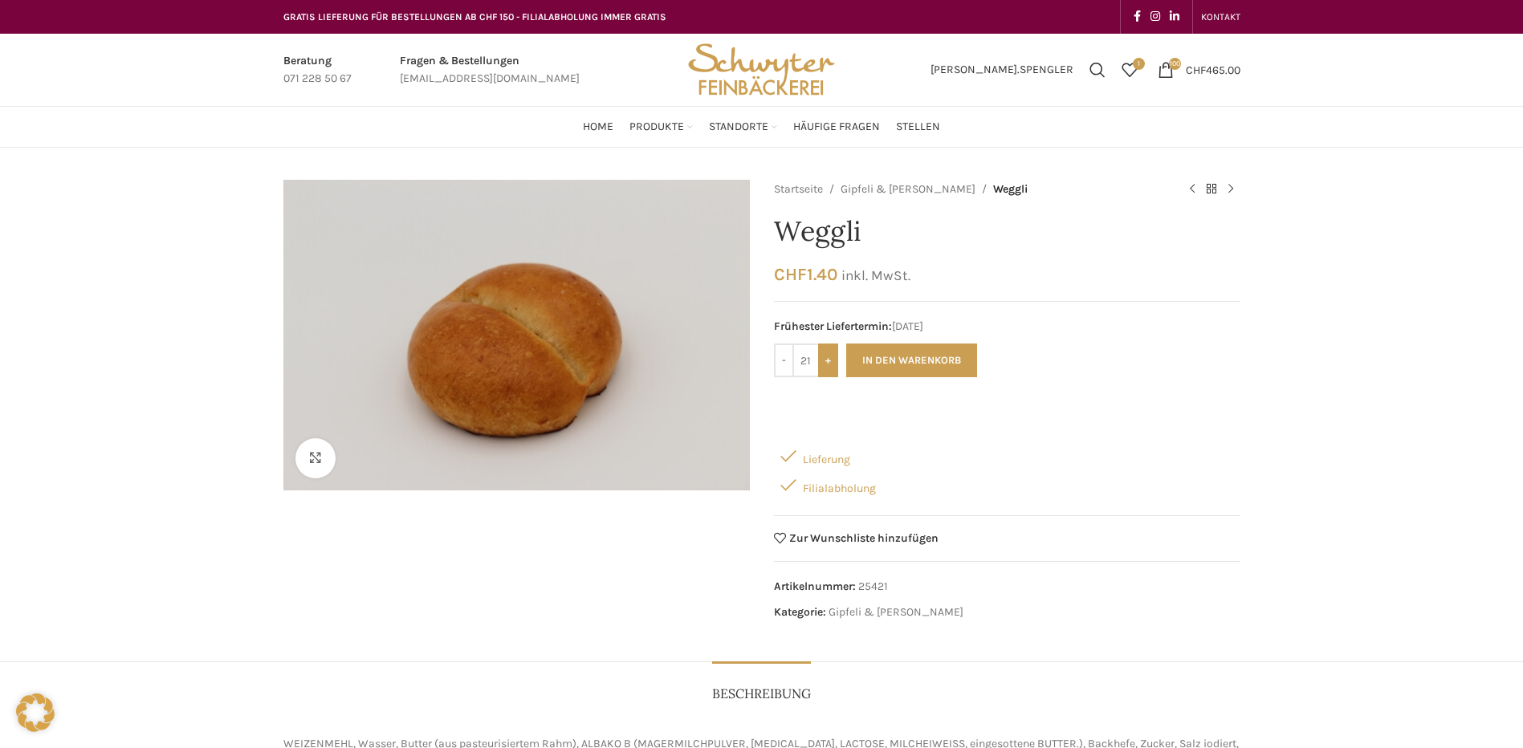
click at [825, 364] on input "+" at bounding box center [828, 361] width 20 height 34
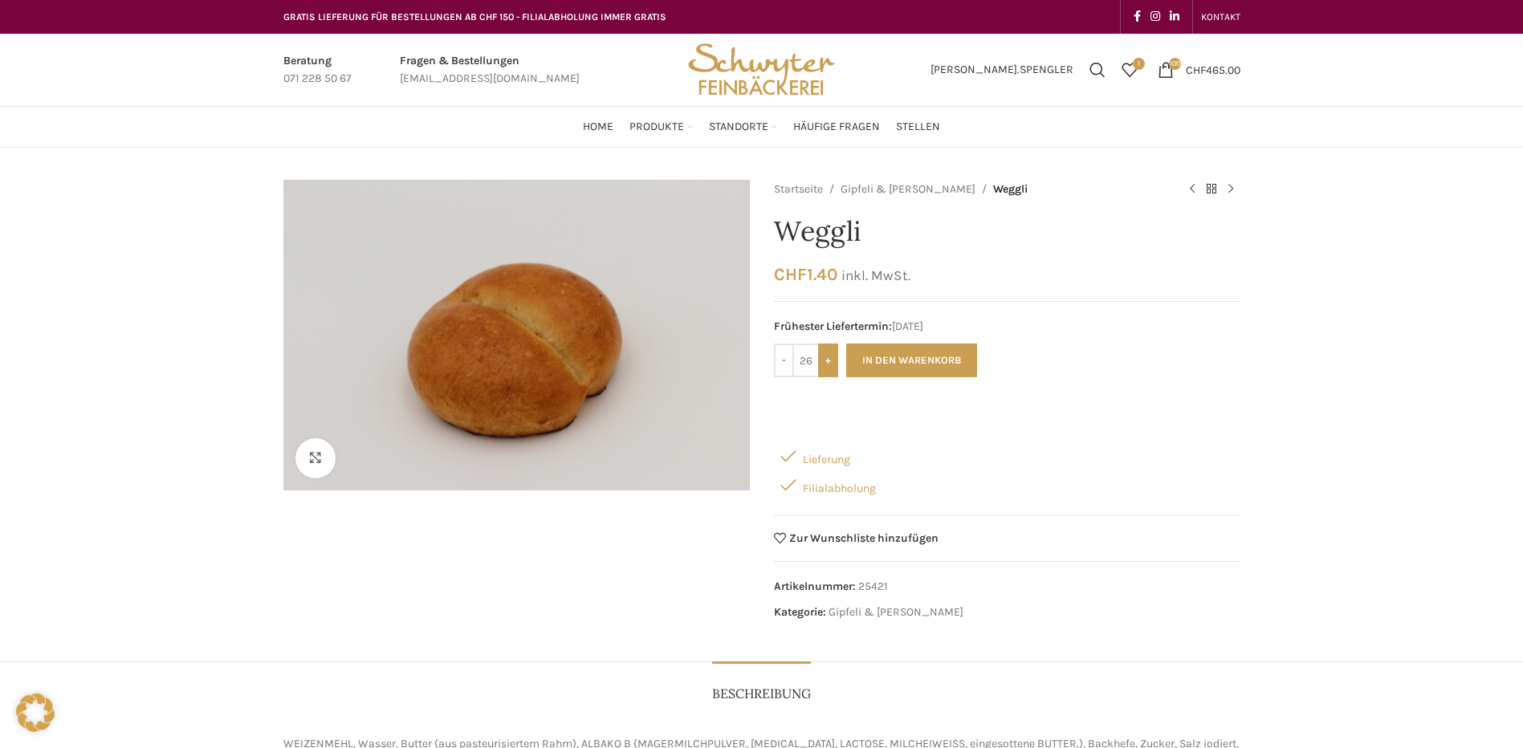
click at [825, 364] on input "+" at bounding box center [828, 361] width 20 height 34
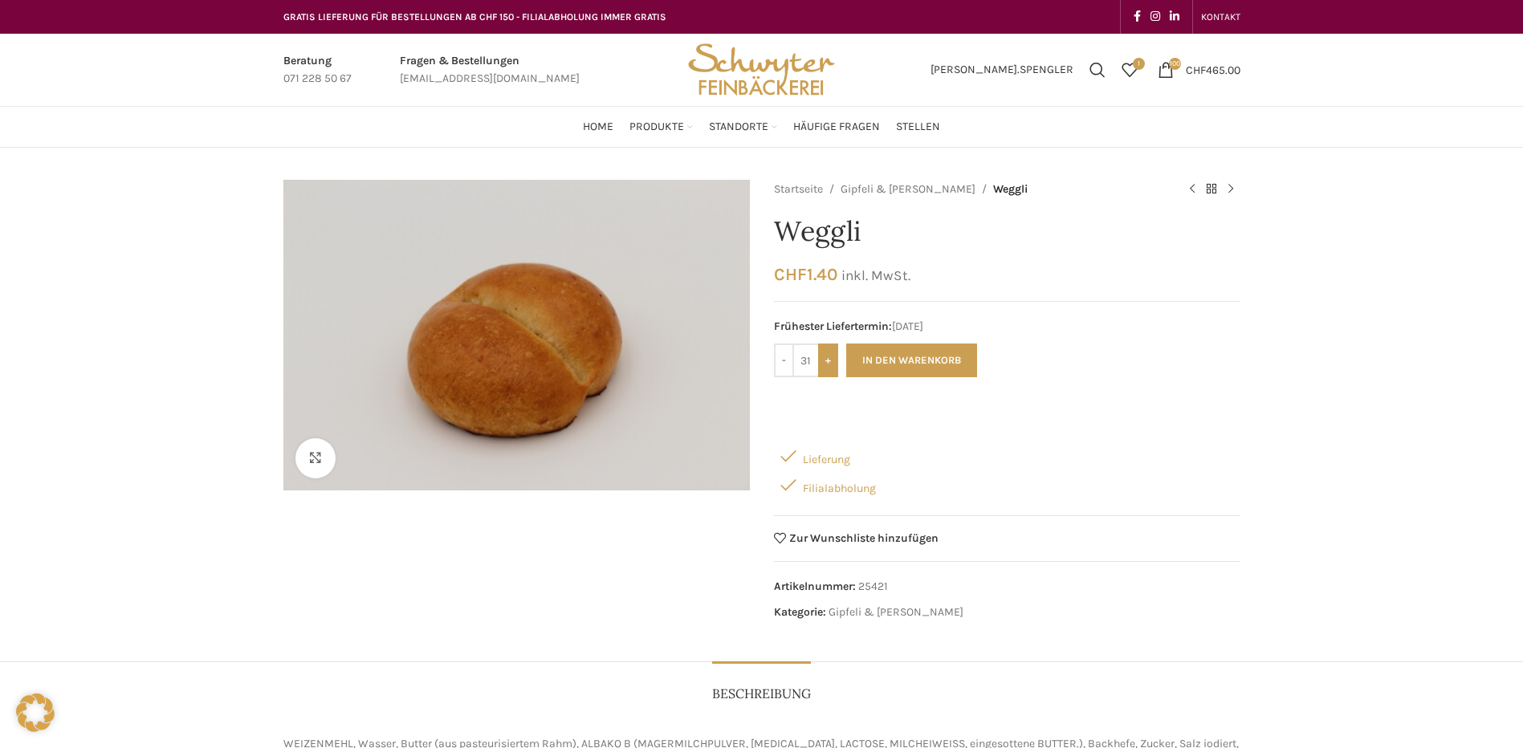
click at [825, 364] on input "+" at bounding box center [828, 361] width 20 height 34
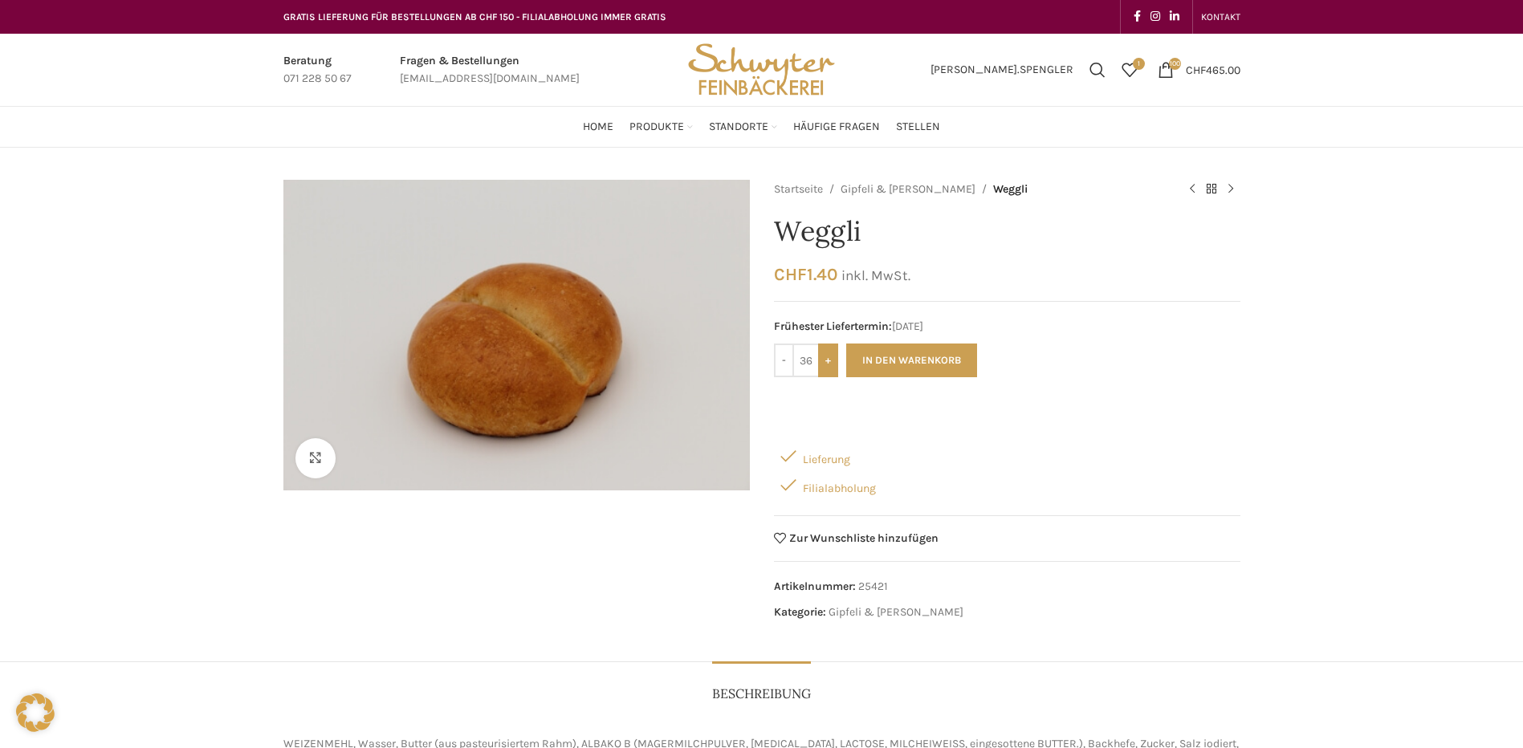
click at [825, 364] on input "+" at bounding box center [828, 361] width 20 height 34
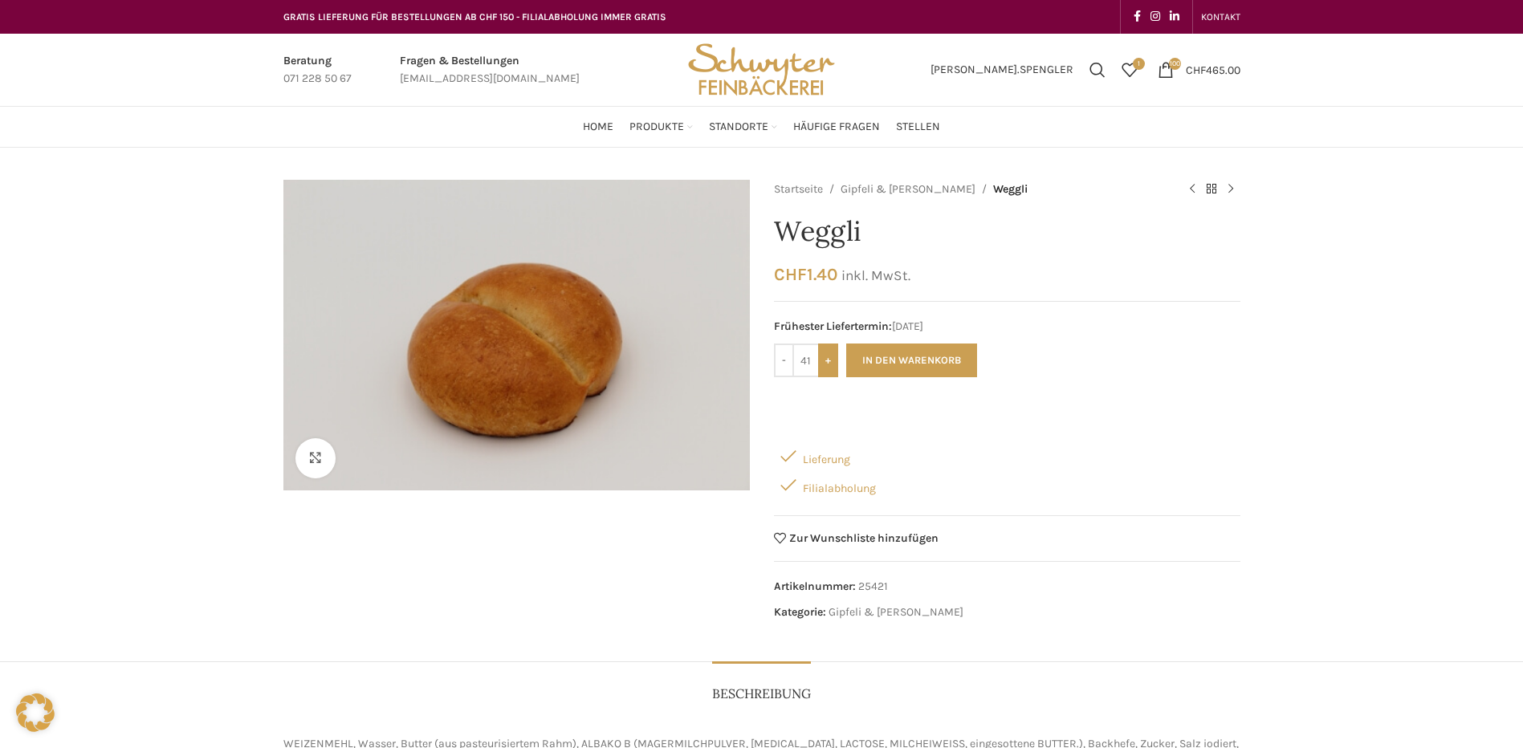
click at [825, 364] on input "+" at bounding box center [828, 361] width 20 height 34
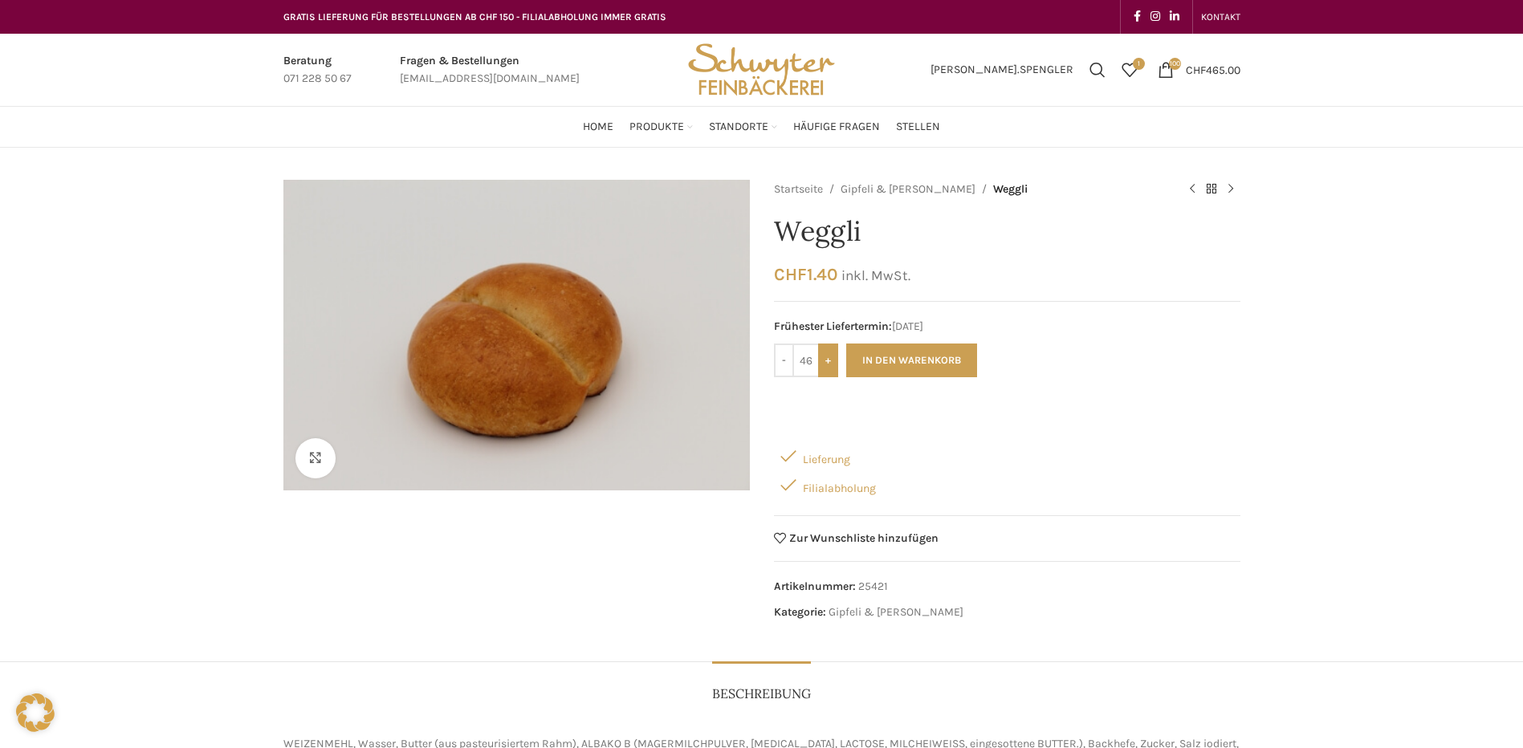
click at [825, 364] on input "+" at bounding box center [828, 361] width 20 height 34
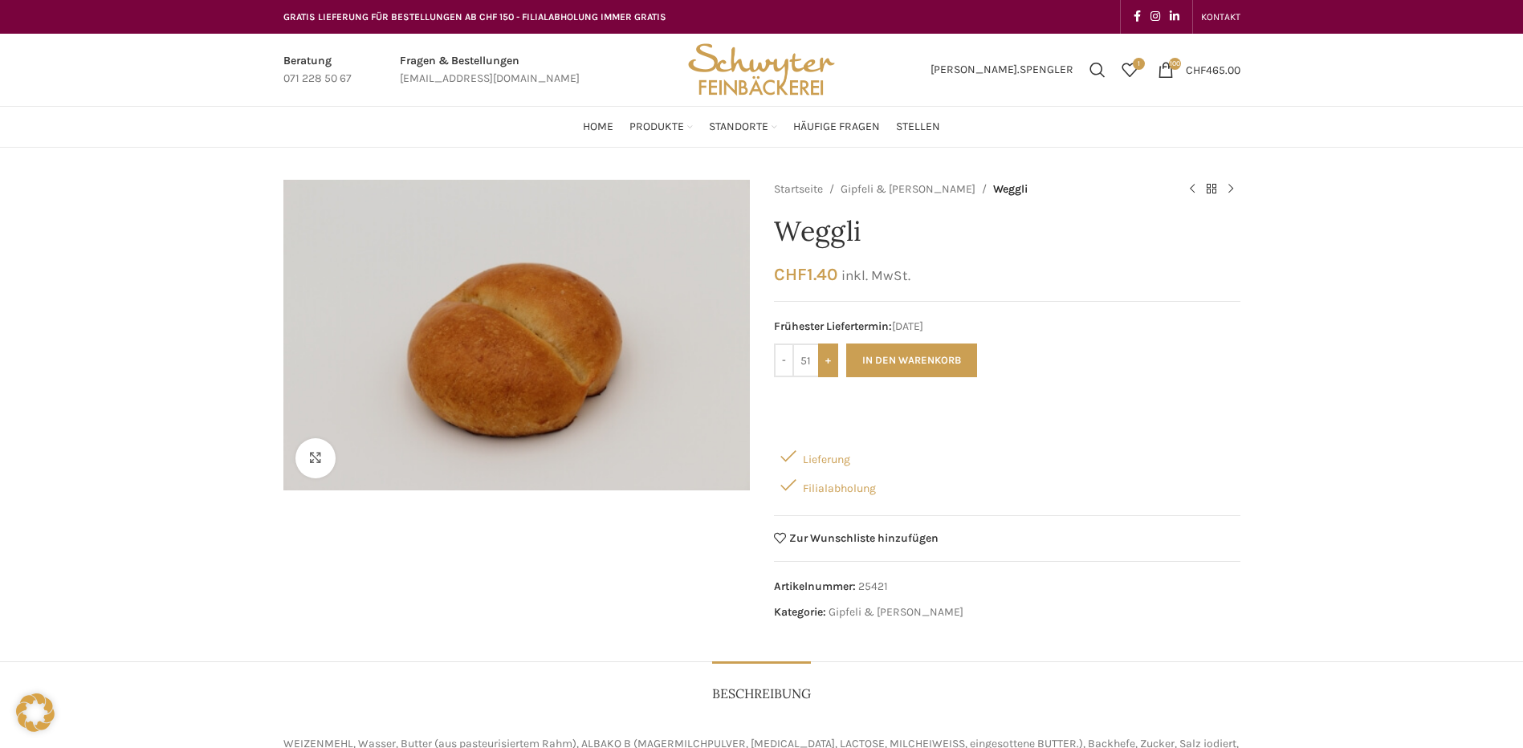
click at [825, 364] on input "+" at bounding box center [828, 361] width 20 height 34
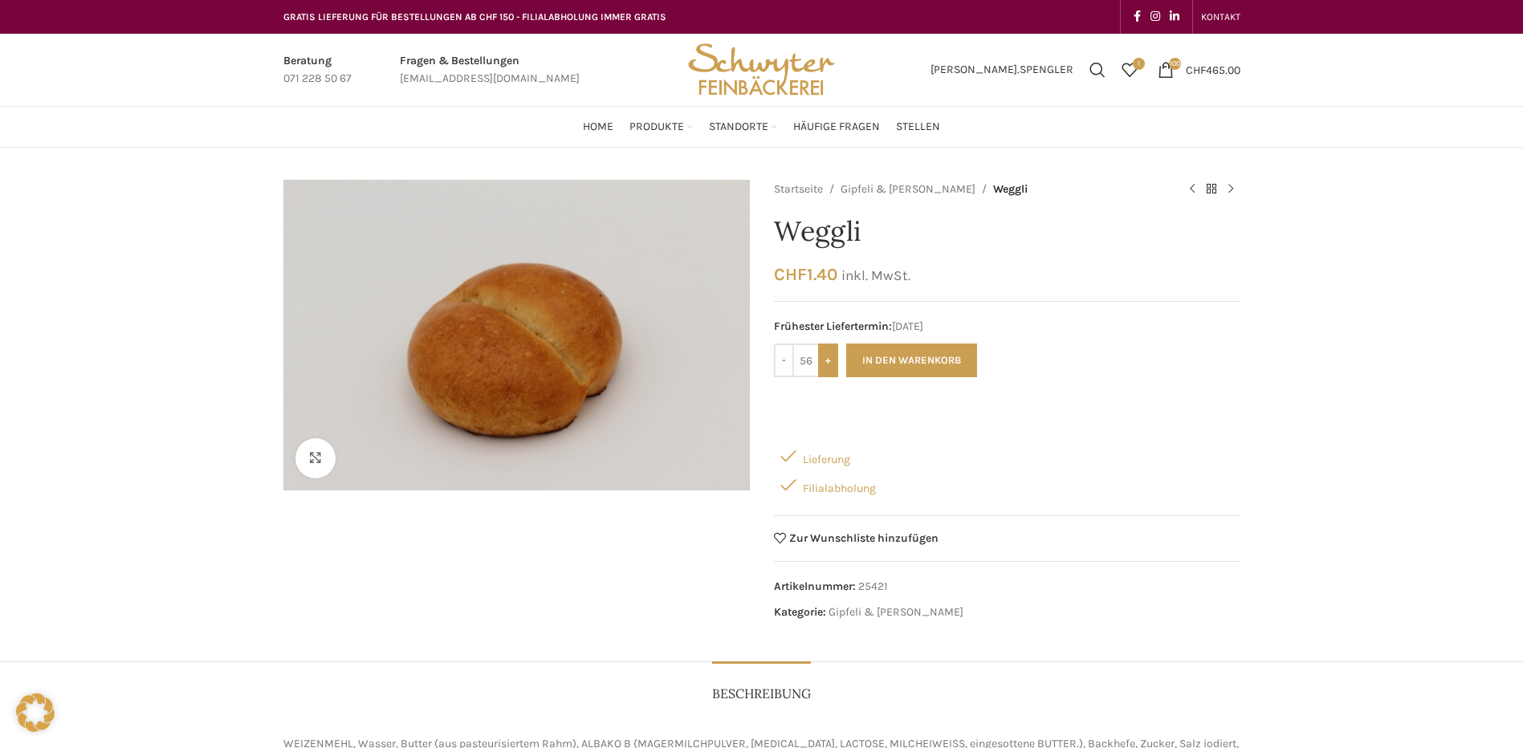
click at [825, 364] on input "+" at bounding box center [828, 361] width 20 height 34
type input "60"
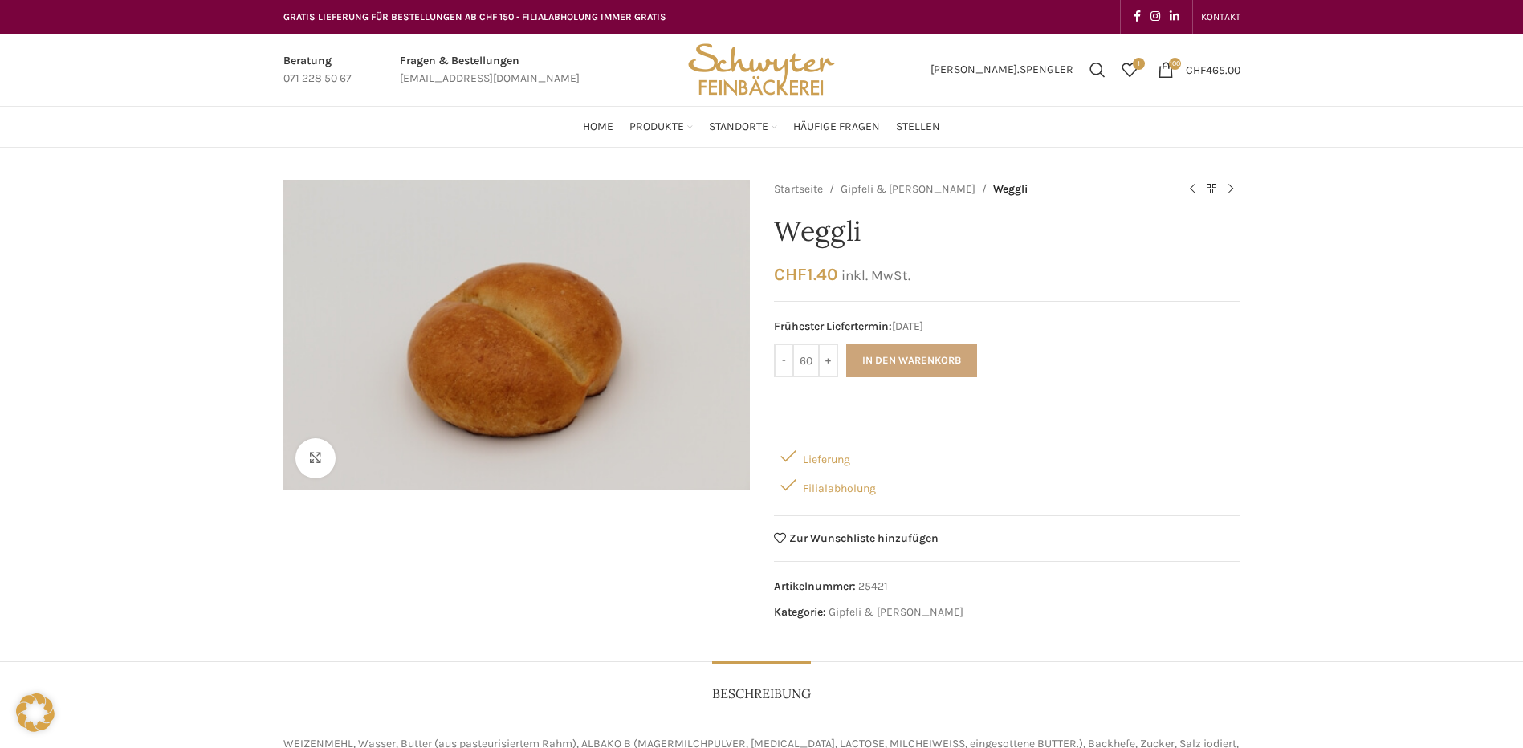
click at [888, 364] on button "In den Warenkorb" at bounding box center [911, 361] width 131 height 34
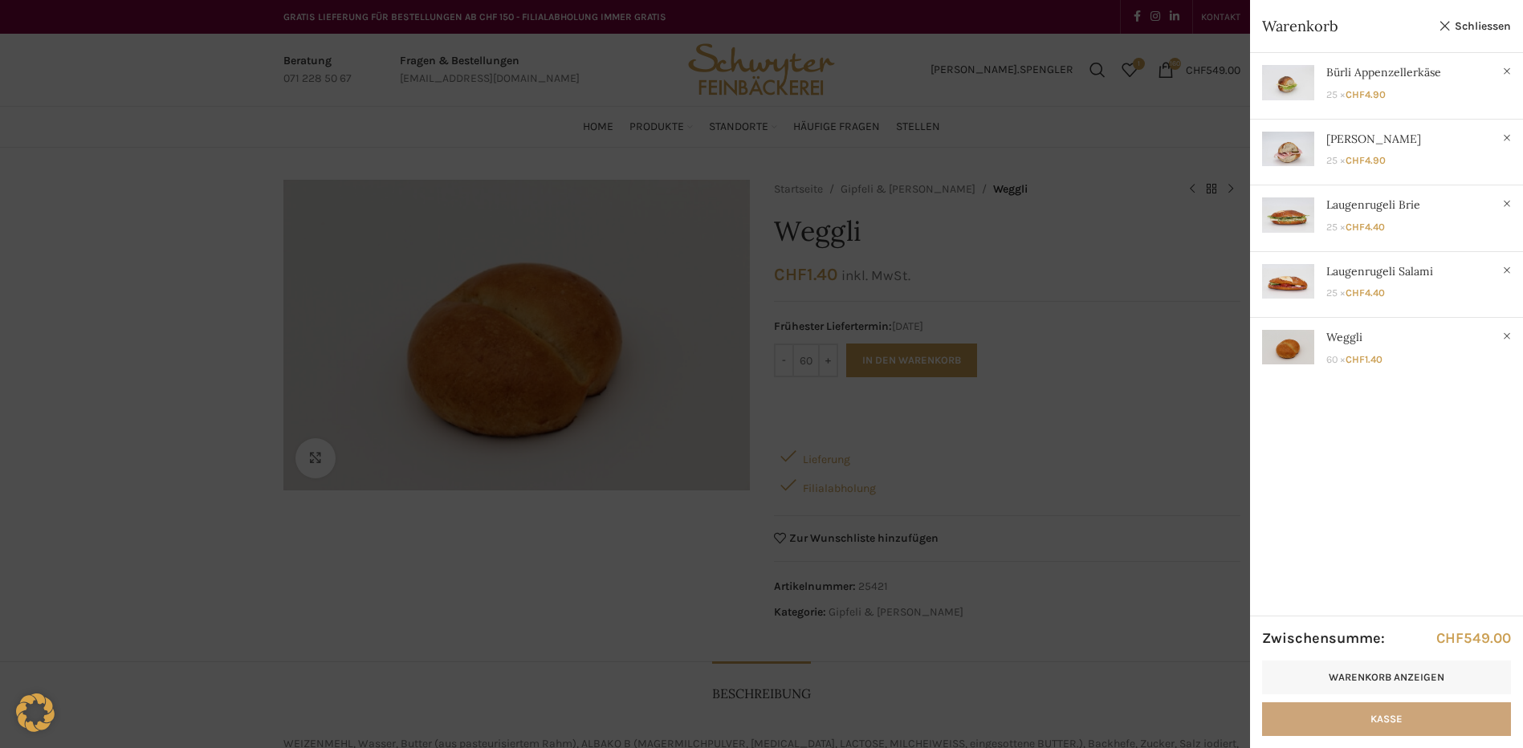
click at [1373, 711] on link "Kasse" at bounding box center [1386, 719] width 249 height 34
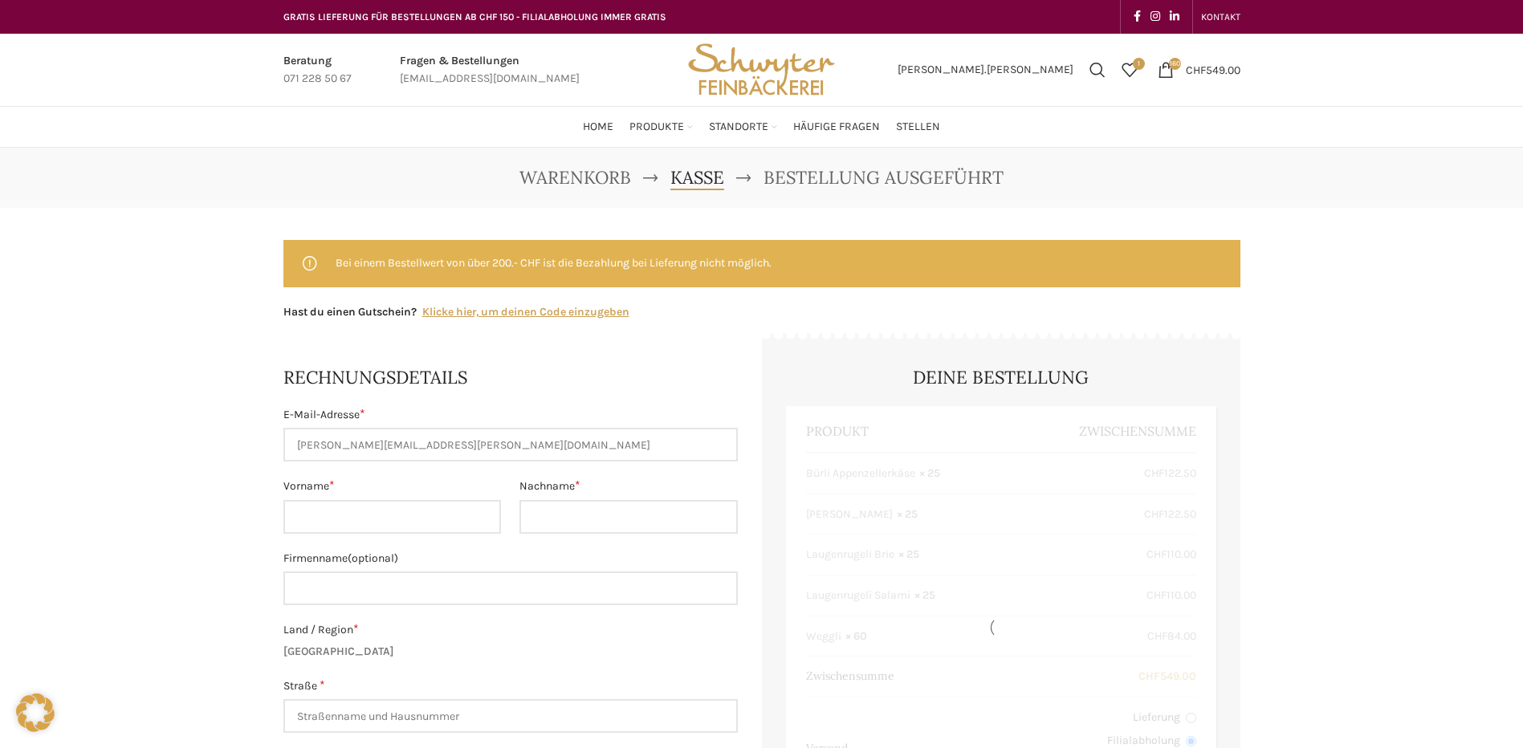
select select "SG"
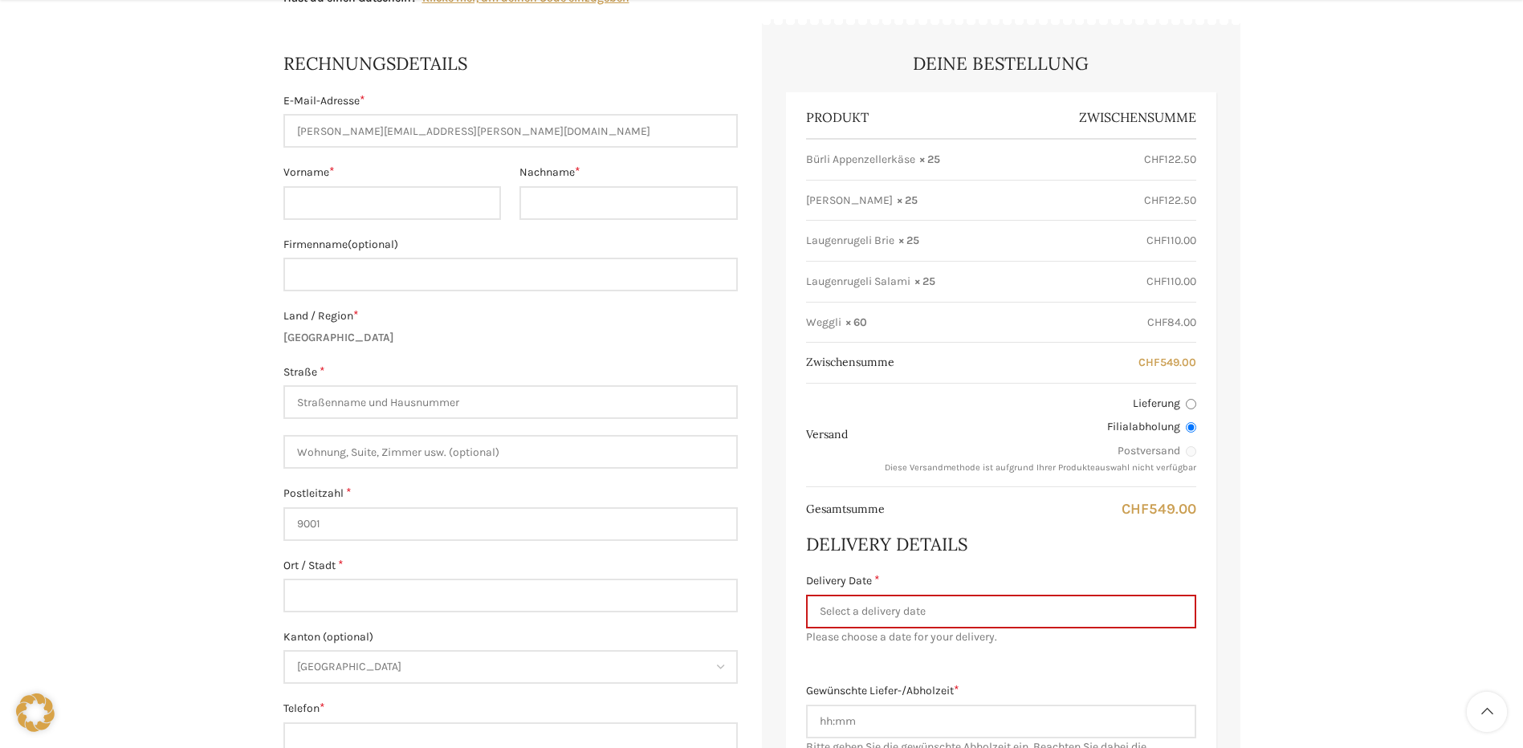
scroll to position [321, 0]
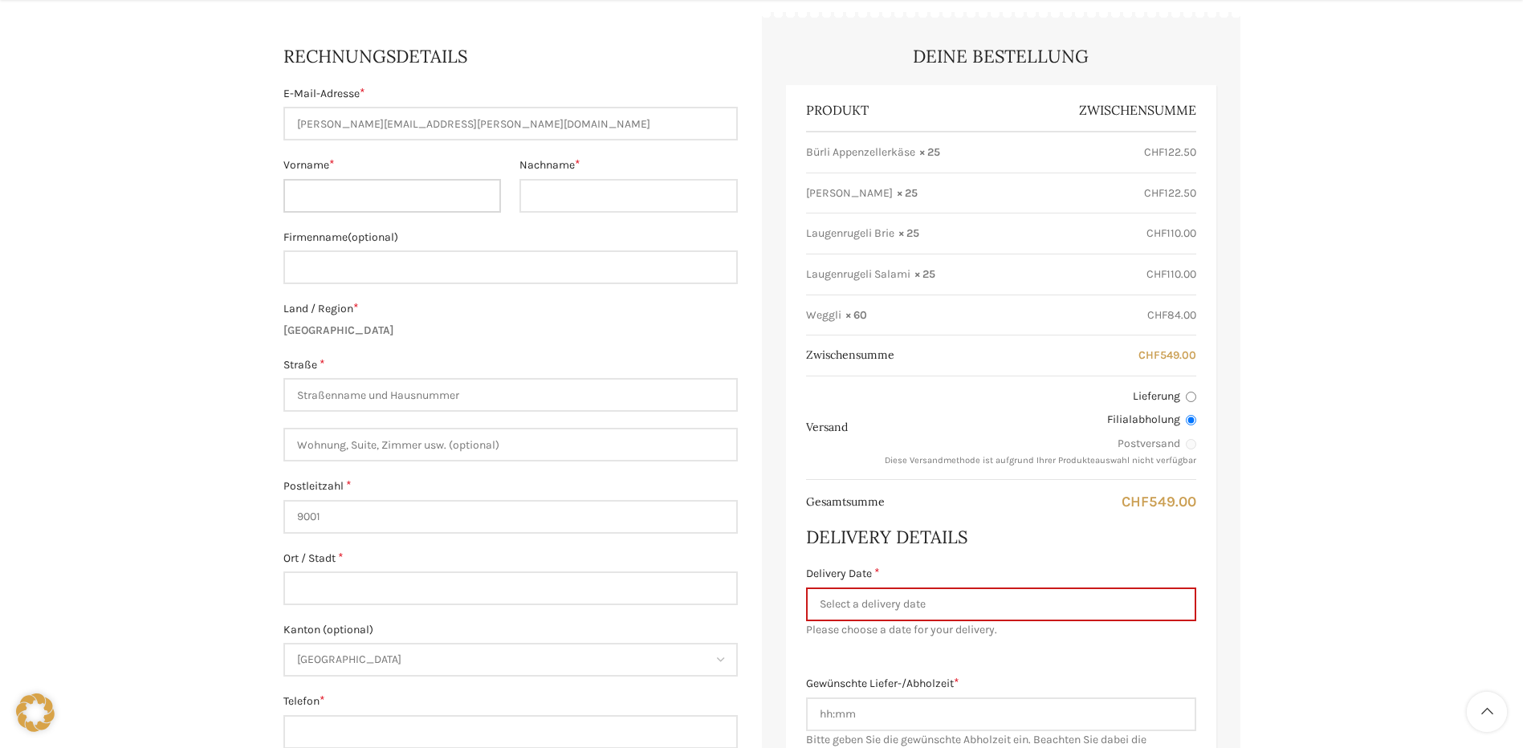
click at [328, 194] on input "Vorname *" at bounding box center [392, 196] width 218 height 34
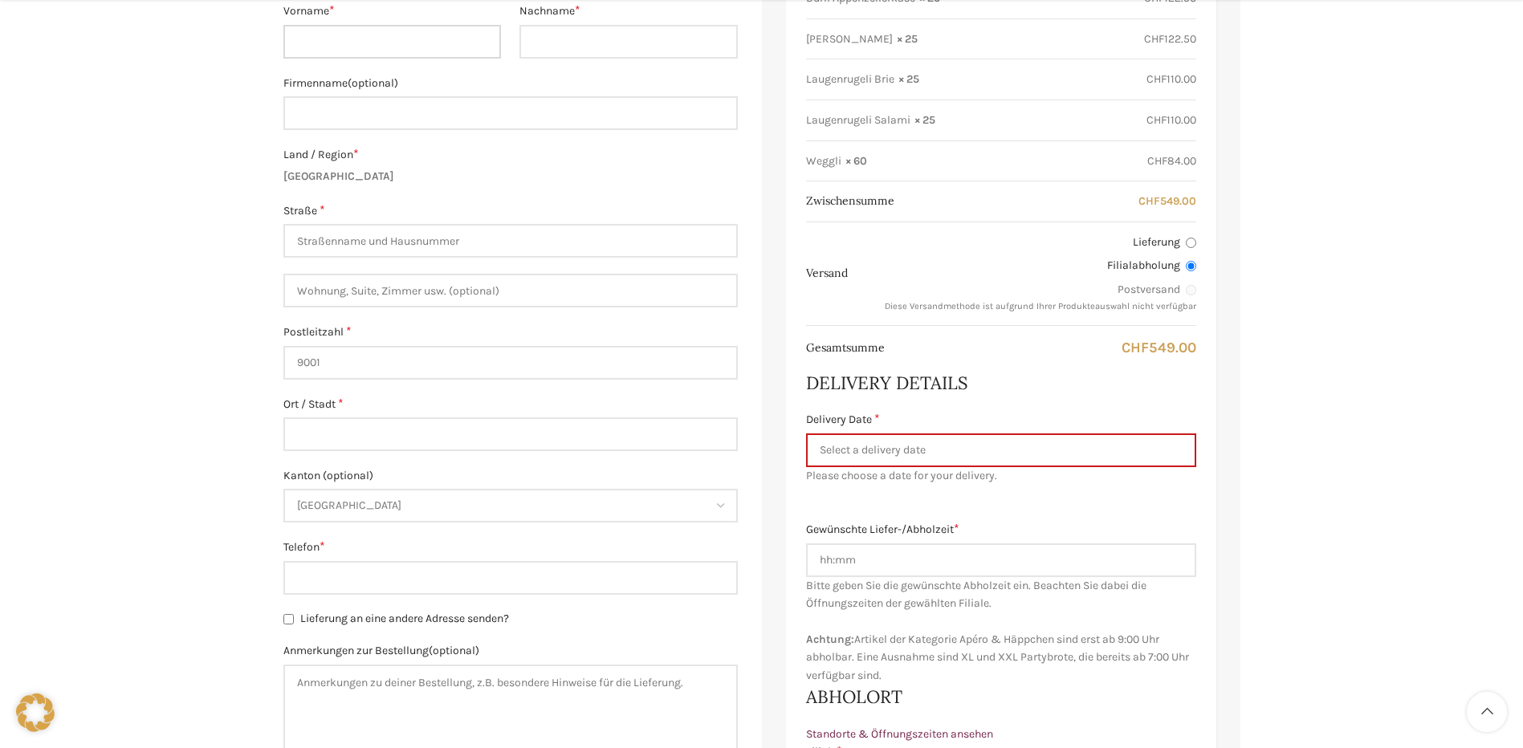
scroll to position [482, 0]
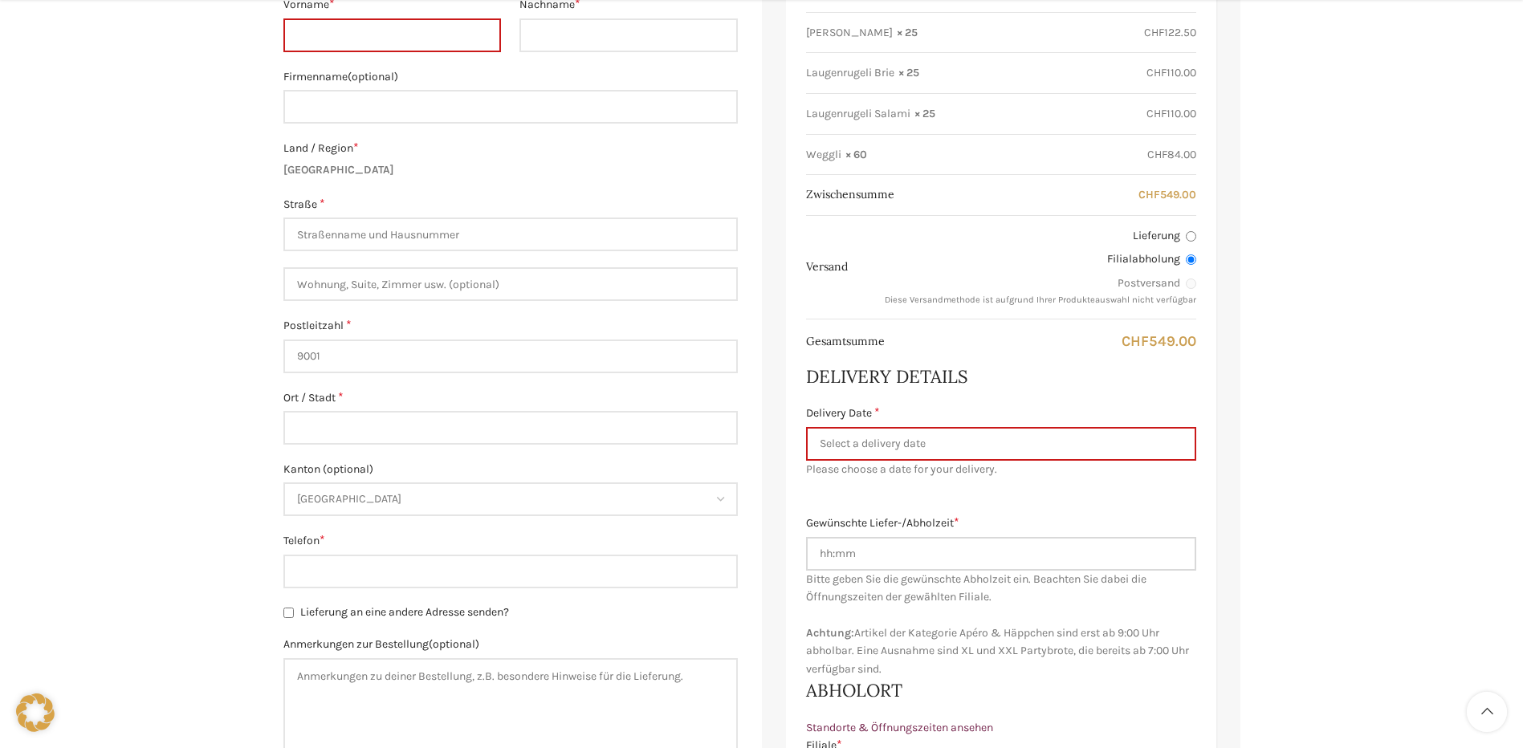
click at [834, 560] on input "Gewünschte [PERSON_NAME]-/Abholzeit *" at bounding box center [1001, 554] width 390 height 34
drag, startPoint x: 817, startPoint y: 553, endPoint x: 881, endPoint y: 551, distance: 64.3
click at [881, 551] on input "Gewünschte [PERSON_NAME]-/Abholzeit *" at bounding box center [1001, 554] width 390 height 34
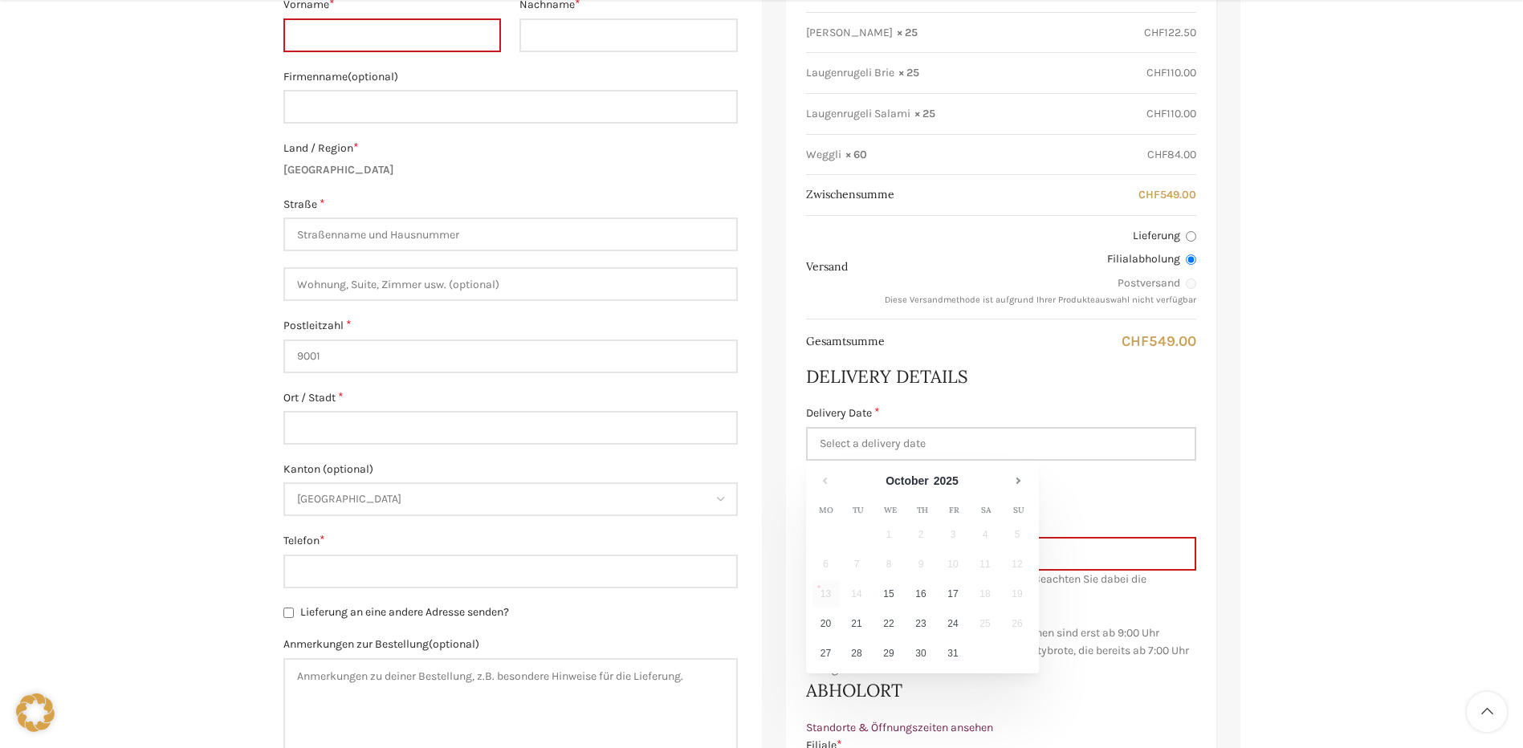
click at [913, 438] on input "Delivery Date *" at bounding box center [1001, 444] width 390 height 34
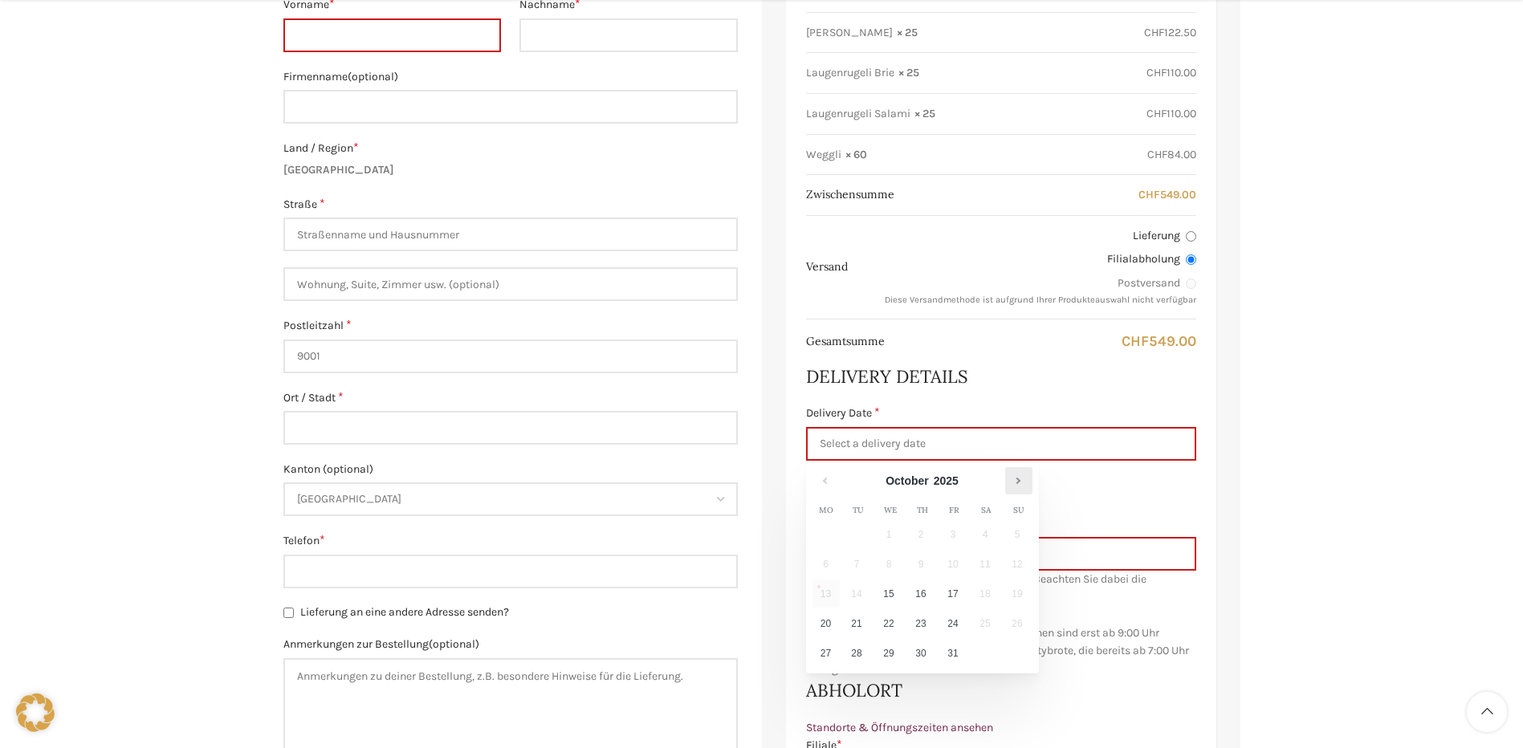
click at [1013, 476] on link "Next" at bounding box center [1018, 480] width 27 height 27
click at [826, 619] on link "17" at bounding box center [825, 623] width 27 height 27
type input "[DATE]"
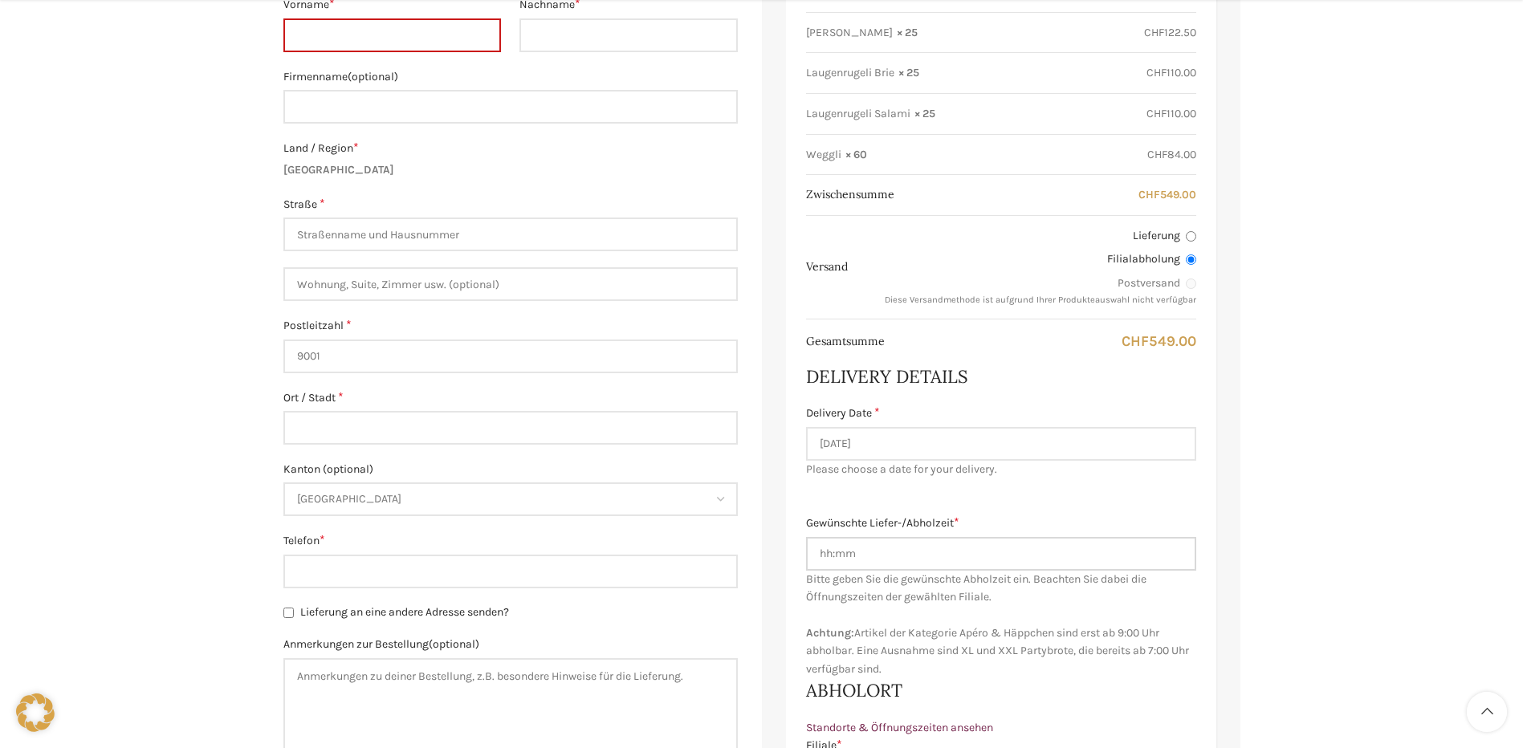
click at [880, 559] on input "Gewünschte [PERSON_NAME]-/Abholzeit *" at bounding box center [1001, 554] width 390 height 34
type input "06.00"
click at [884, 523] on label "Gewünschte [PERSON_NAME]-/Abholzeit *" at bounding box center [1001, 524] width 390 height 18
click at [884, 537] on input "06.00" at bounding box center [1001, 554] width 390 height 34
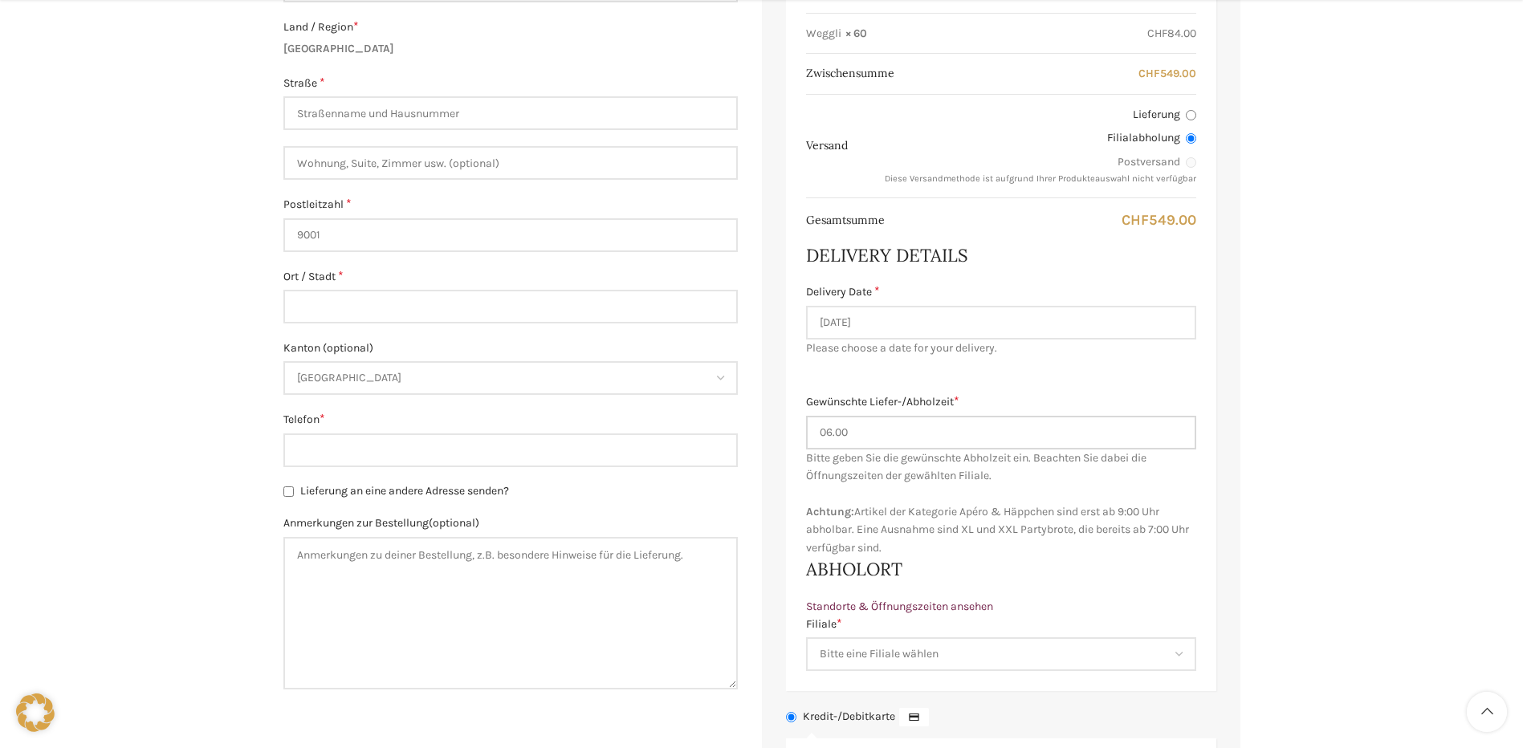
scroll to position [642, 0]
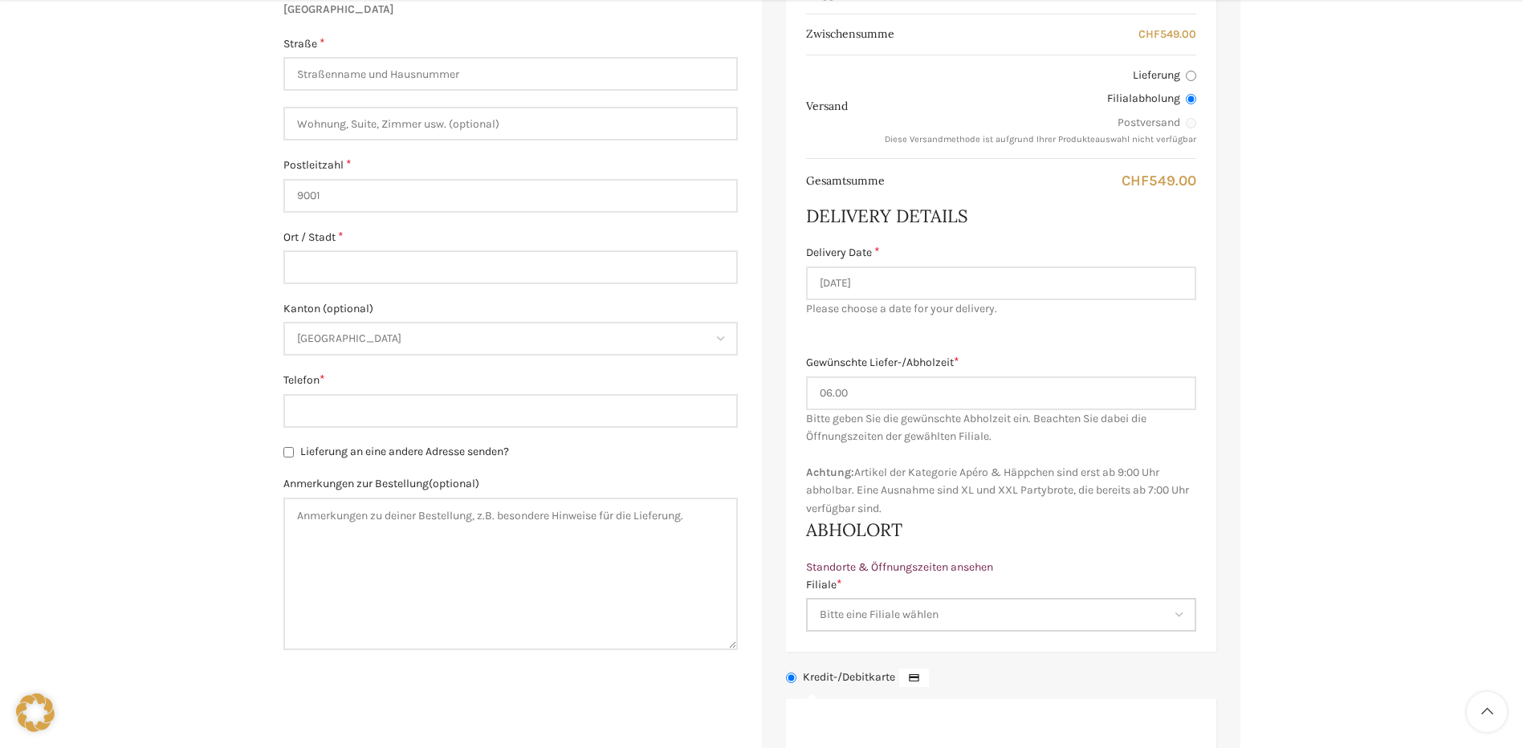
click at [896, 617] on select "Bitte eine Filiale wählen Backstube Schuppis [GEOGRAPHIC_DATA] [GEOGRAPHIC_DATA…" at bounding box center [1001, 615] width 390 height 34
select select "11688"
click at [806, 598] on select "Bitte eine Filiale wählen Backstube Schuppis [GEOGRAPHIC_DATA] [GEOGRAPHIC_DATA…" at bounding box center [1001, 615] width 390 height 34
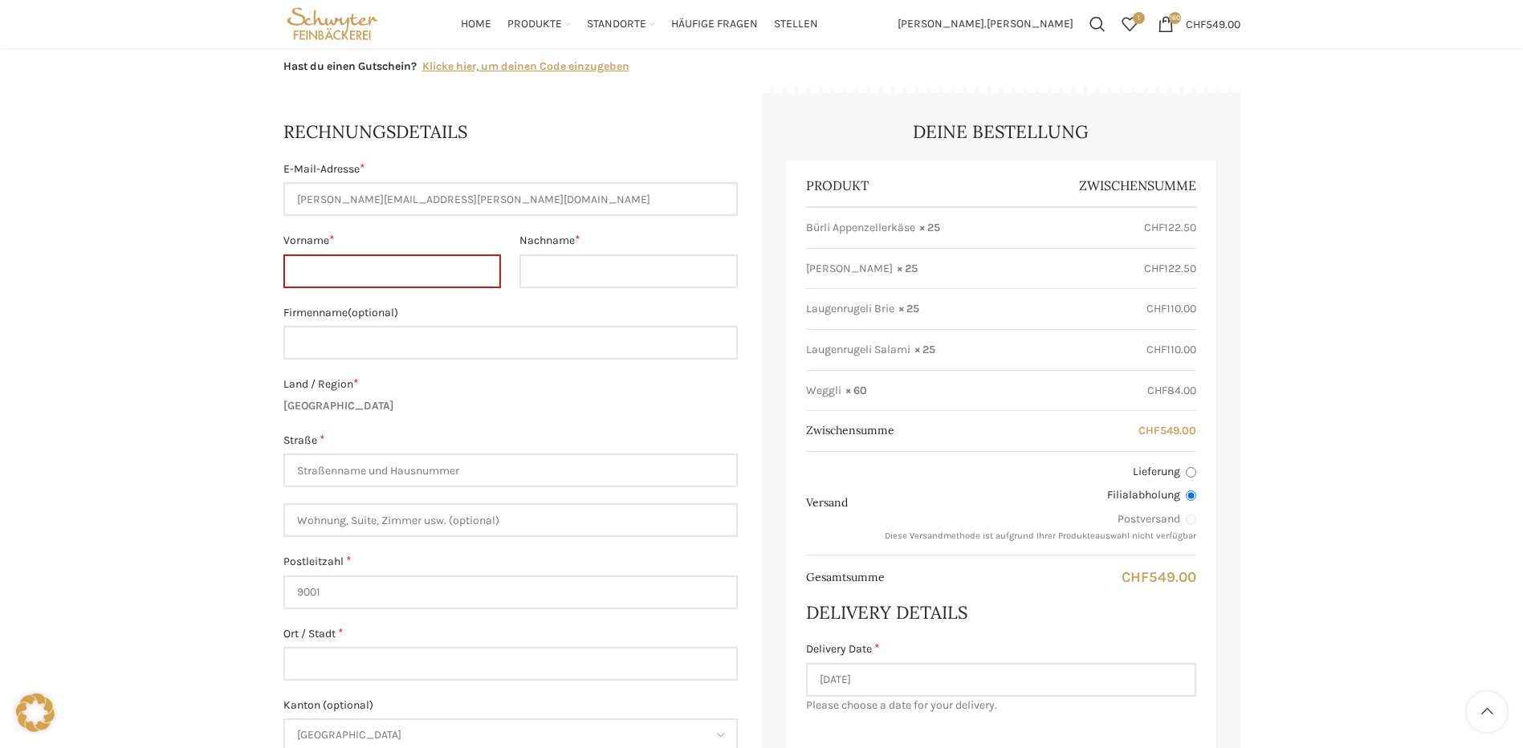
scroll to position [241, 0]
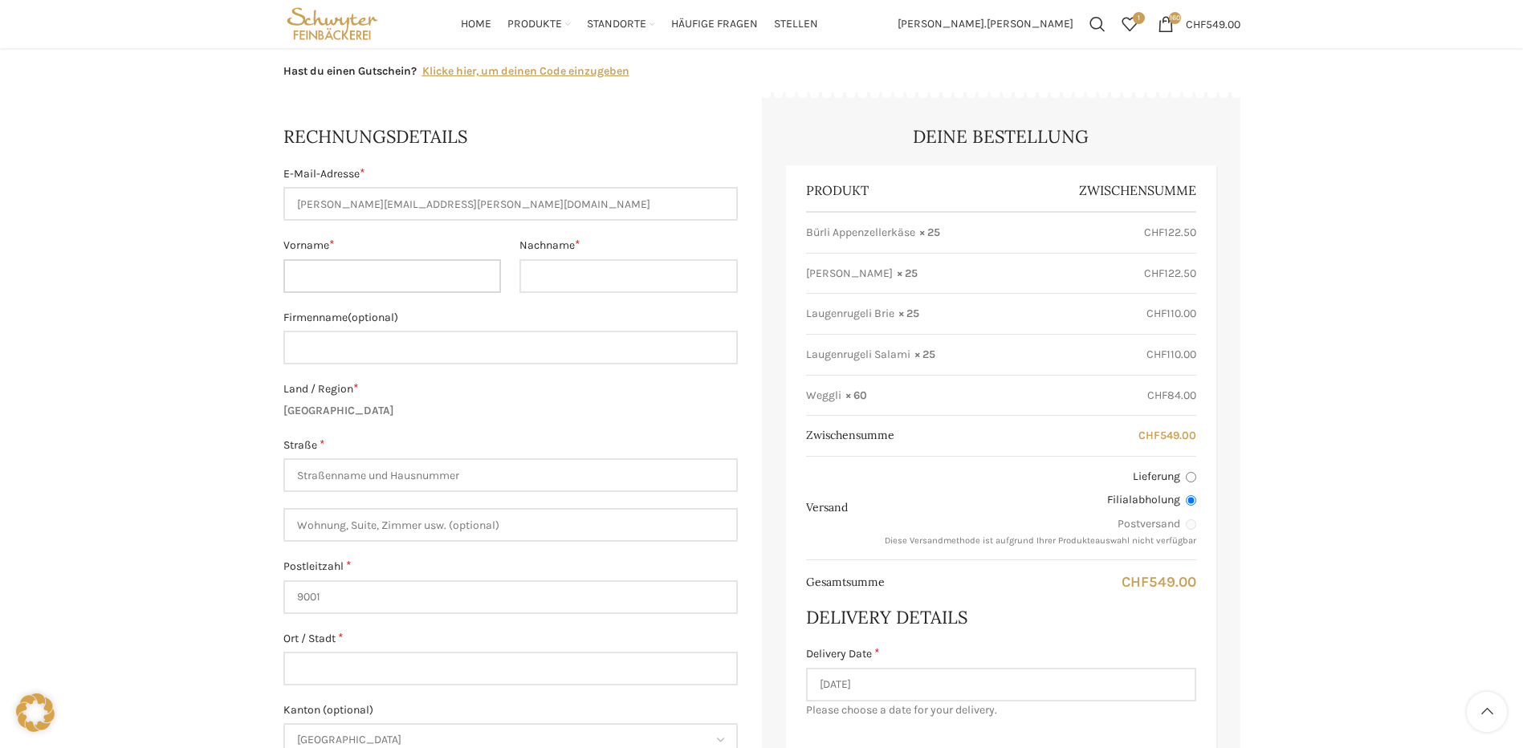
click at [336, 282] on input "Vorname *" at bounding box center [392, 276] width 218 height 34
type input "[PERSON_NAME]"
type input "D"
type input "[PERSON_NAME]"
type input "Prodega [GEOGRAPHIC_DATA]"
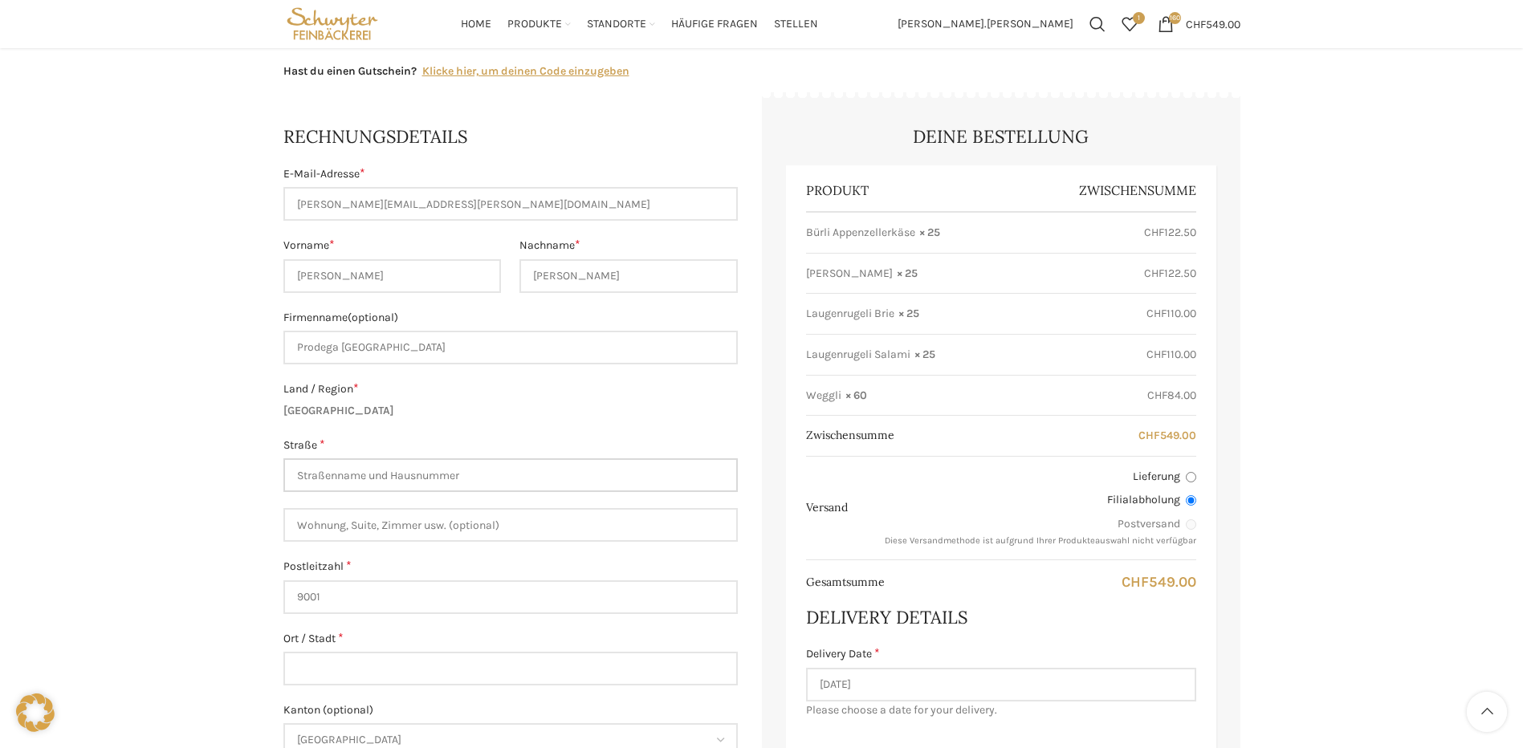
click at [343, 469] on input "Straße *" at bounding box center [510, 475] width 454 height 34
type input "[STREET_ADDRESS]"
click at [329, 603] on input "9001" at bounding box center [510, 597] width 454 height 34
drag, startPoint x: 329, startPoint y: 603, endPoint x: 274, endPoint y: 603, distance: 55.4
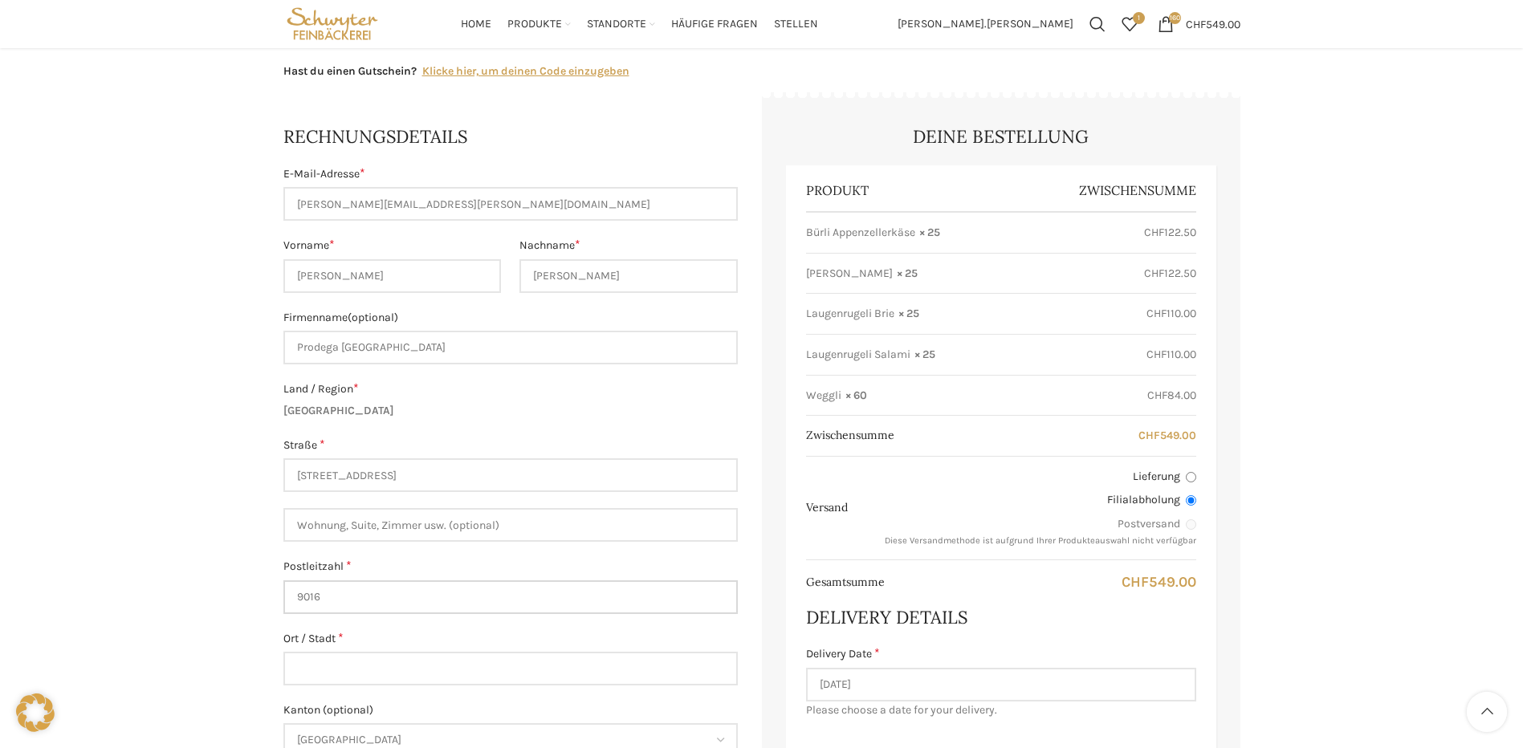
type input "9016"
click at [307, 666] on input "Ort / Stadt *" at bounding box center [510, 669] width 454 height 34
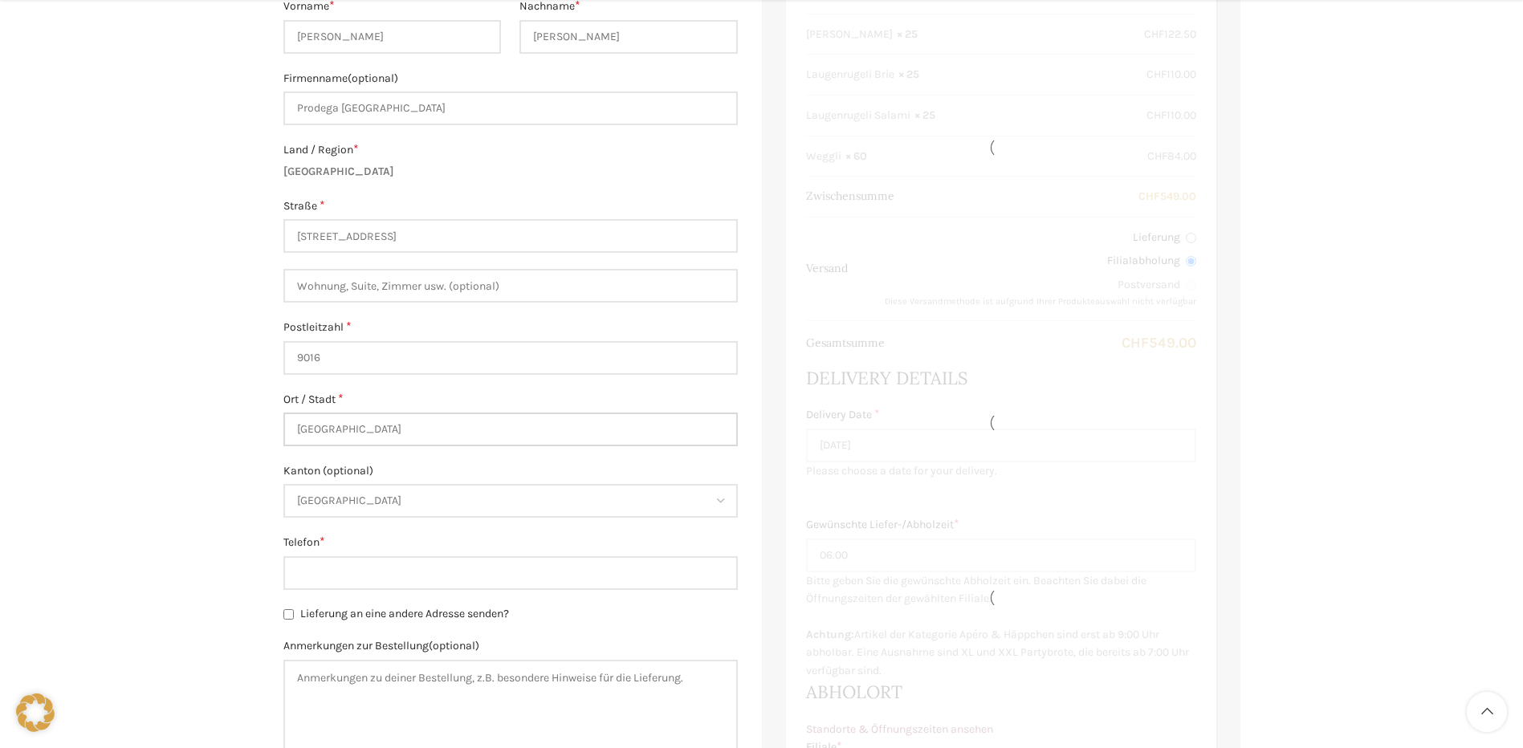
scroll to position [482, 0]
type input "[GEOGRAPHIC_DATA]"
click at [320, 569] on input "Telefon *" at bounding box center [510, 572] width 454 height 34
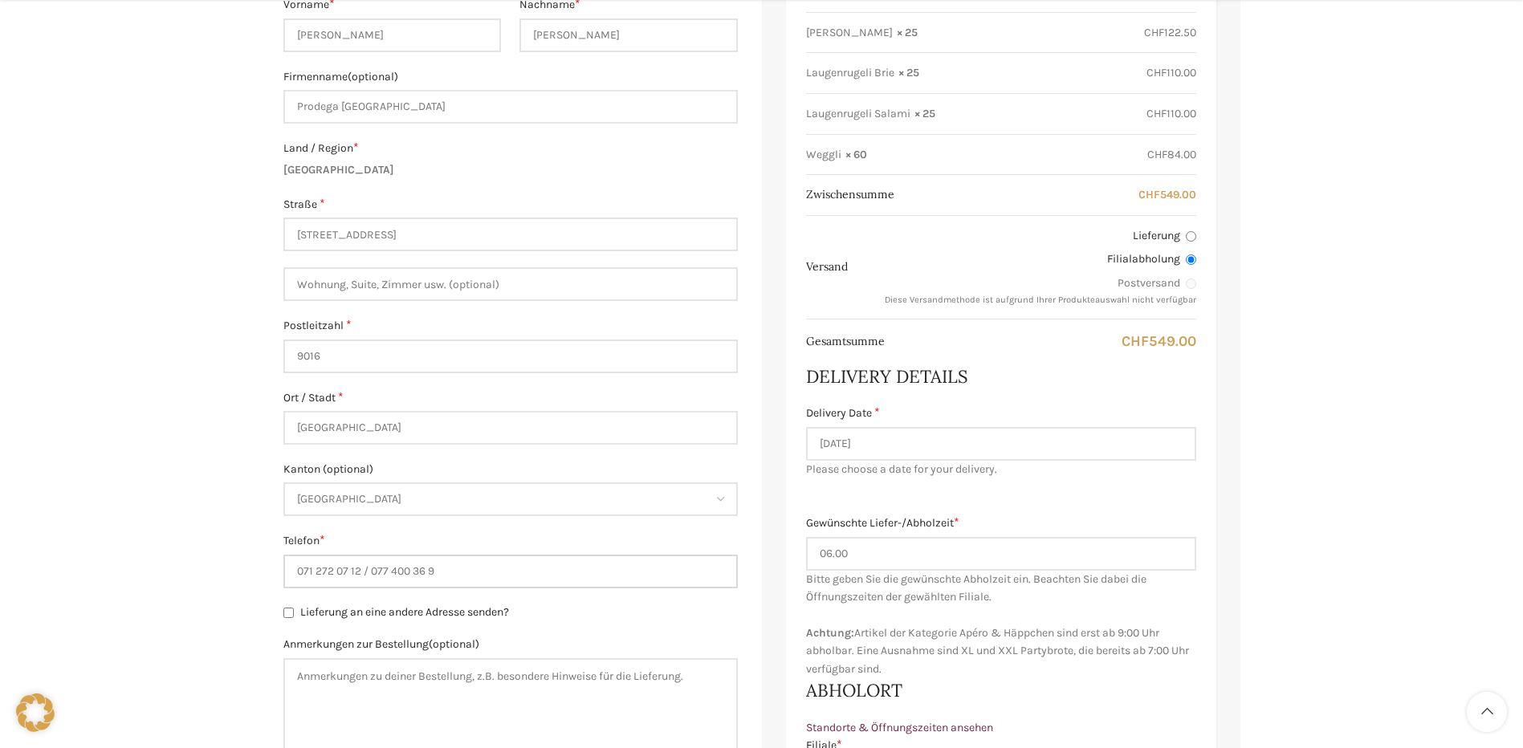
type input "071 272 07 12 / 077 400 36 92"
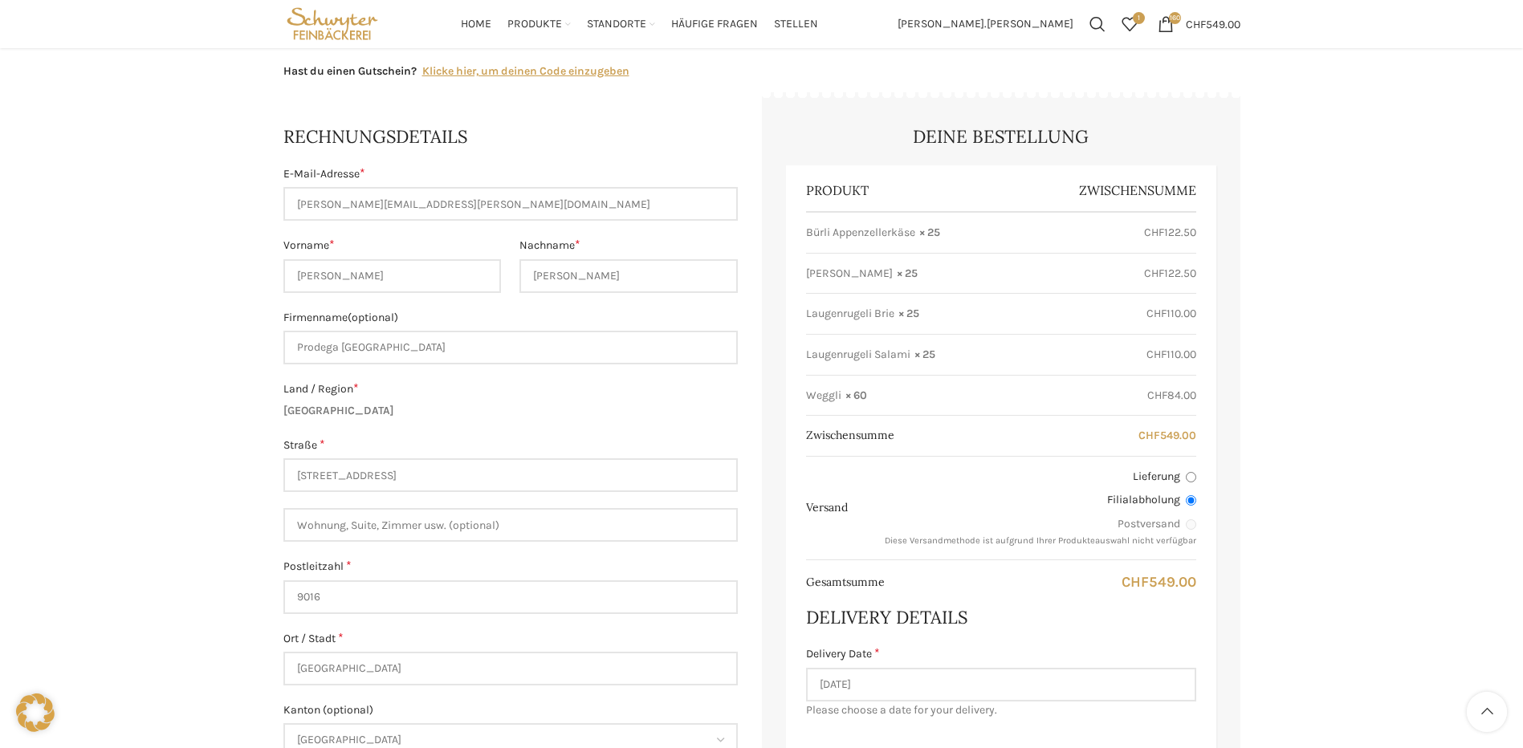
scroll to position [0, 0]
